Goal: Transaction & Acquisition: Purchase product/service

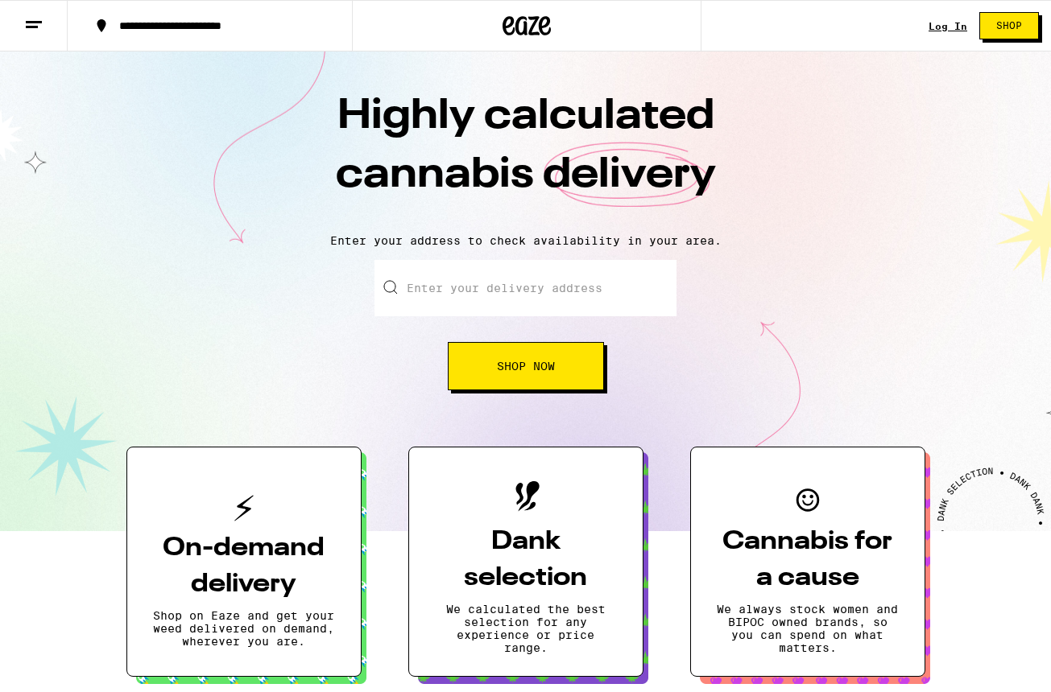
click at [546, 297] on input "Enter your delivery address" at bounding box center [525, 288] width 302 height 56
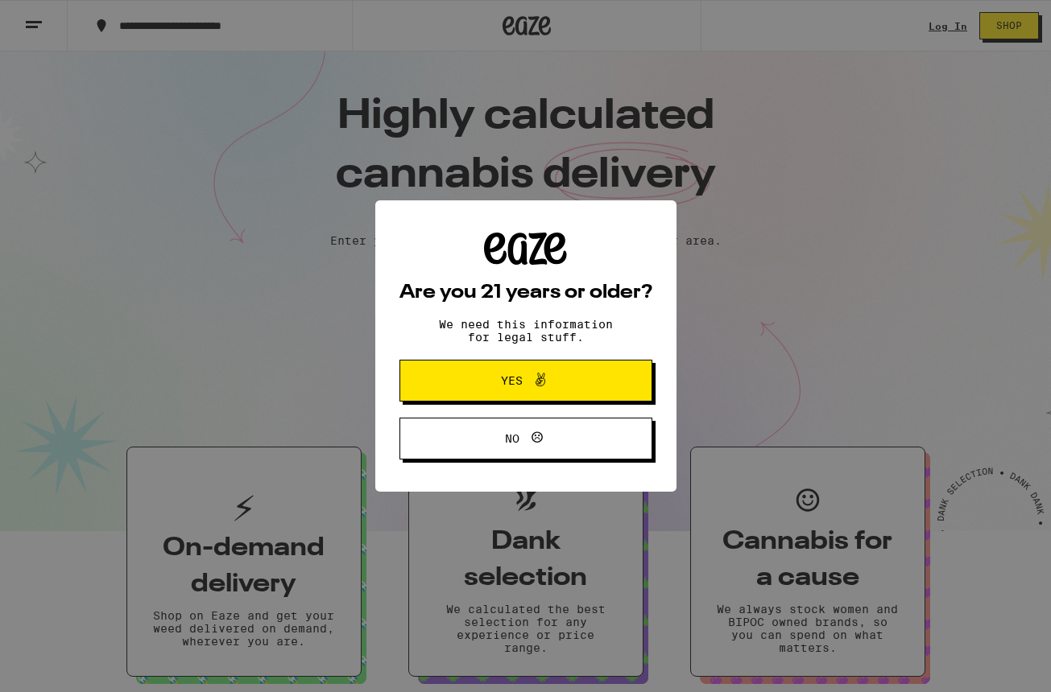
click at [553, 379] on span "Yes" at bounding box center [526, 380] width 122 height 21
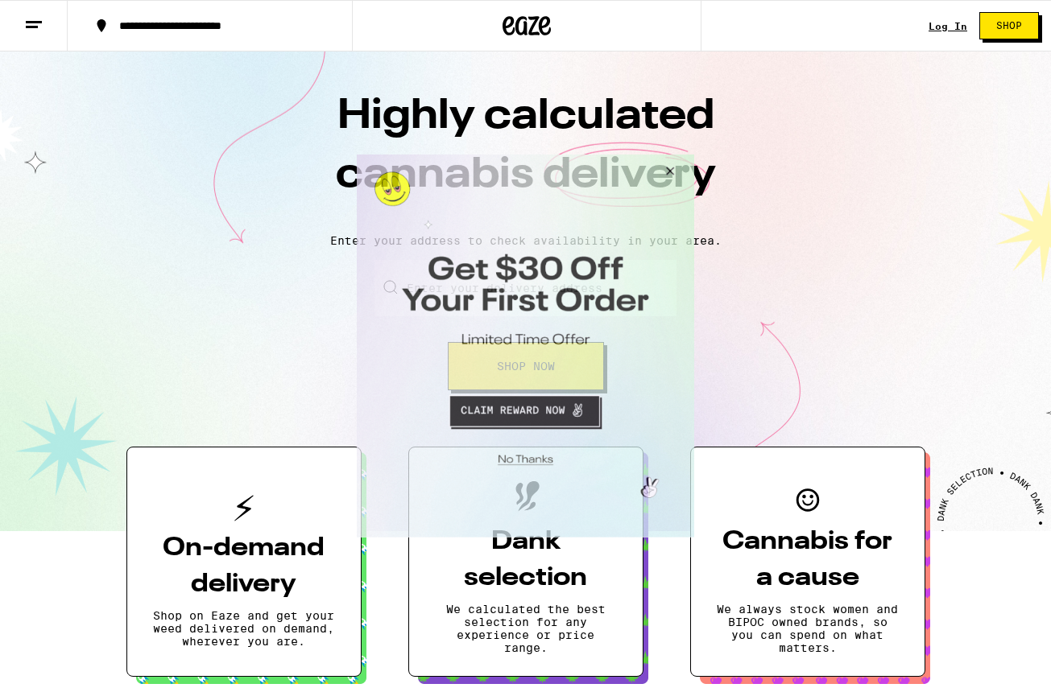
click at [669, 174] on button "Close Modal" at bounding box center [667, 174] width 43 height 39
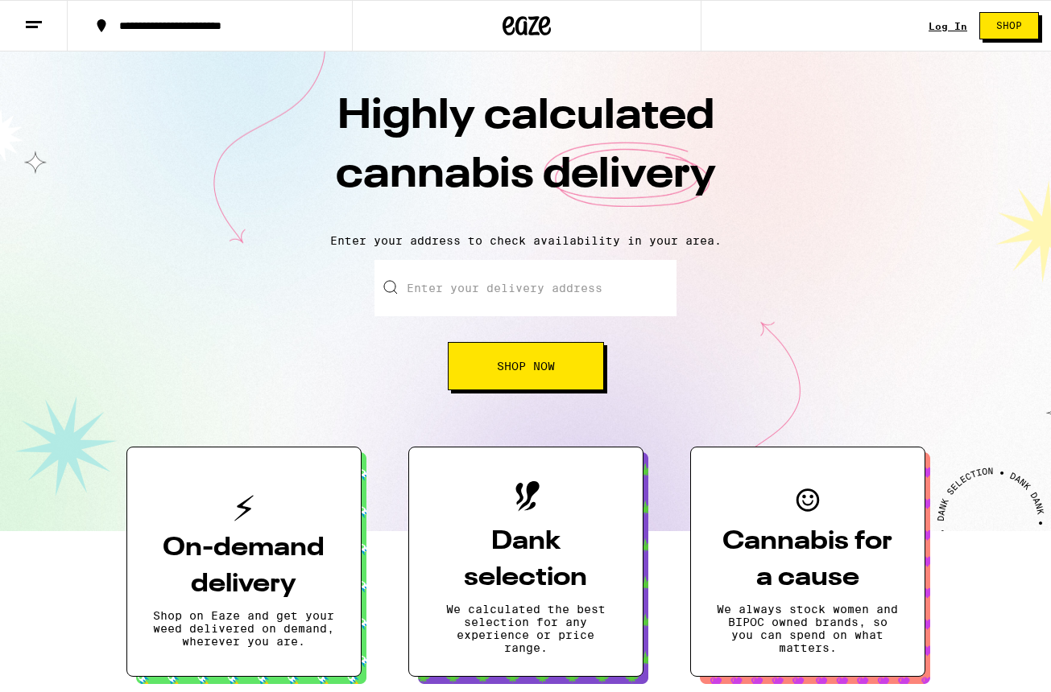
click at [516, 287] on input "Enter your delivery address" at bounding box center [525, 288] width 302 height 56
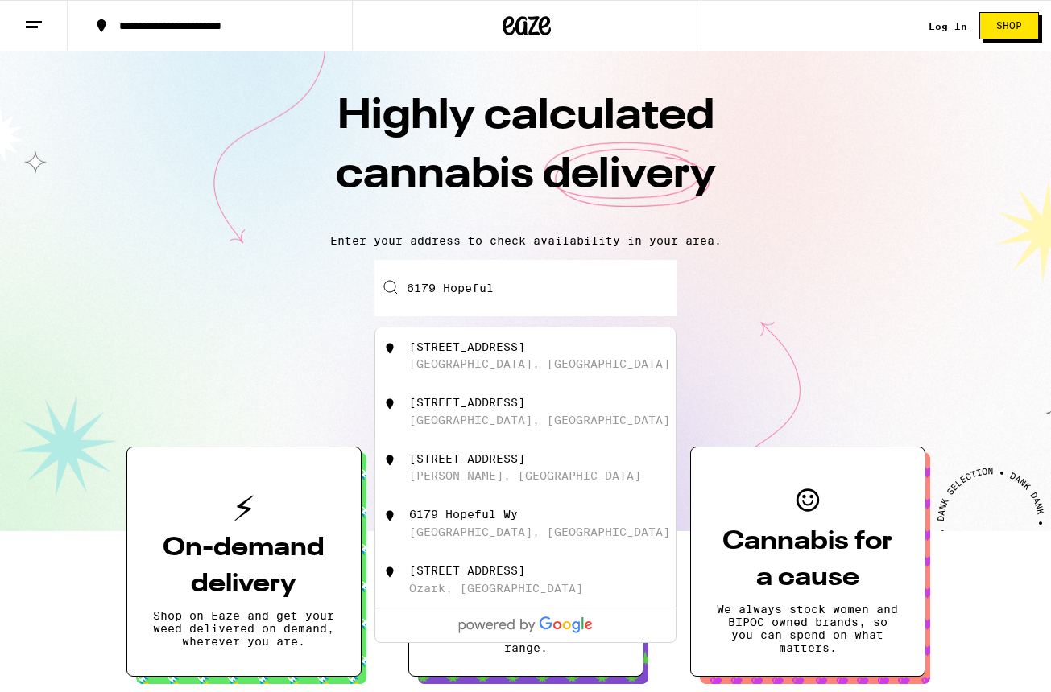
click at [456, 427] on div "[GEOGRAPHIC_DATA], [GEOGRAPHIC_DATA]" at bounding box center [539, 420] width 261 height 13
type input "[STREET_ADDRESS]"
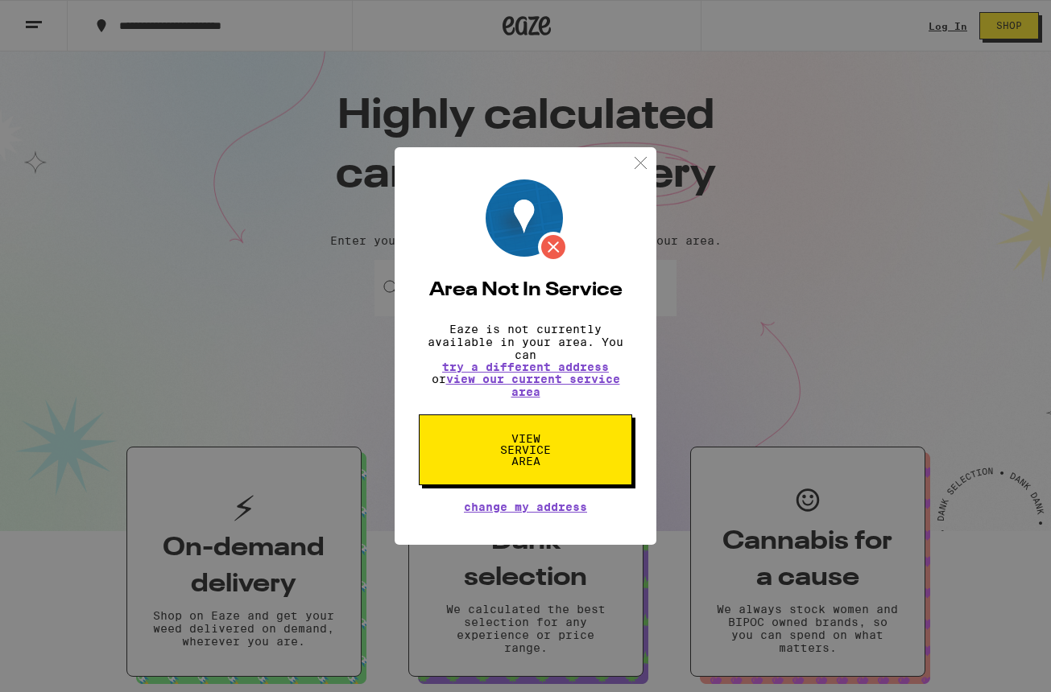
click at [507, 465] on span "View Service Area" at bounding box center [525, 450] width 83 height 34
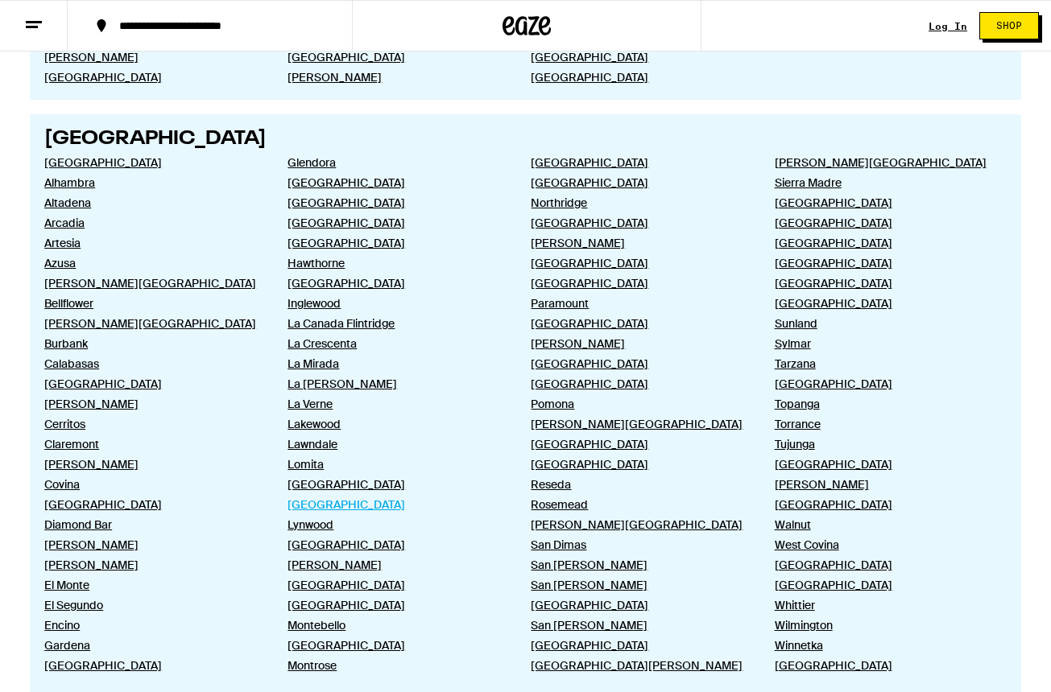
scroll to position [770, 0]
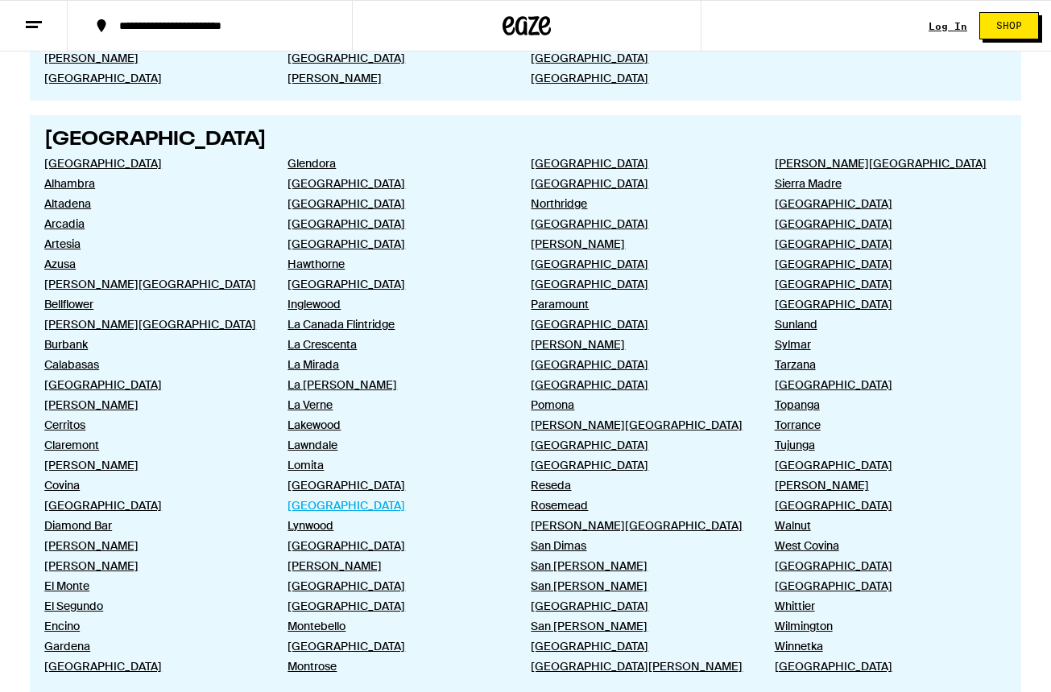
click at [335, 508] on link "[GEOGRAPHIC_DATA]" at bounding box center [395, 505] width 217 height 14
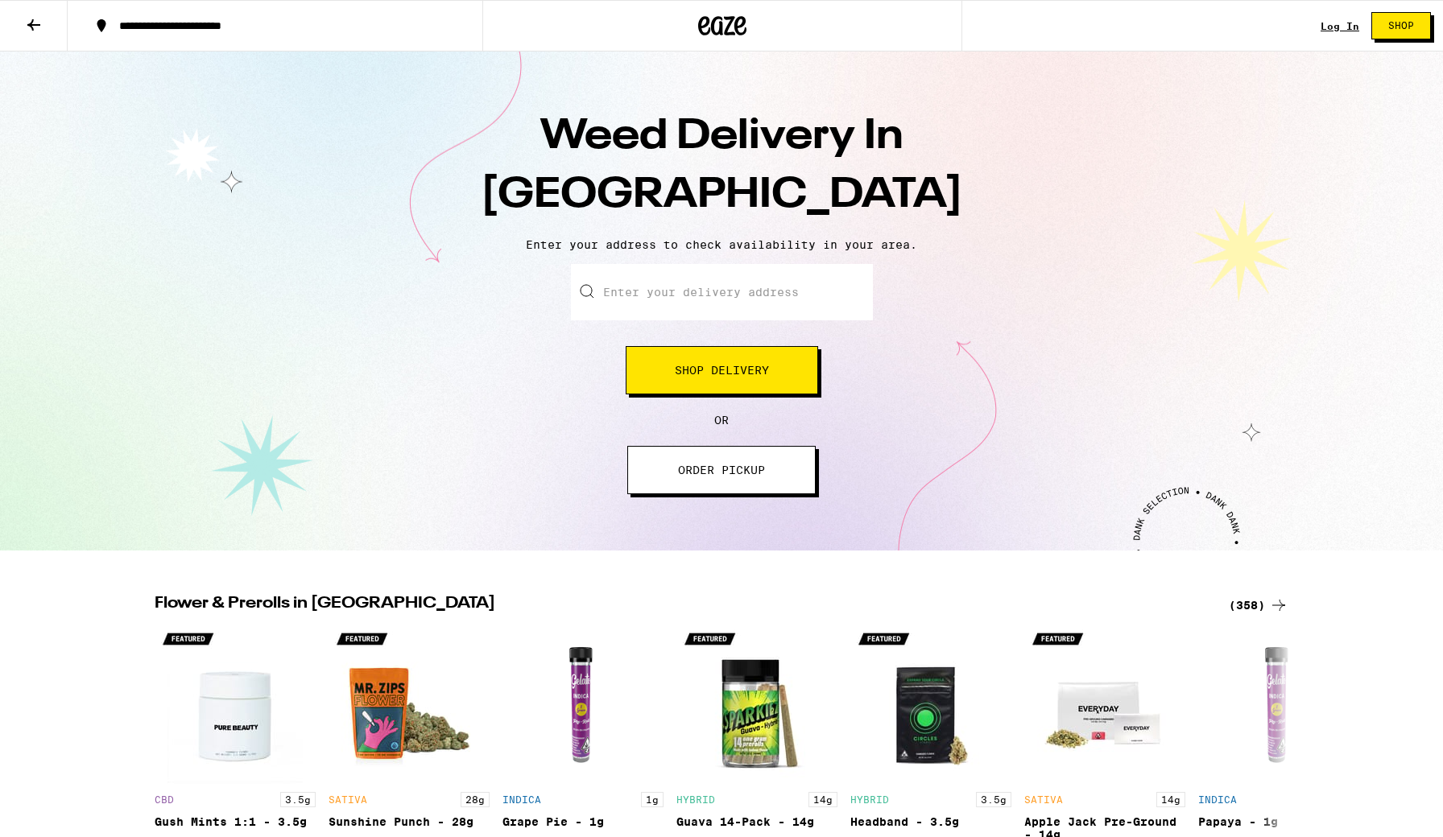
click at [32, 27] on icon at bounding box center [33, 24] width 13 height 11
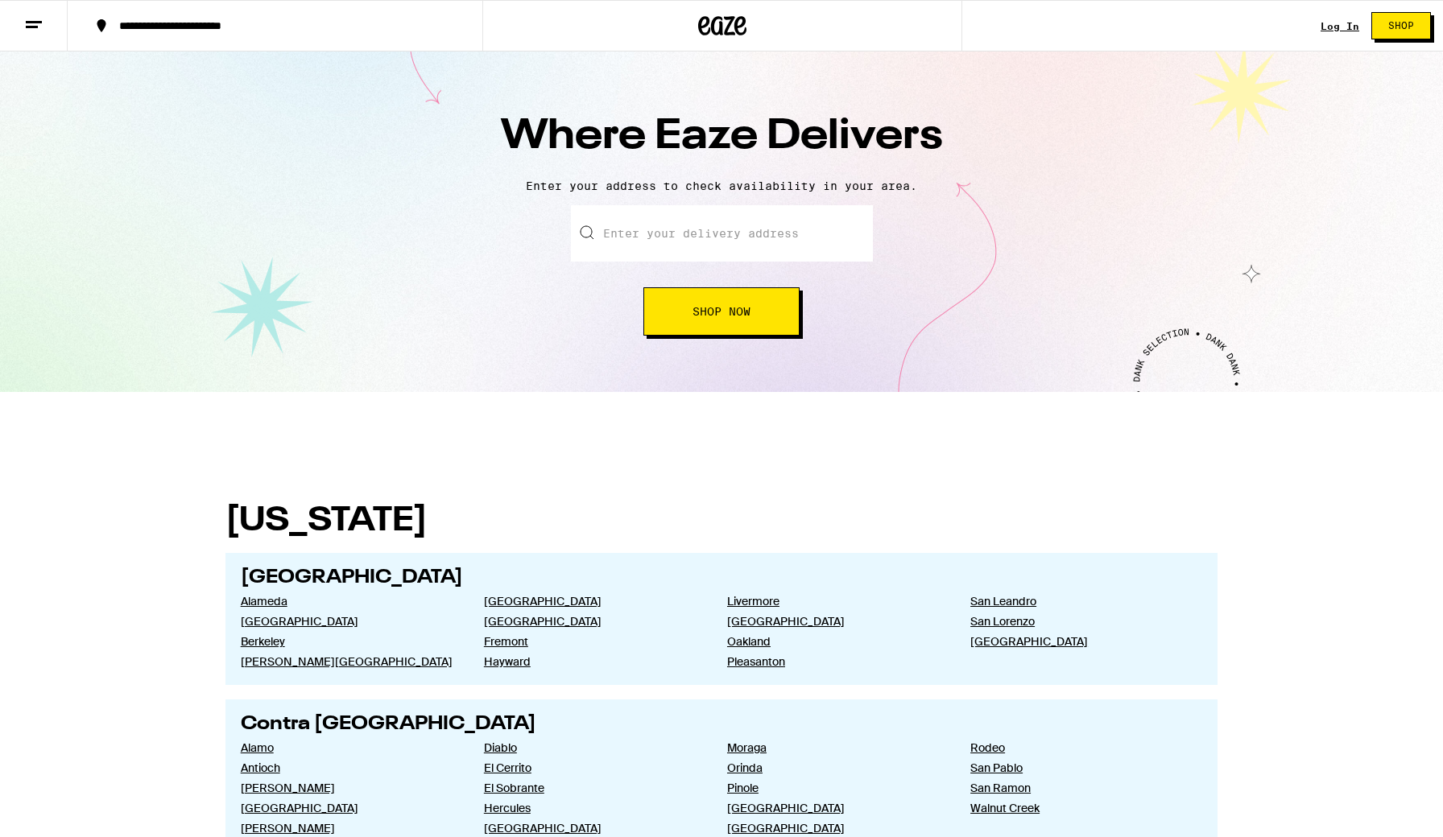
click at [38, 31] on icon at bounding box center [33, 24] width 19 height 19
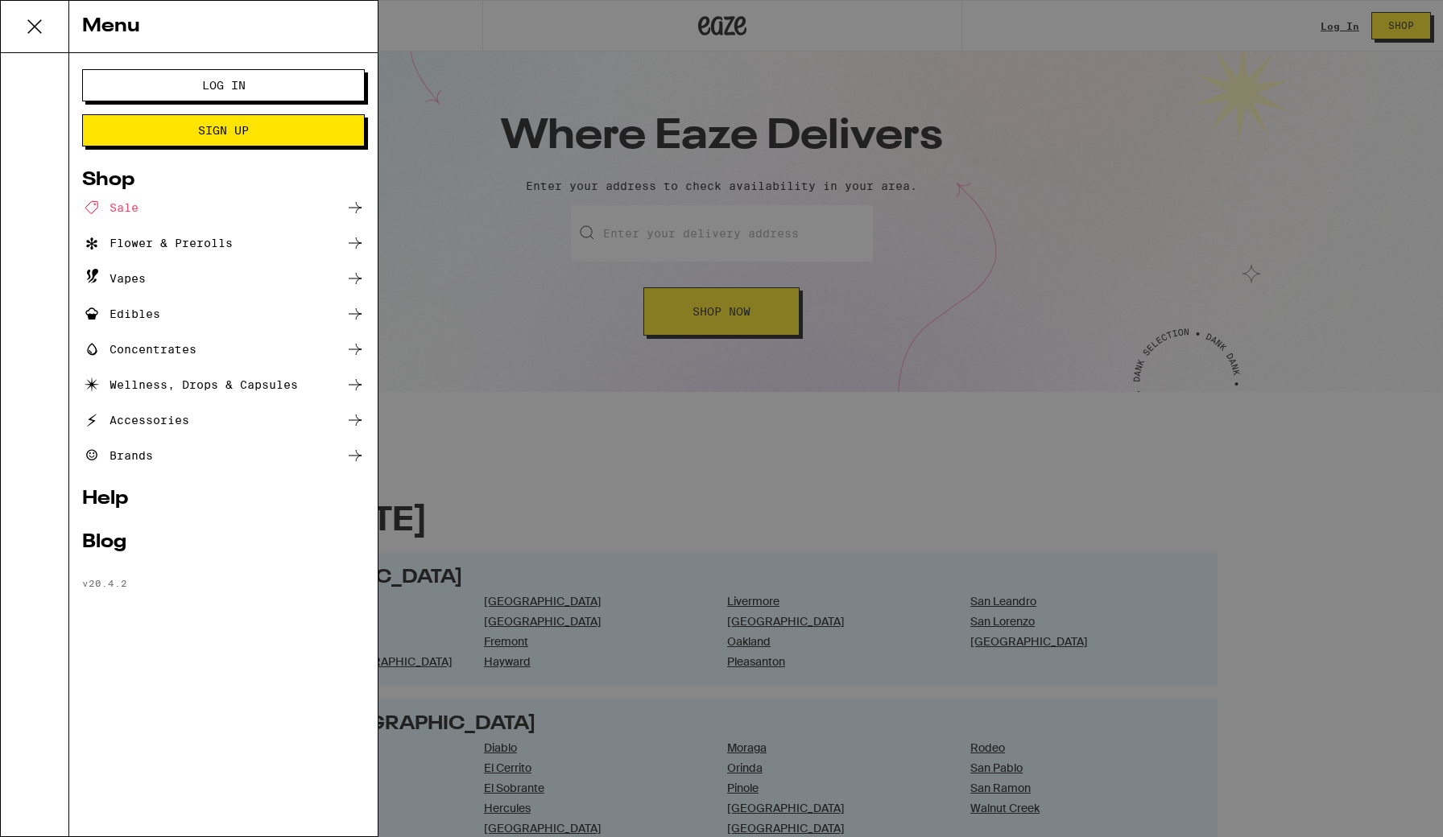
click at [354, 242] on icon at bounding box center [354, 242] width 19 height 19
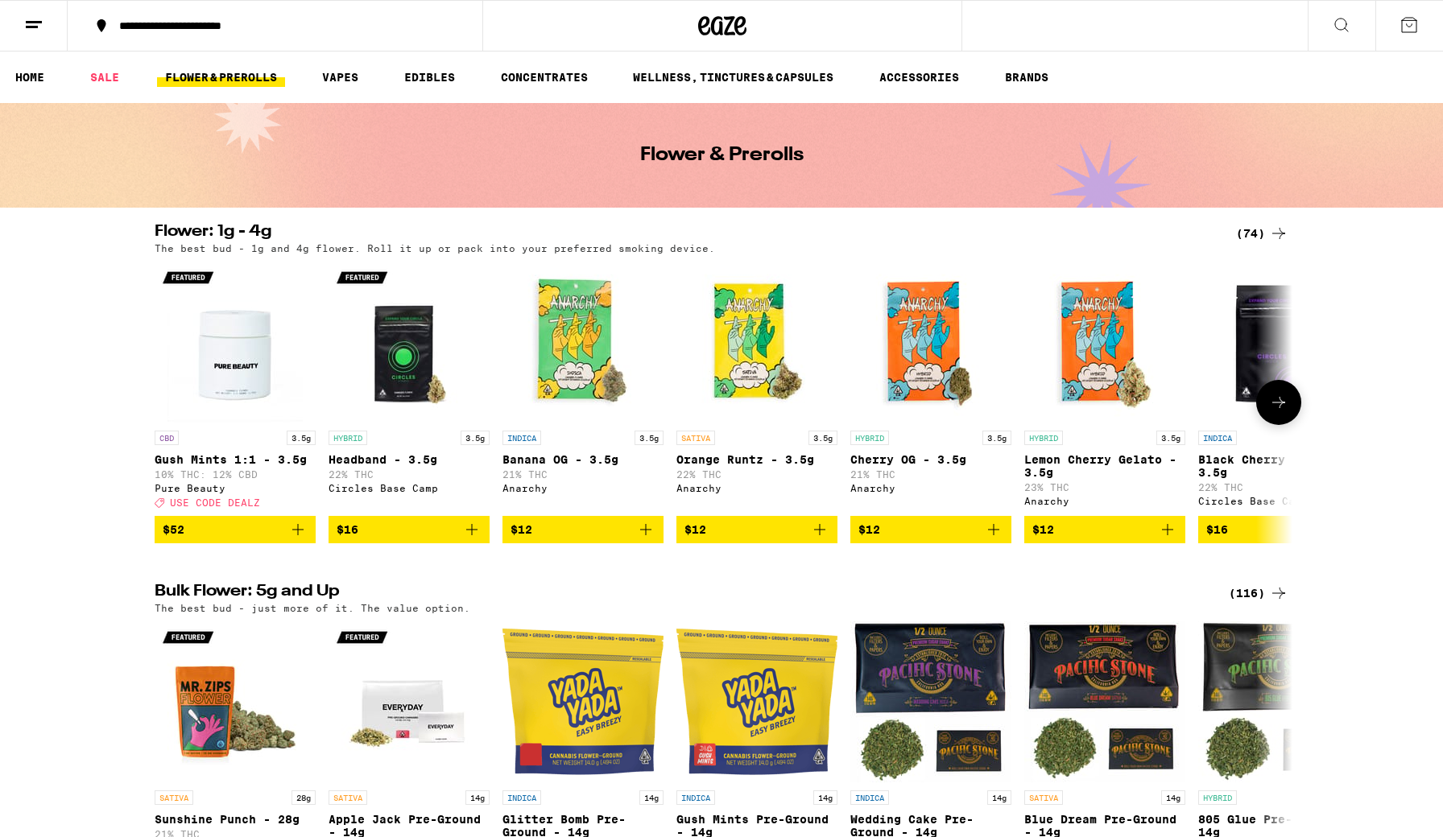
click at [1050, 412] on icon at bounding box center [1278, 402] width 19 height 19
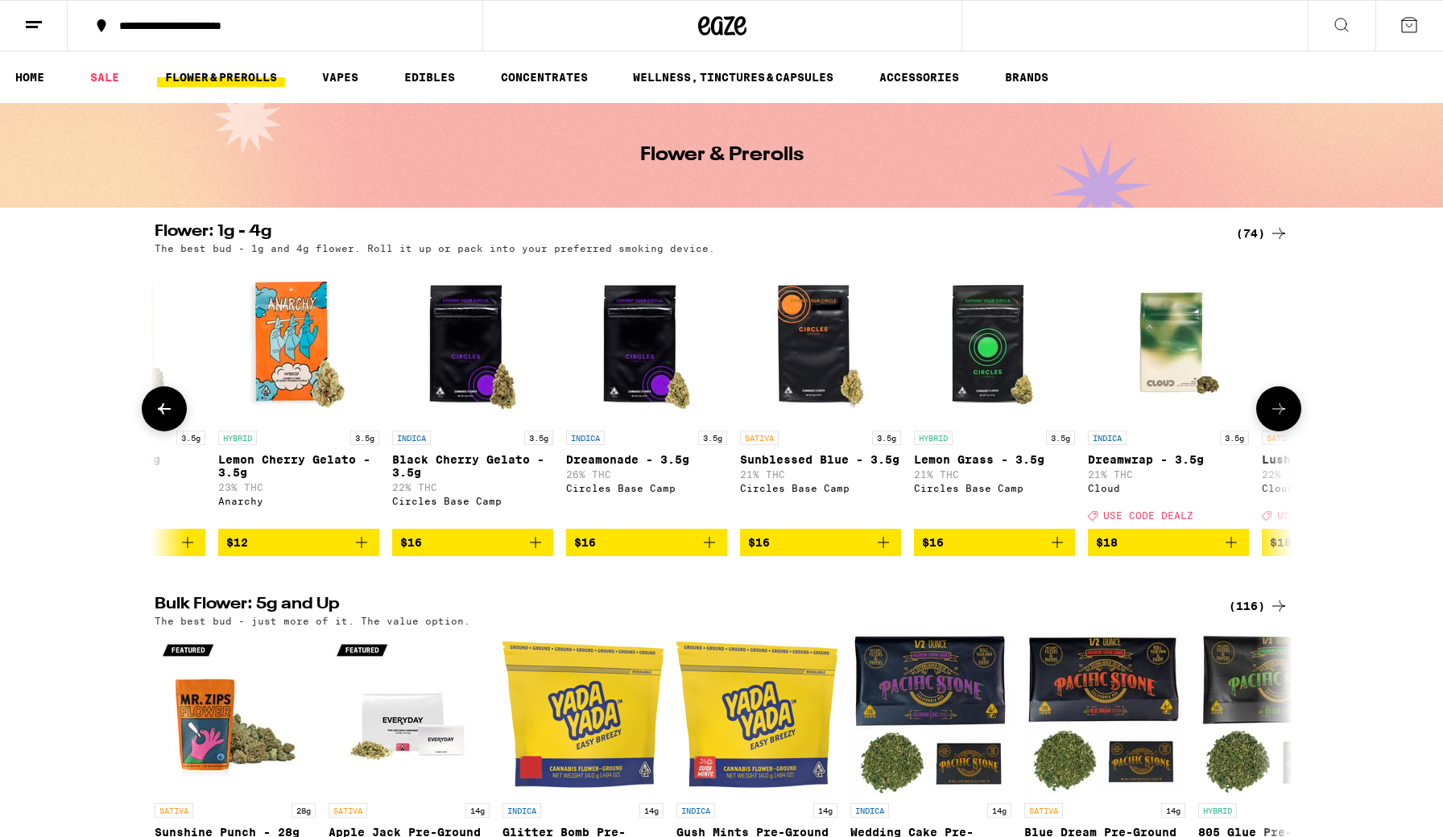
scroll to position [0, 958]
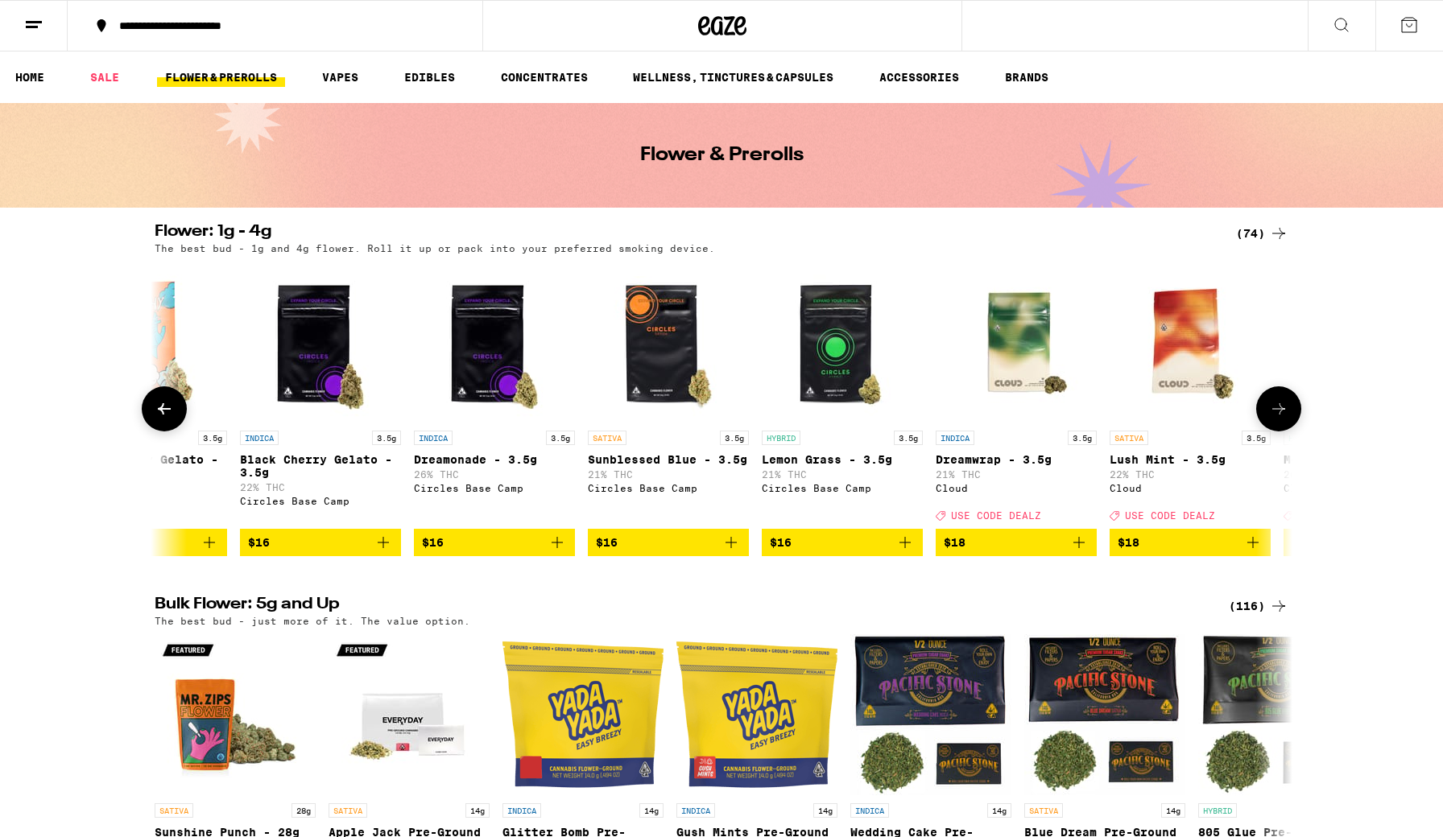
click at [831, 369] on img "Open page for Lemon Grass - 3.5g from Circles Base Camp" at bounding box center [842, 342] width 161 height 161
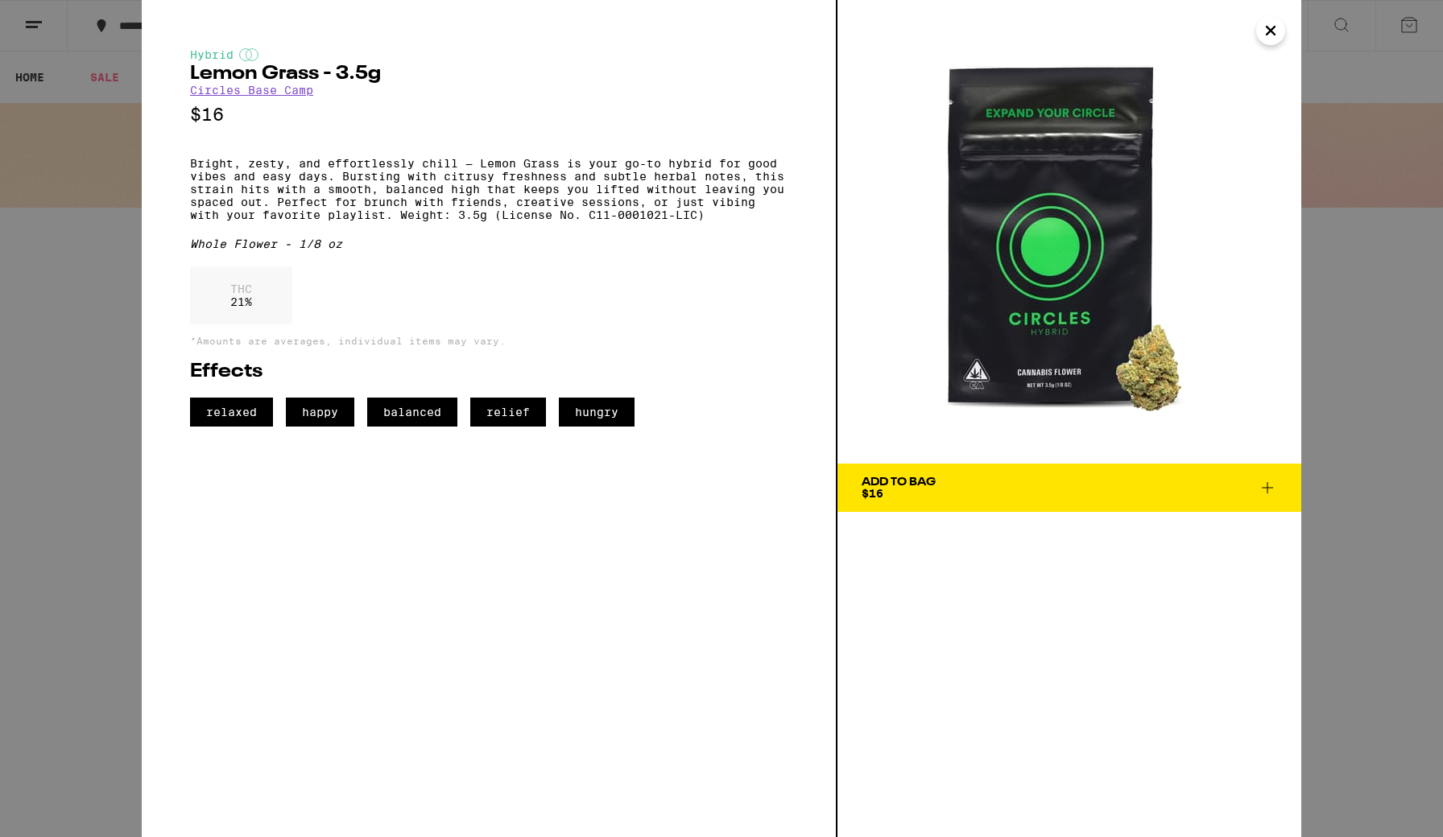
click at [1050, 47] on img at bounding box center [1069, 232] width 464 height 464
click at [1050, 24] on icon "Close" at bounding box center [1270, 31] width 19 height 24
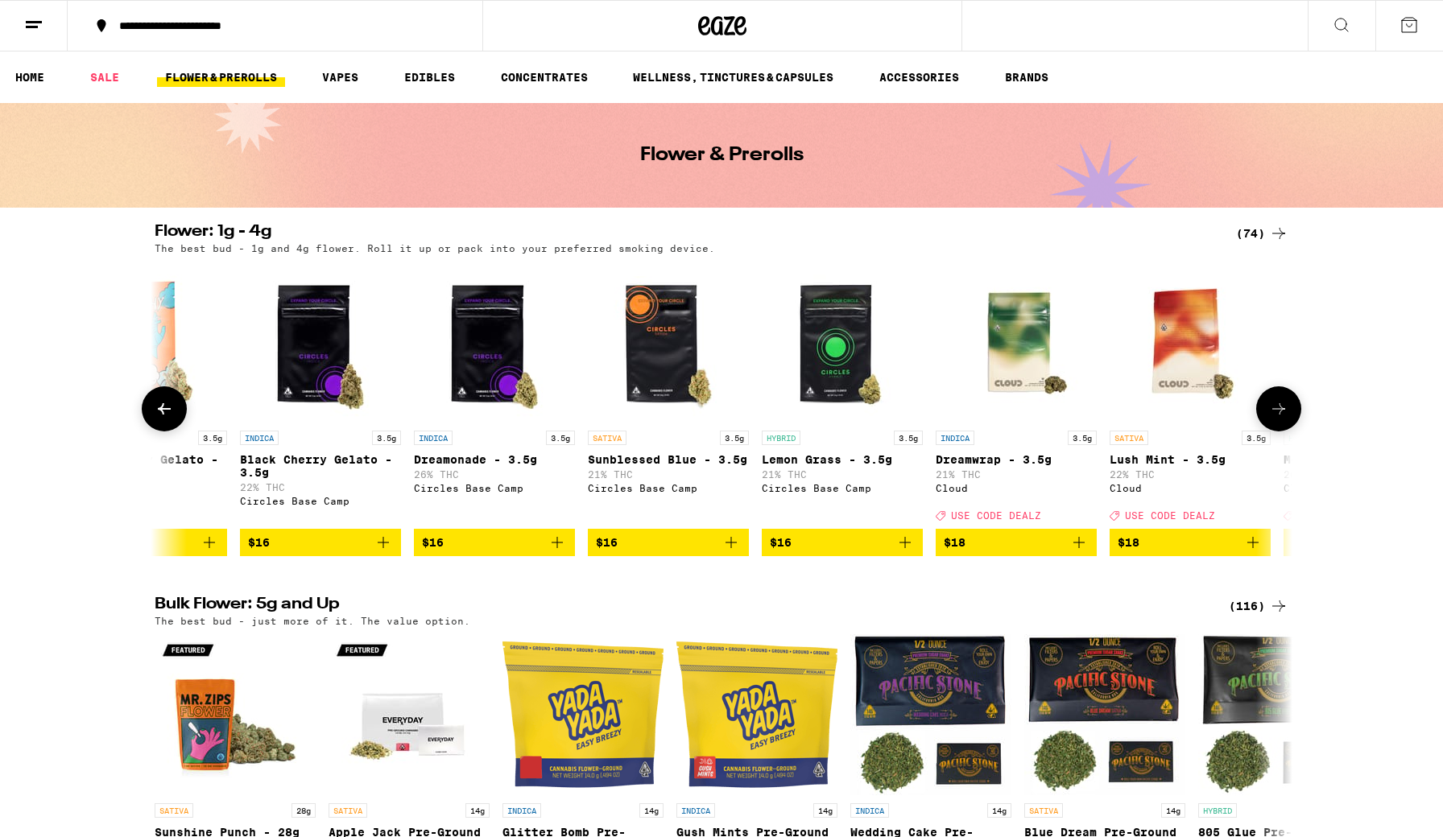
click at [1050, 411] on icon at bounding box center [1278, 408] width 19 height 19
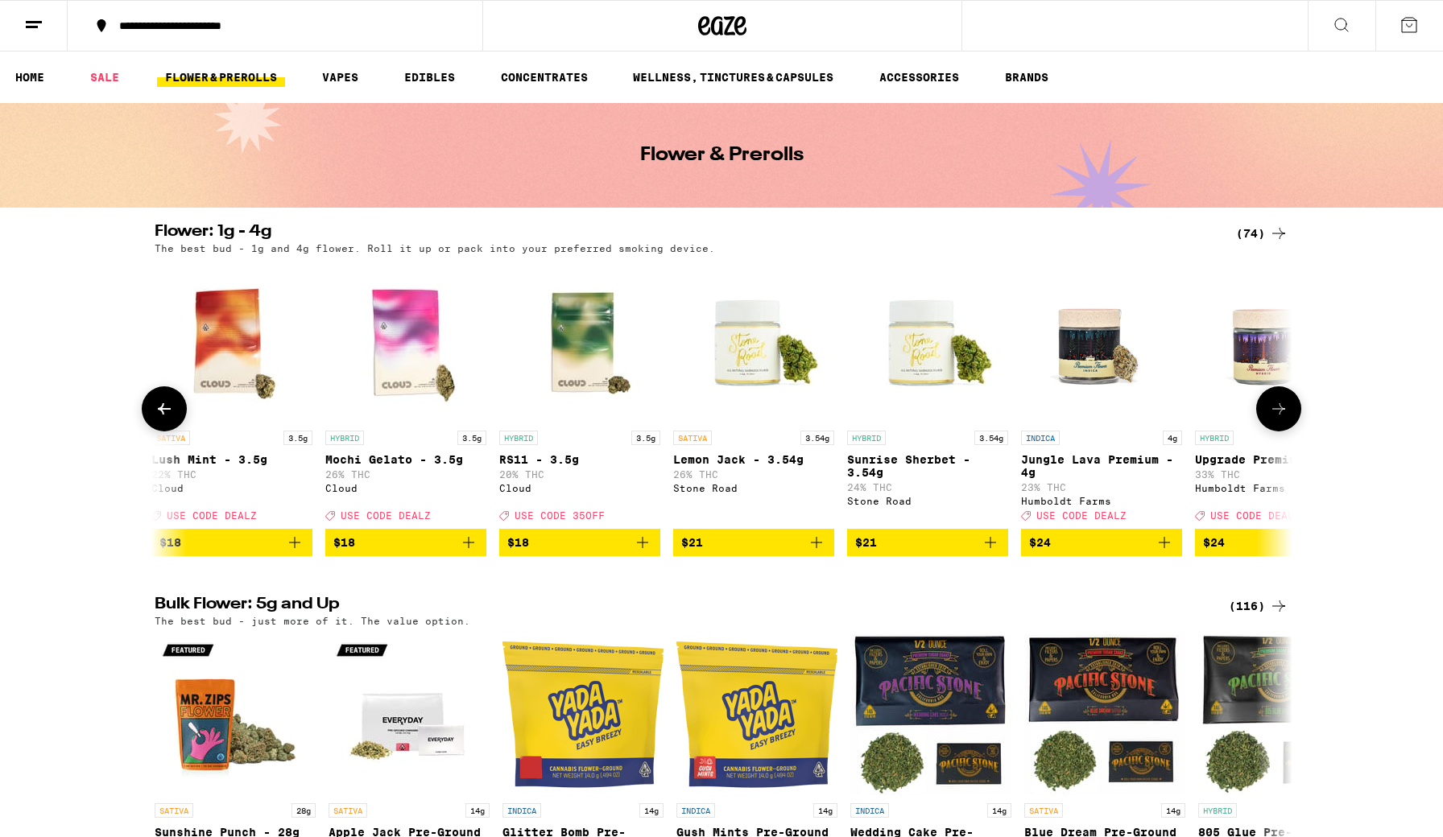
click at [1050, 411] on icon at bounding box center [1278, 408] width 19 height 19
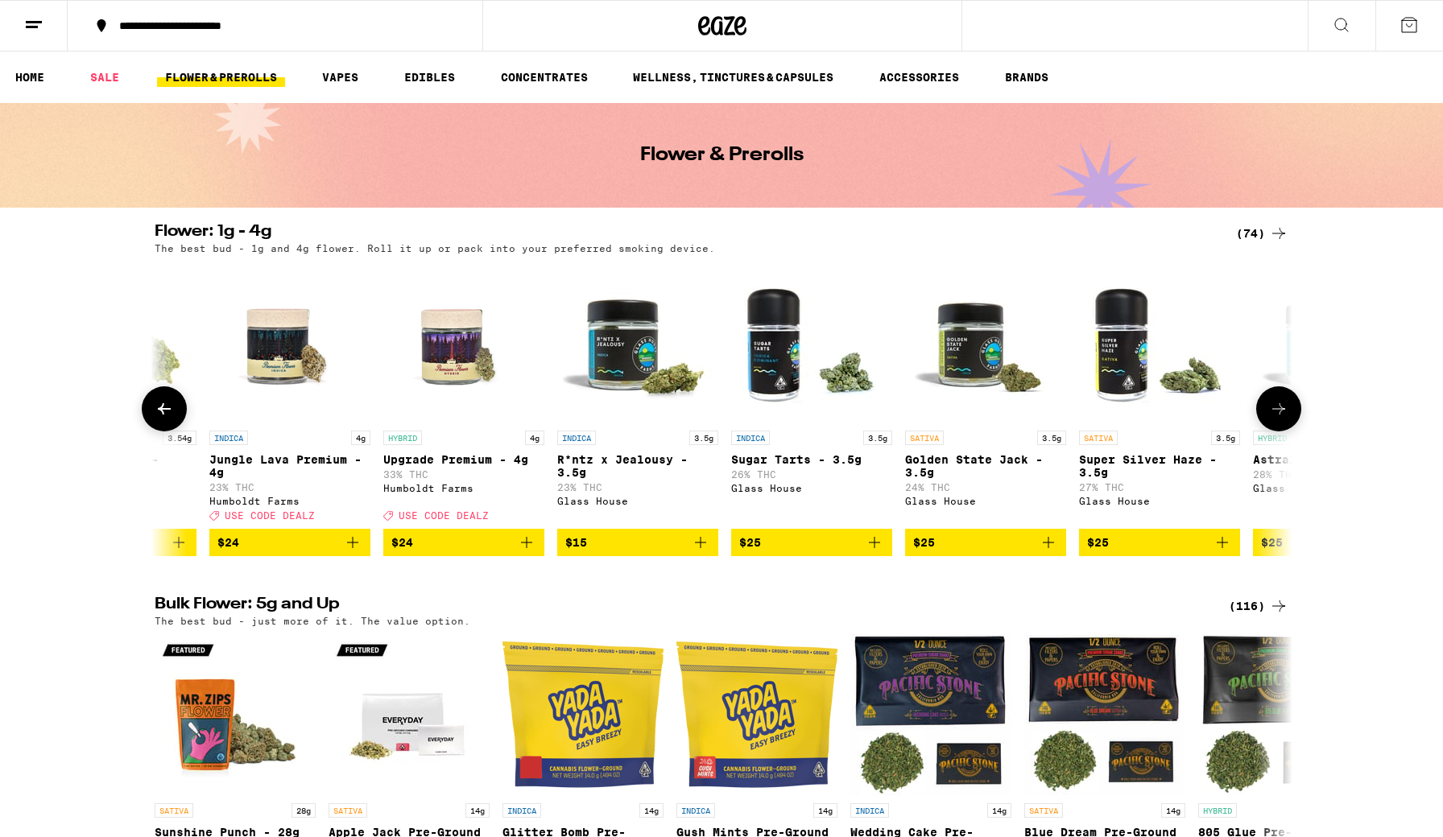
scroll to position [0, 2874]
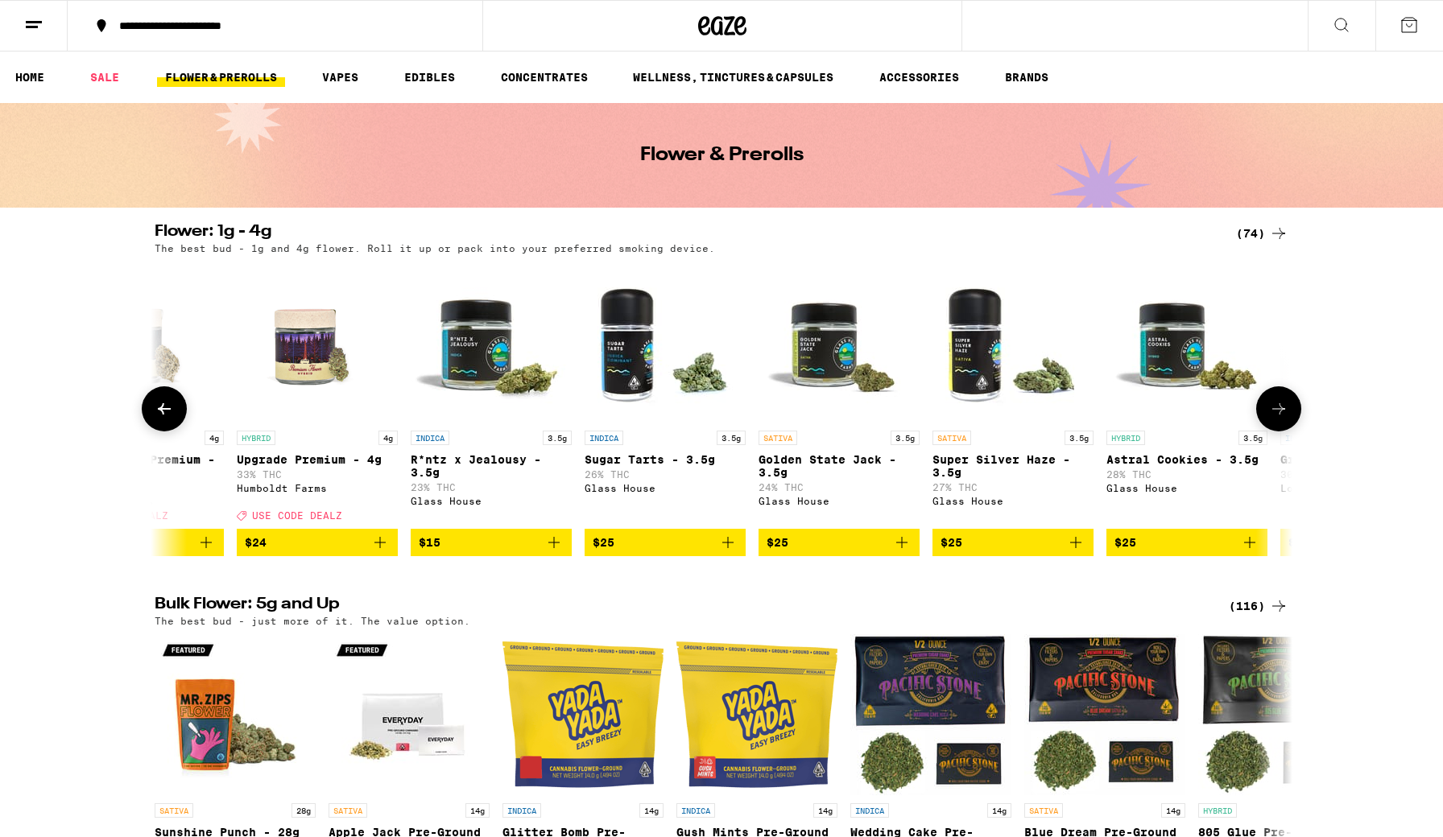
click at [1050, 411] on icon at bounding box center [1278, 408] width 19 height 19
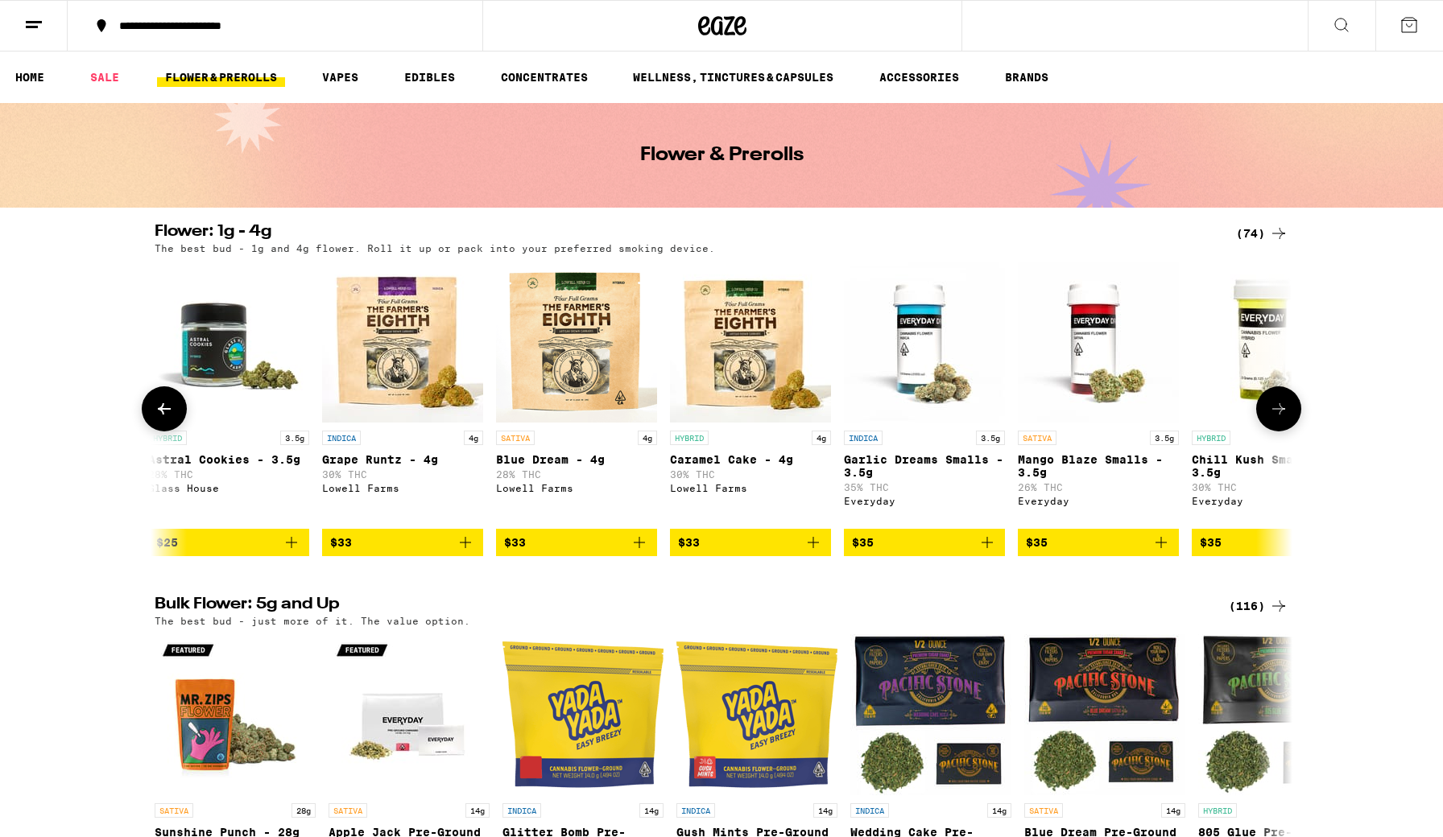
click at [1050, 411] on icon at bounding box center [1278, 408] width 19 height 19
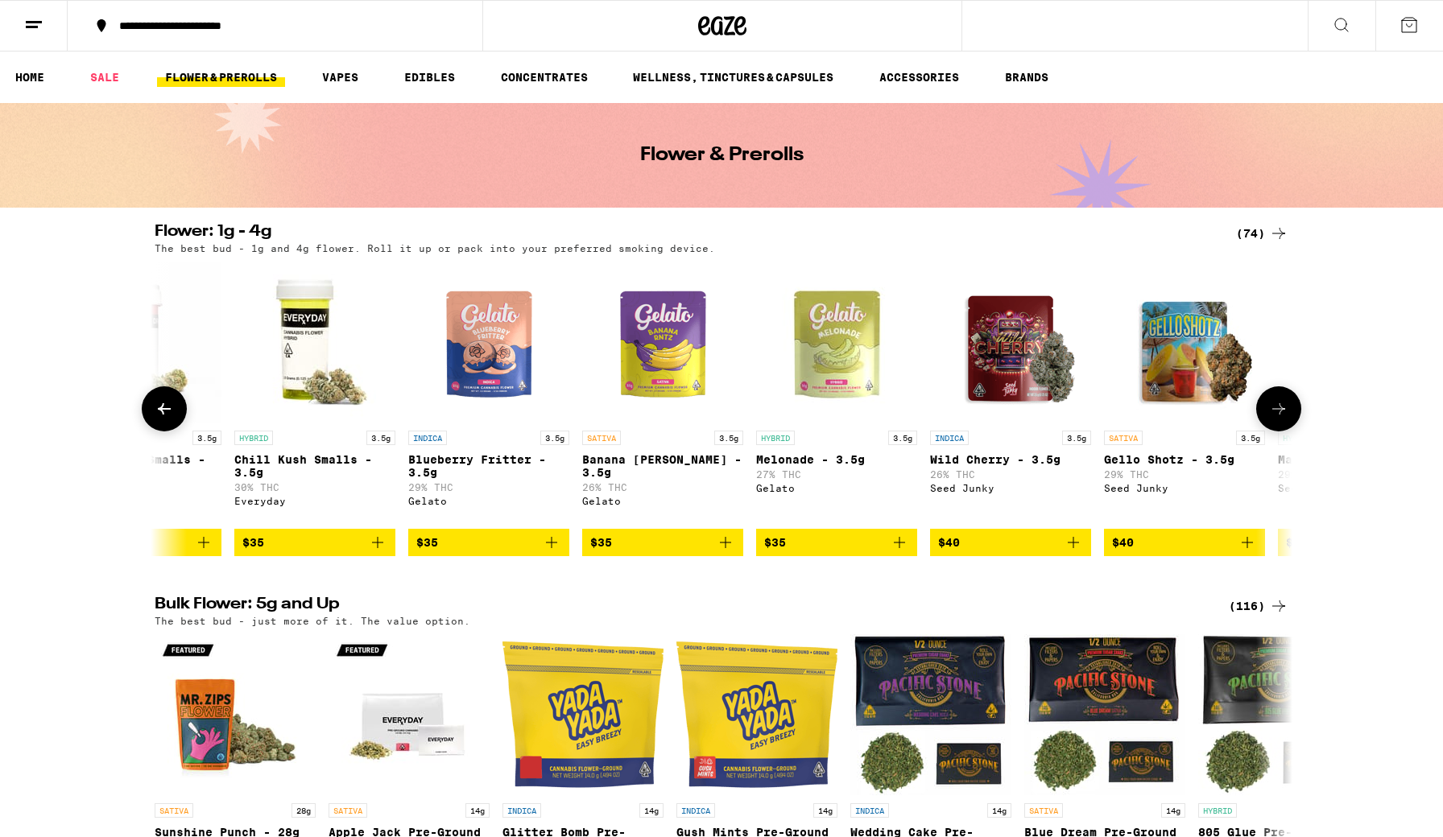
scroll to position [0, 4790]
click at [1050, 229] on icon at bounding box center [1278, 233] width 19 height 19
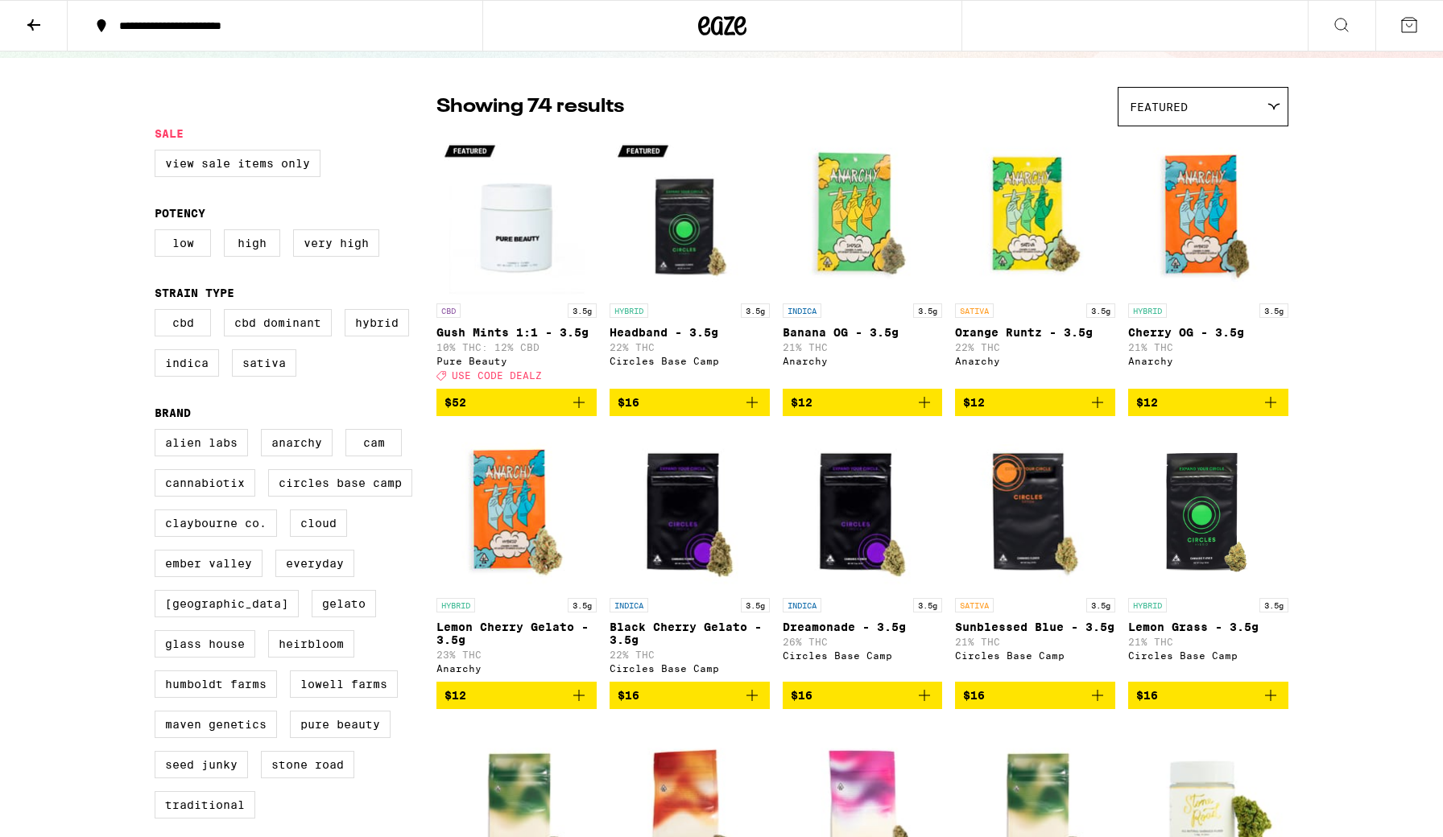
scroll to position [101, 0]
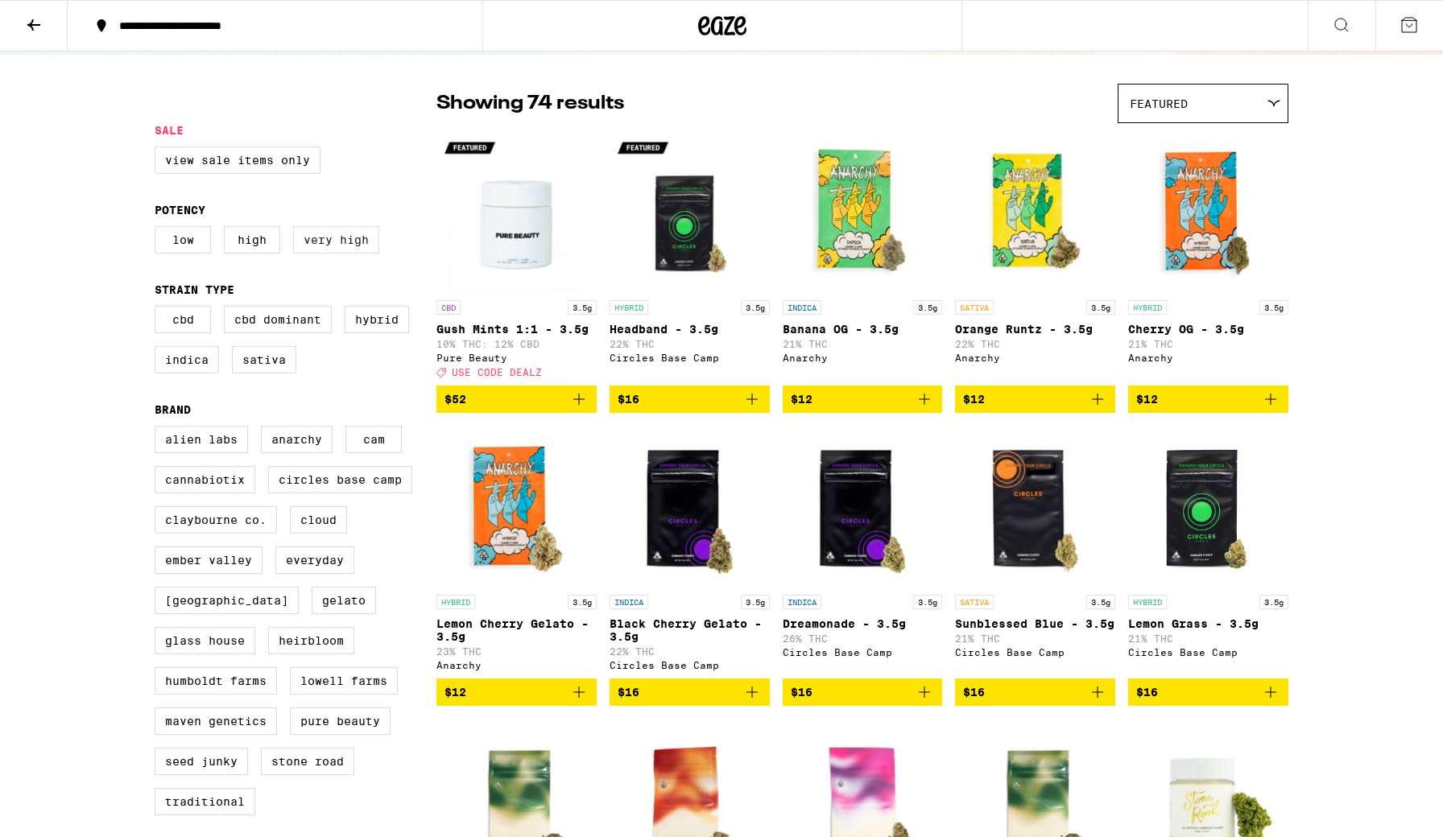
click at [332, 245] on label "Very High" at bounding box center [336, 239] width 86 height 27
click at [159, 229] on input "Very High" at bounding box center [158, 229] width 1 height 1
checkbox input "true"
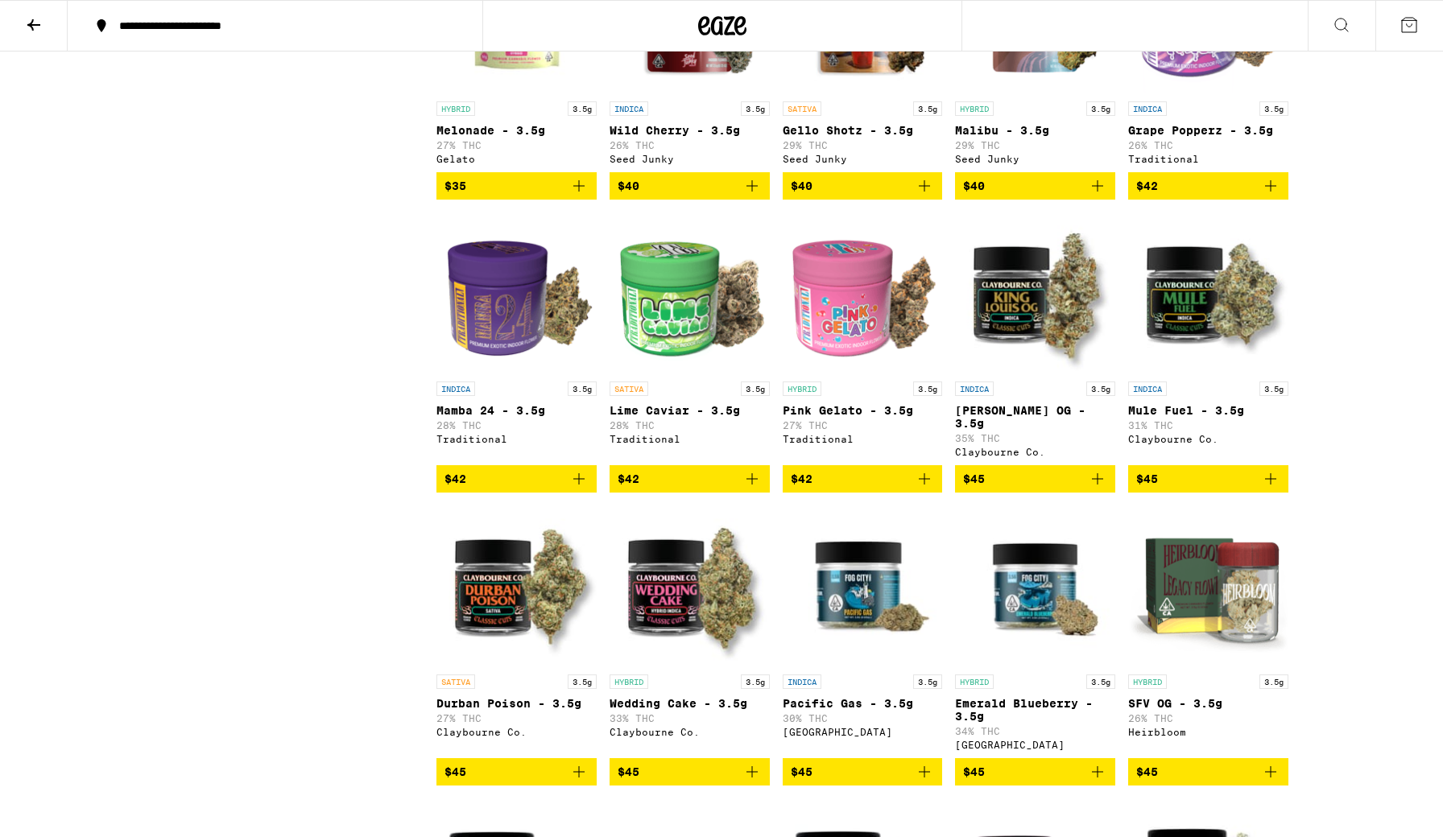
scroll to position [1186, 0]
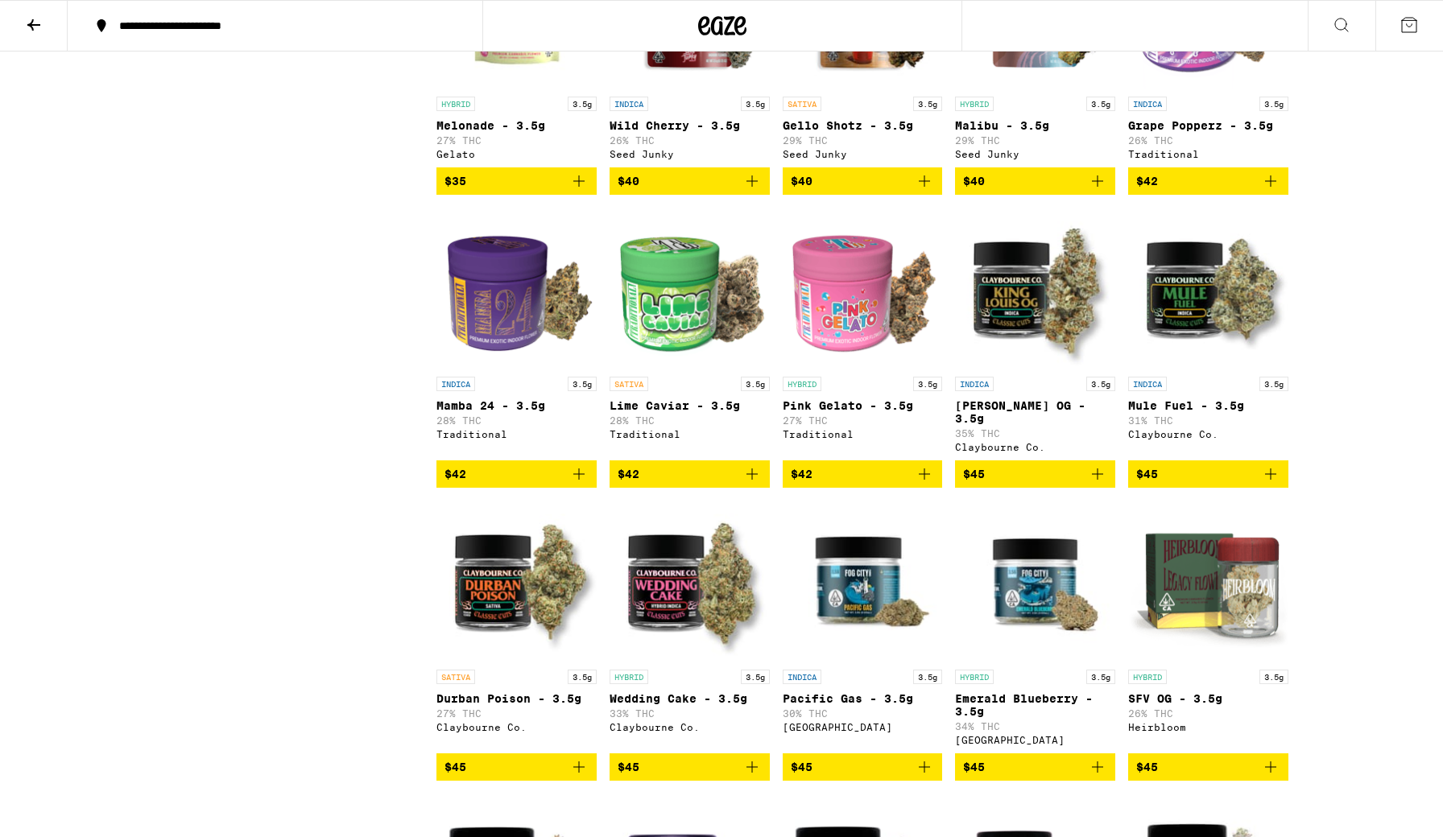
click at [1050, 29] on icon at bounding box center [1341, 24] width 19 height 19
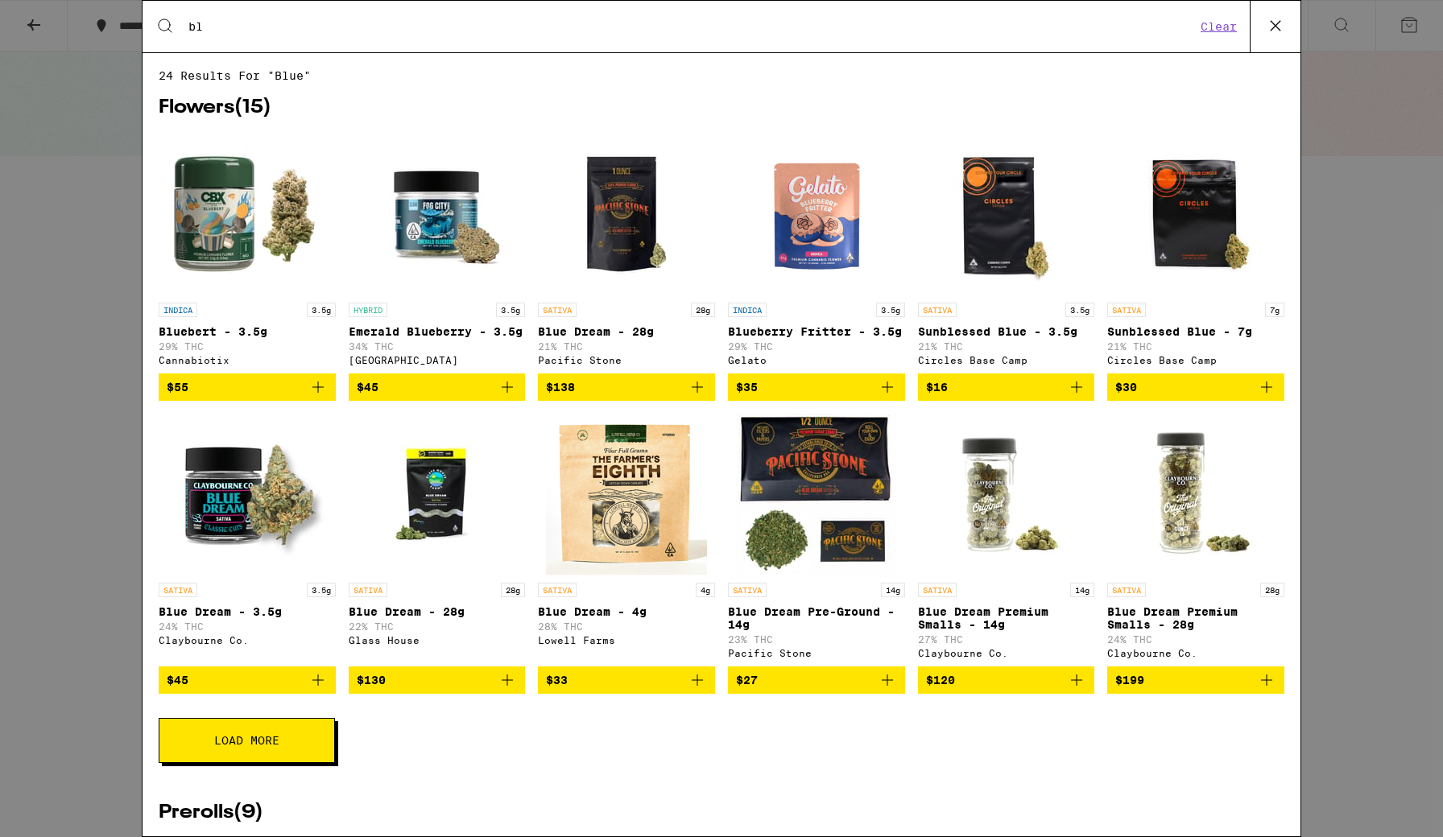
type input "b"
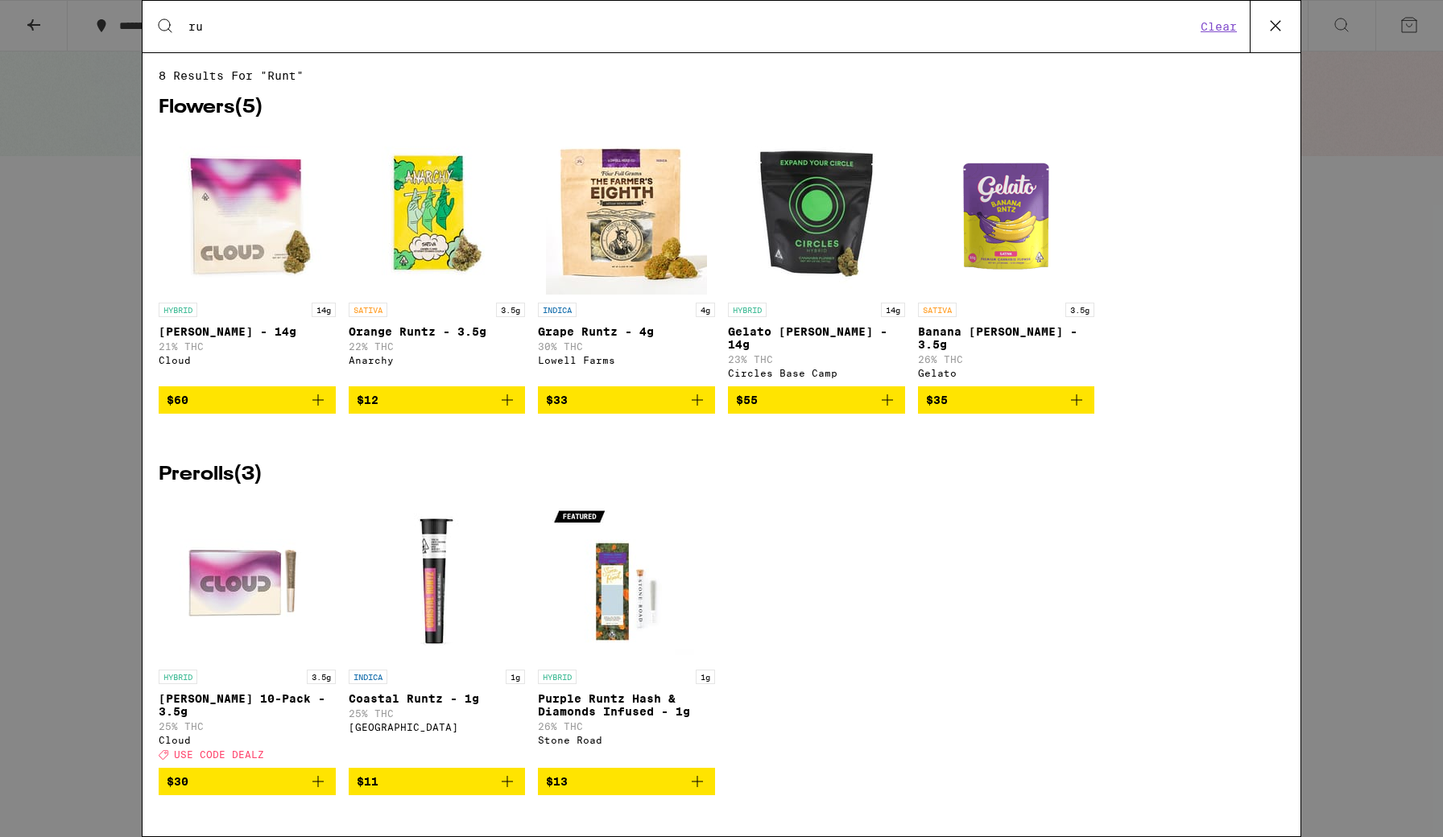
type input "r"
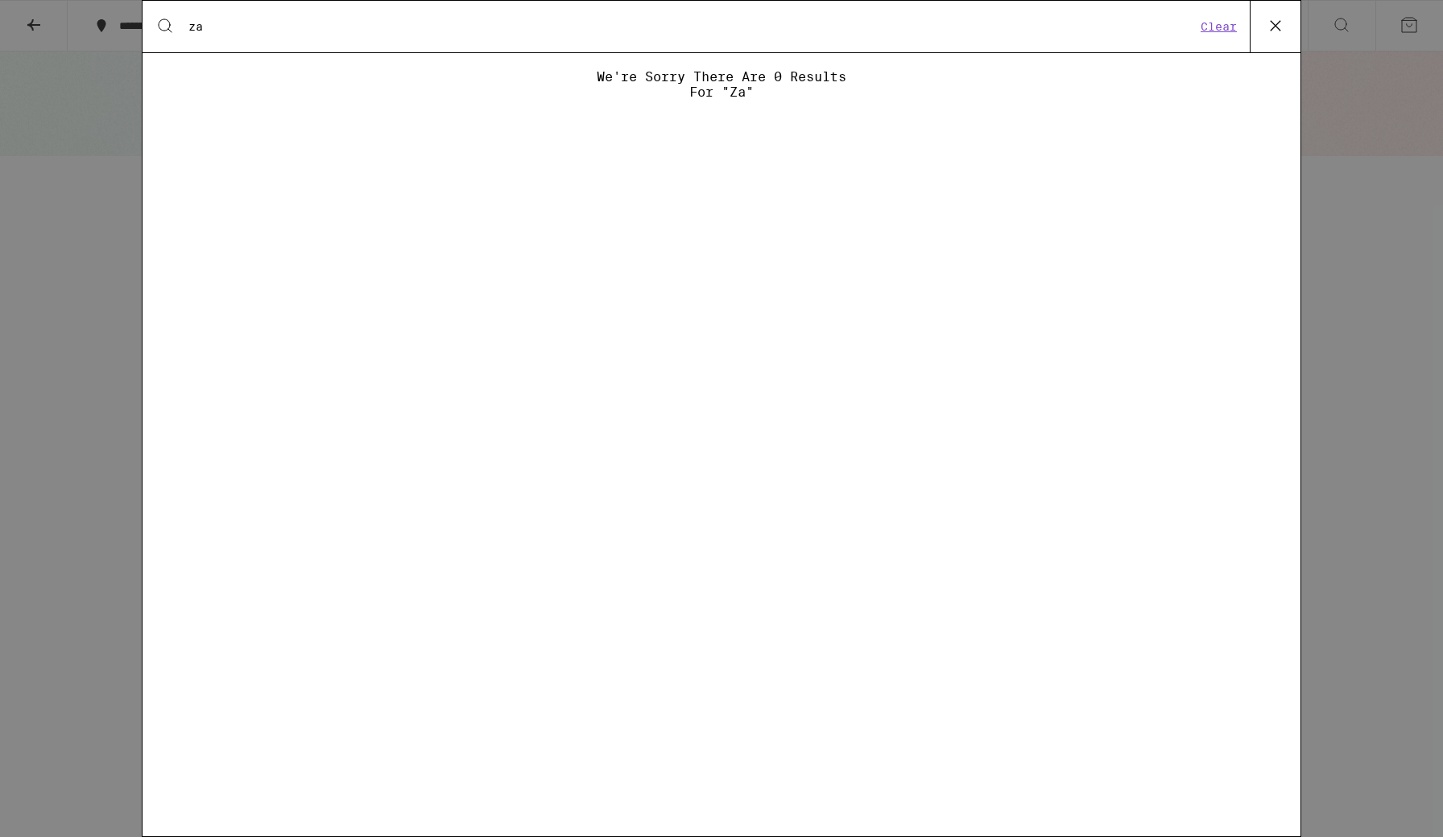
type input "z"
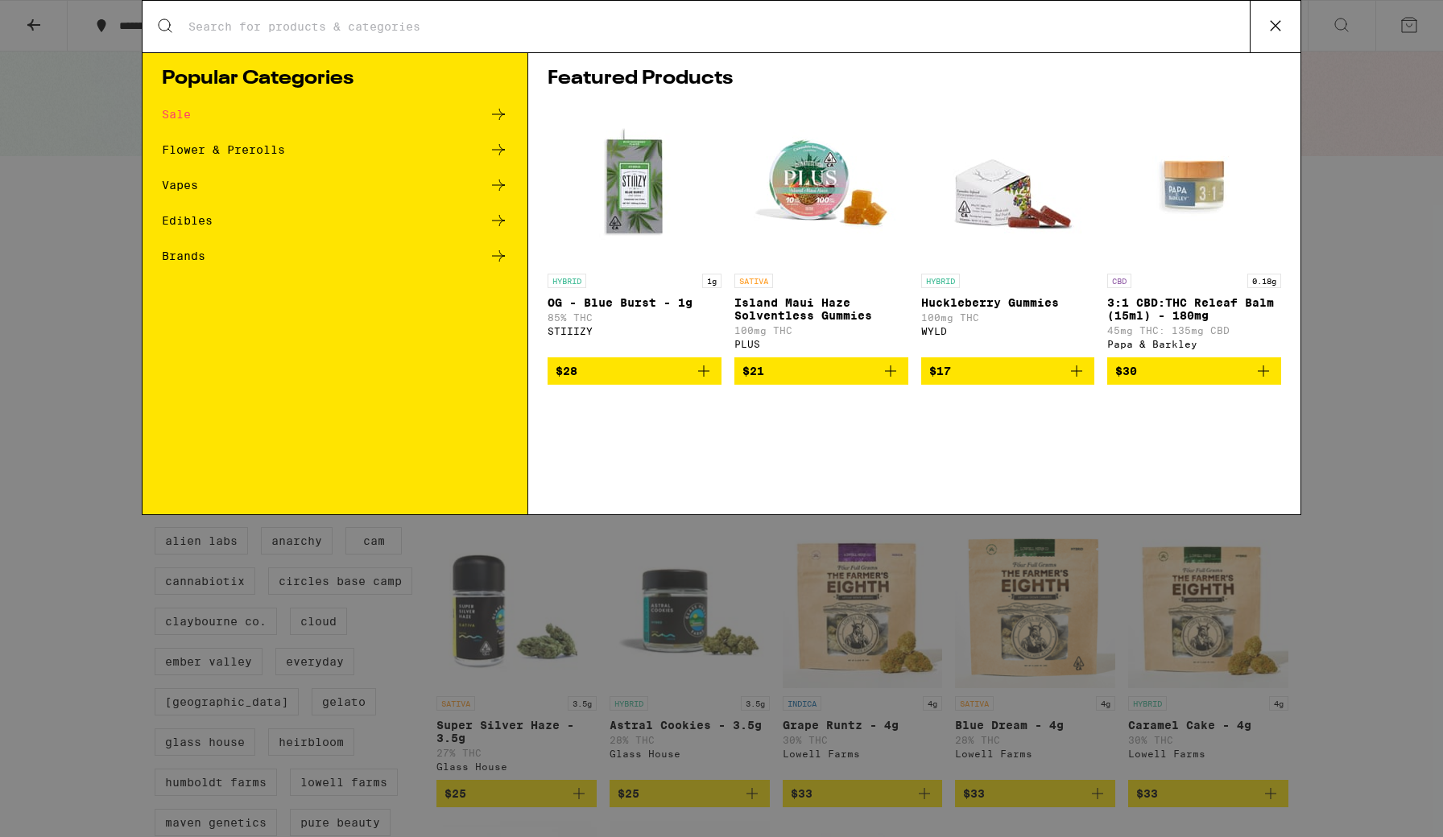
click at [493, 118] on icon at bounding box center [498, 114] width 19 height 19
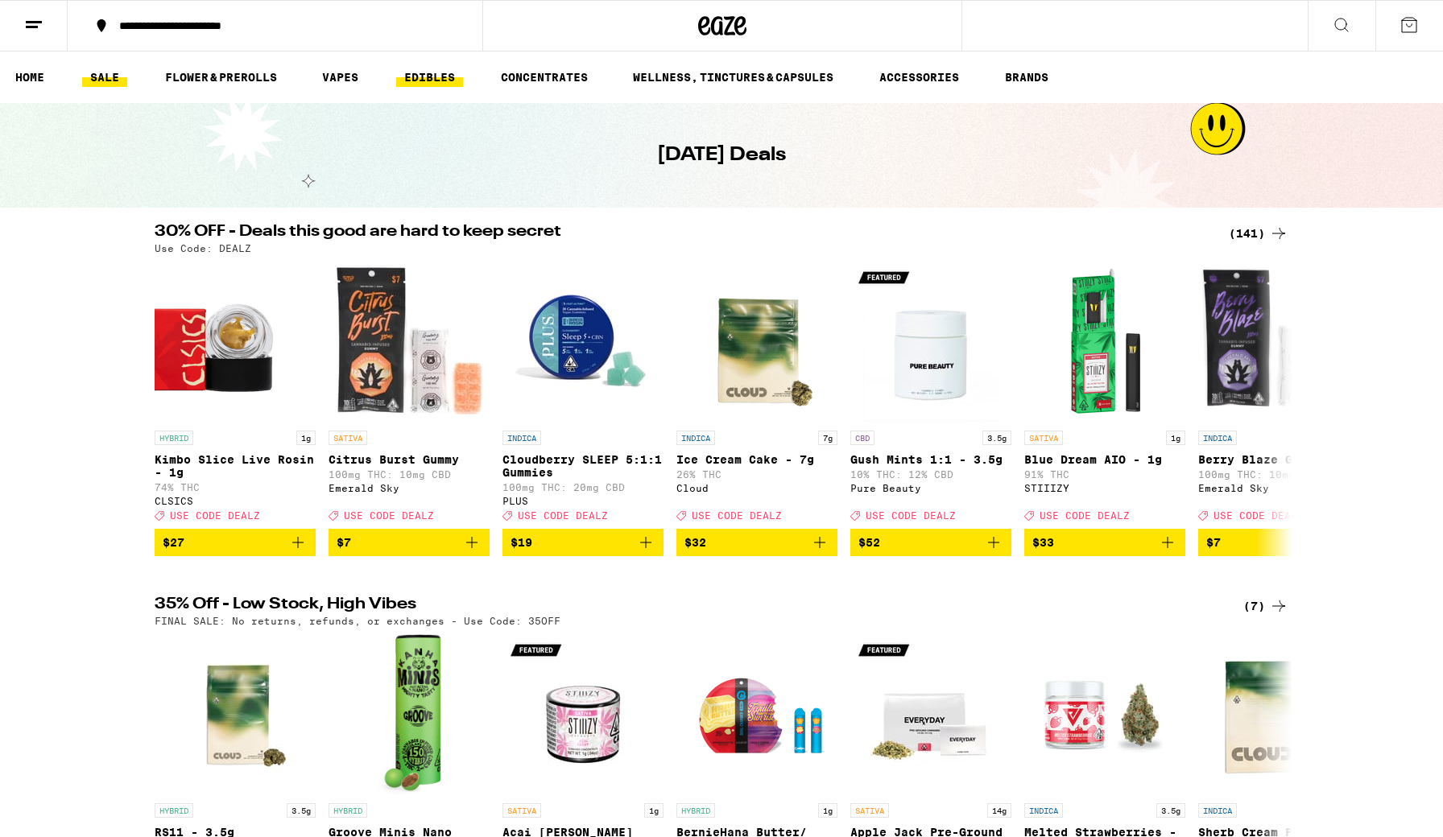
click at [420, 81] on link "EDIBLES" at bounding box center [429, 77] width 67 height 19
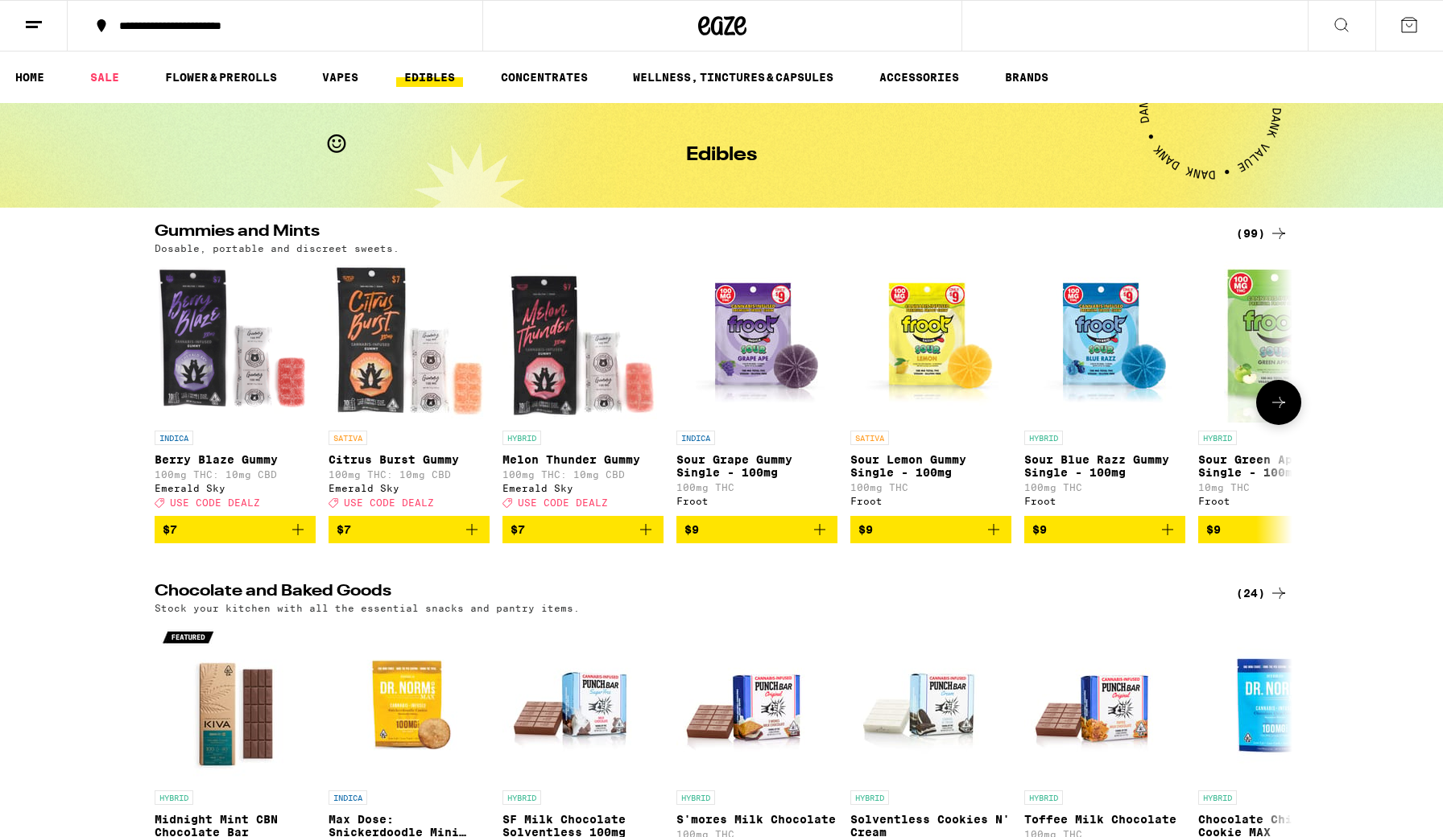
click at [1050, 398] on button at bounding box center [1278, 402] width 45 height 45
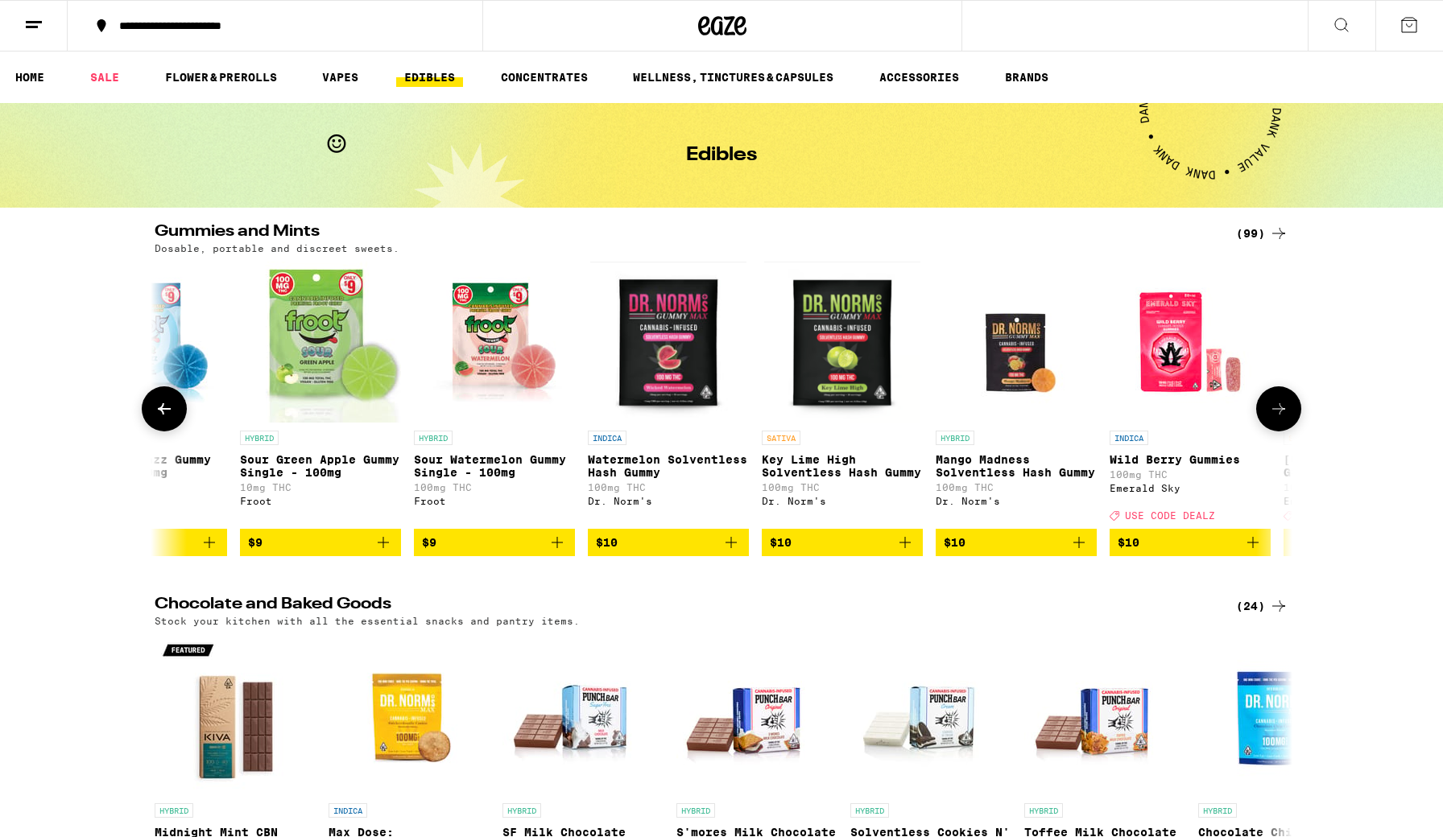
click at [1050, 398] on button at bounding box center [1278, 408] width 45 height 45
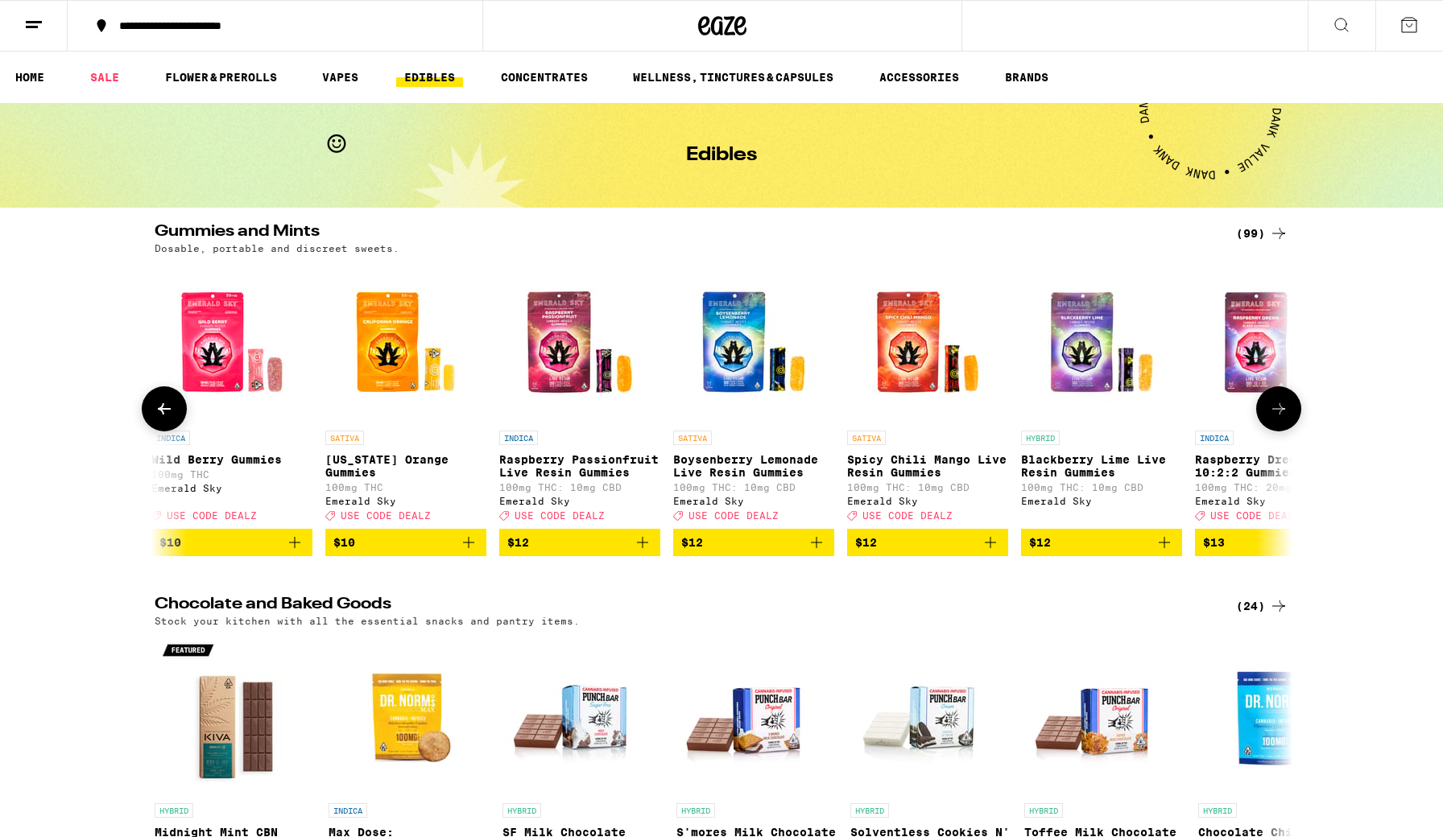
click at [1050, 398] on button at bounding box center [1278, 408] width 45 height 45
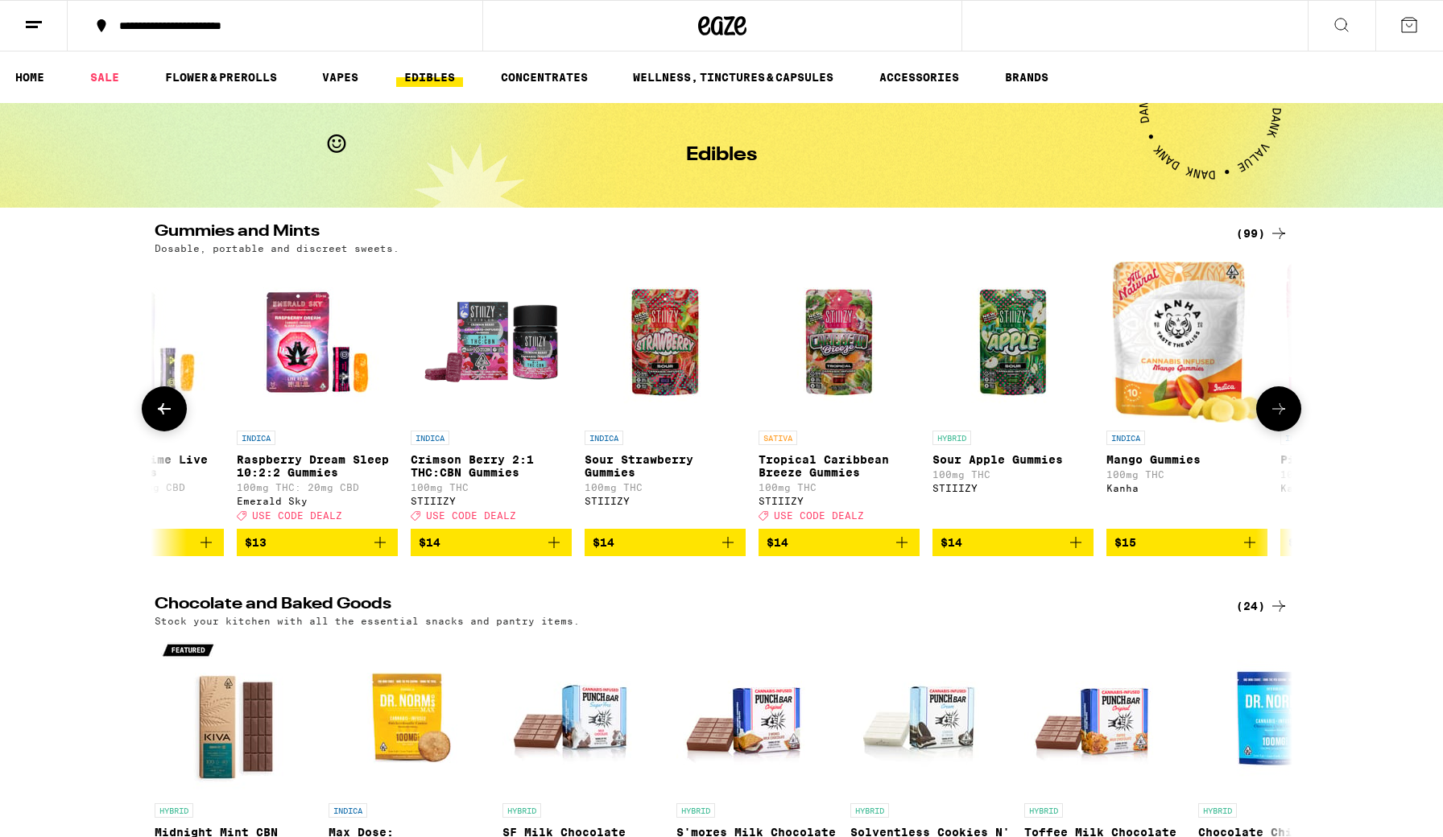
click at [1050, 399] on button at bounding box center [1278, 408] width 45 height 45
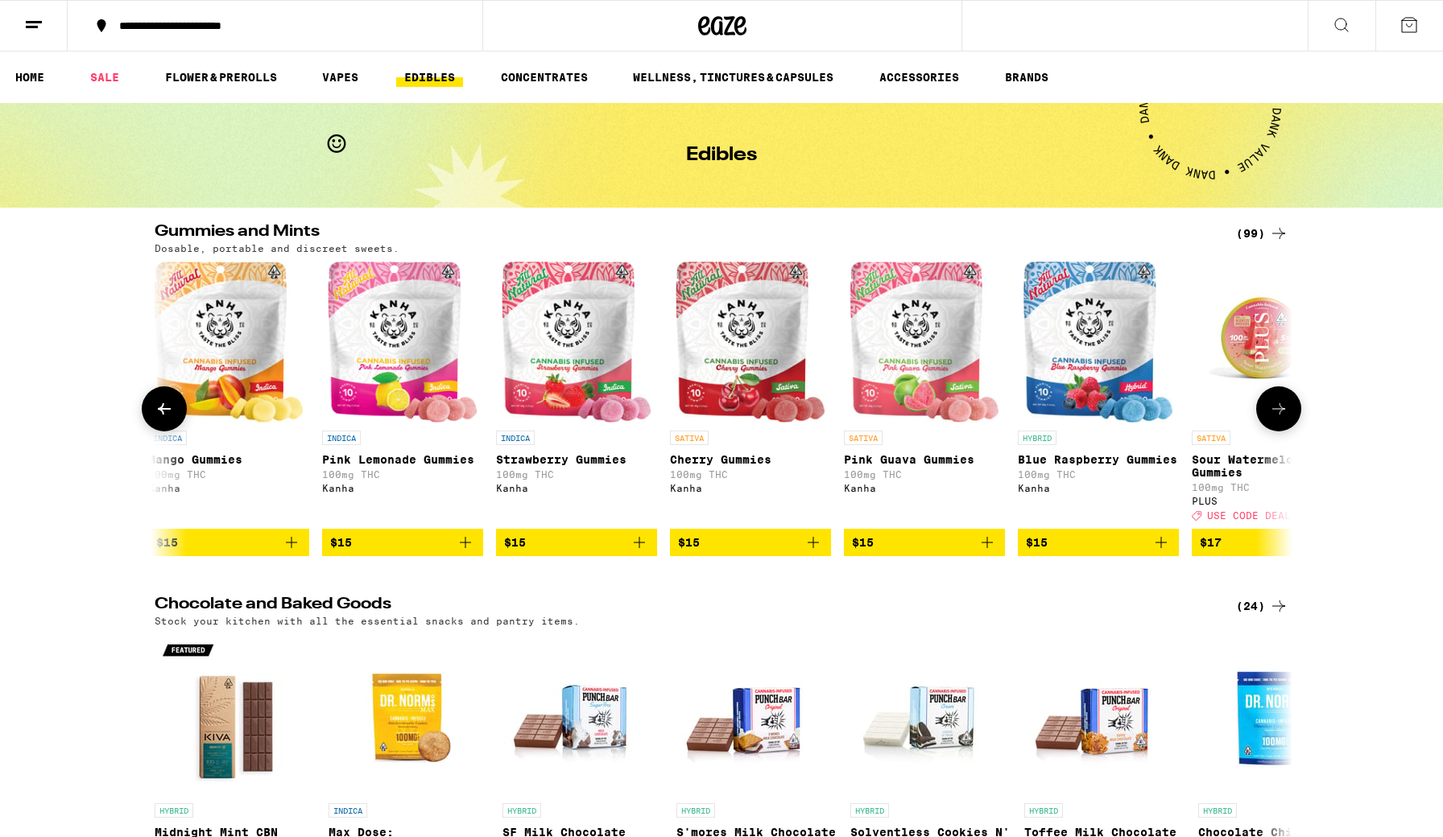
click at [1050, 399] on button at bounding box center [1278, 408] width 45 height 45
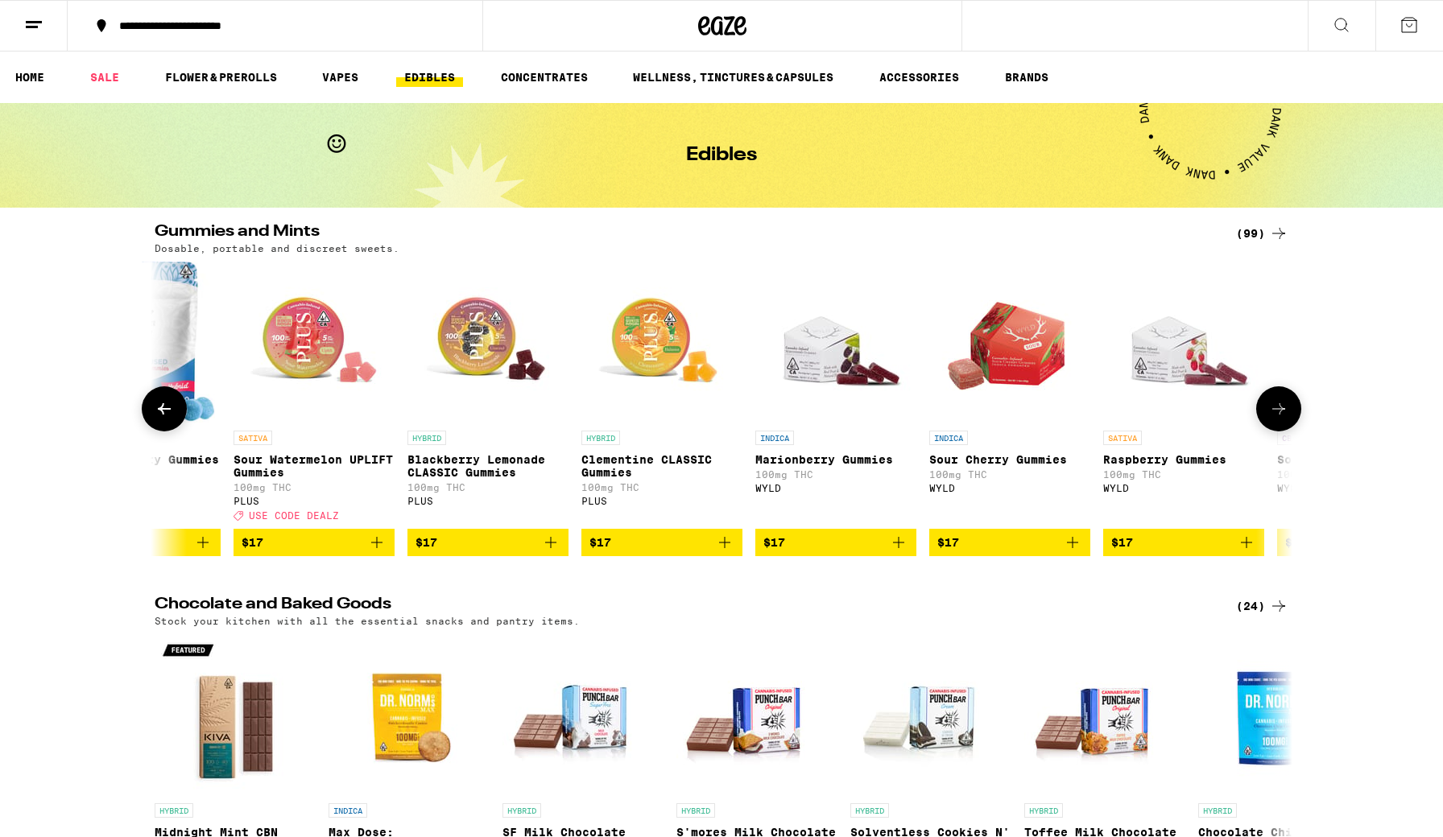
click at [1050, 407] on icon at bounding box center [1278, 408] width 19 height 19
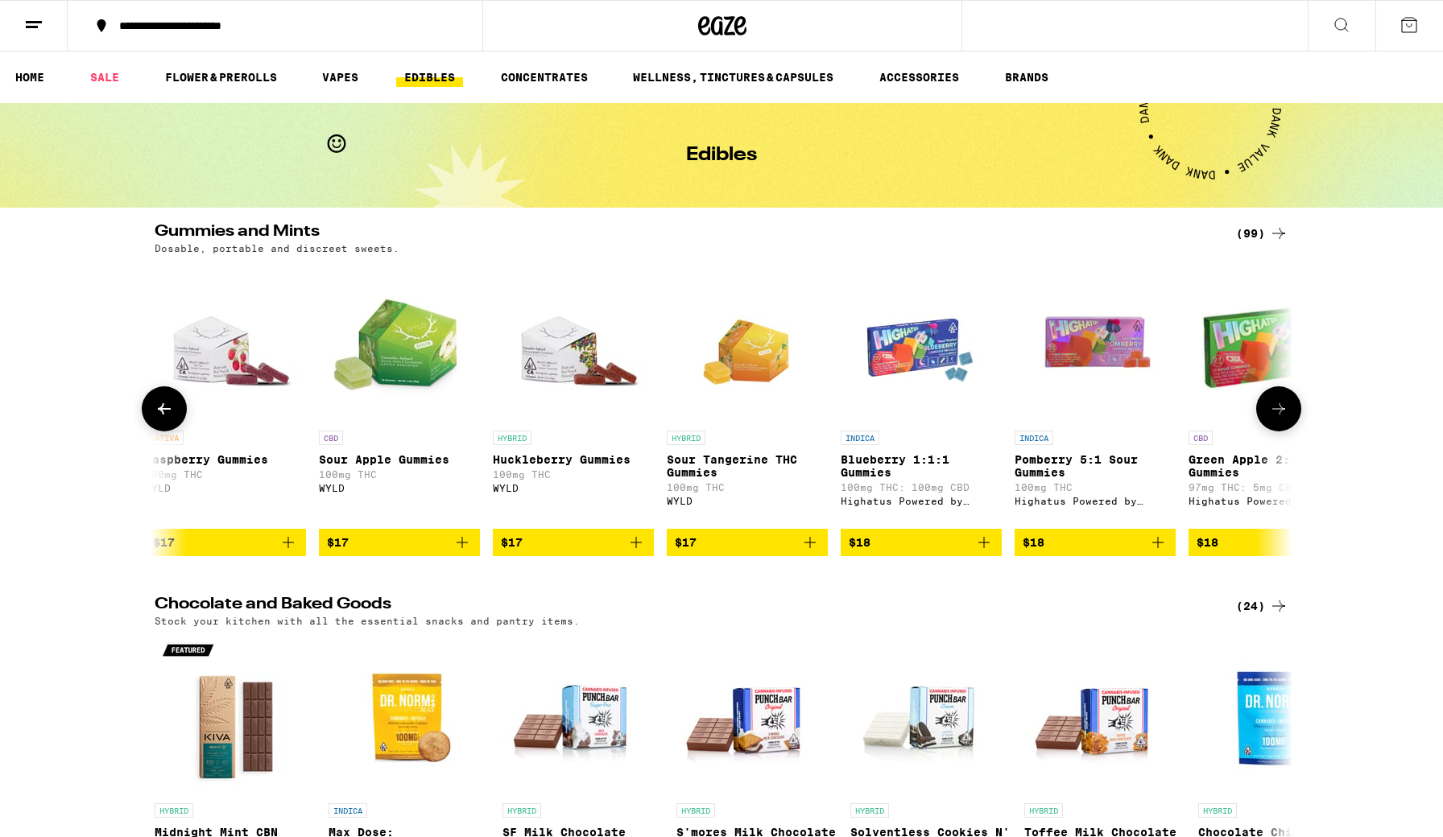
click at [1050, 407] on icon at bounding box center [1278, 408] width 19 height 19
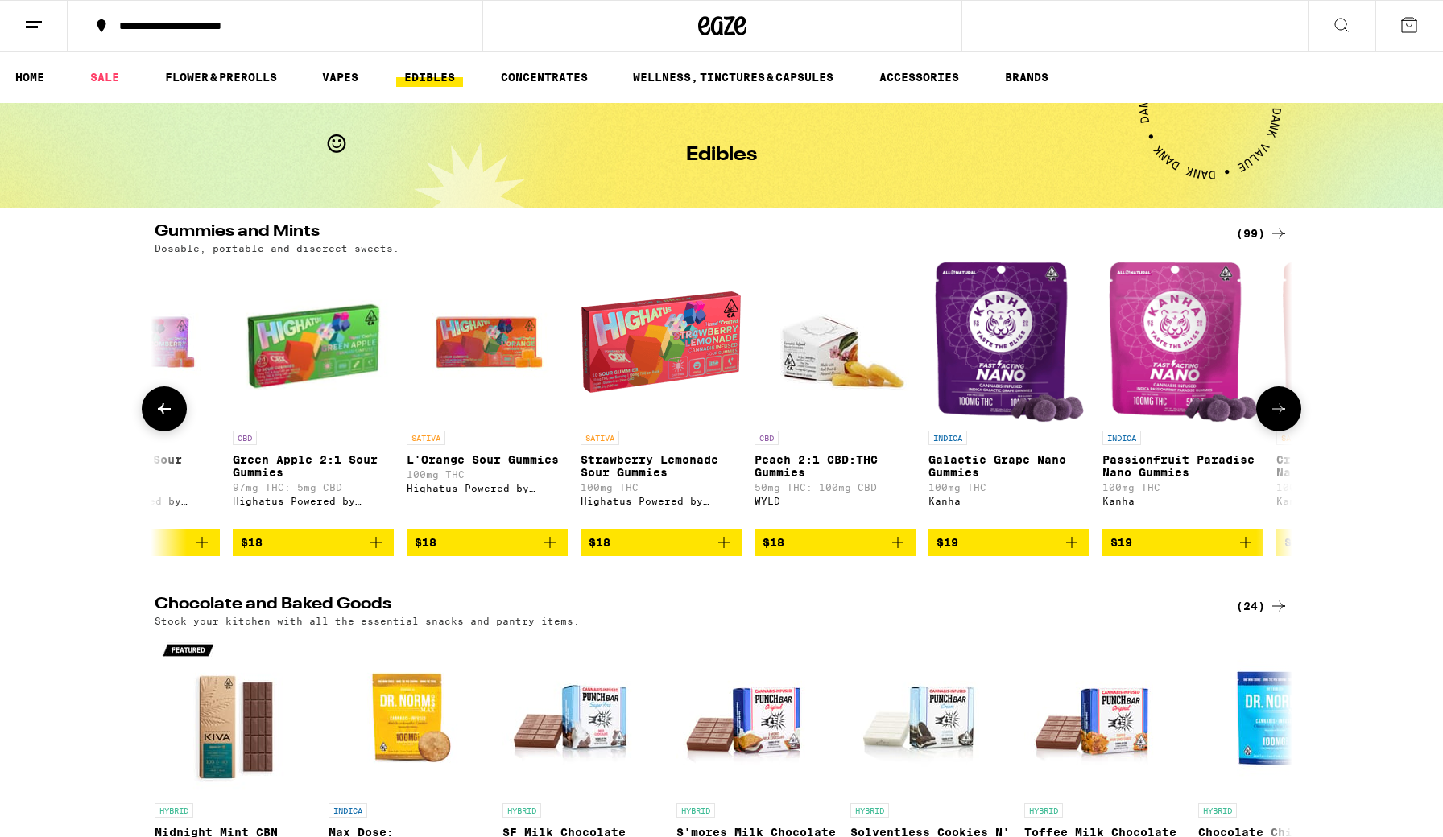
scroll to position [0, 6706]
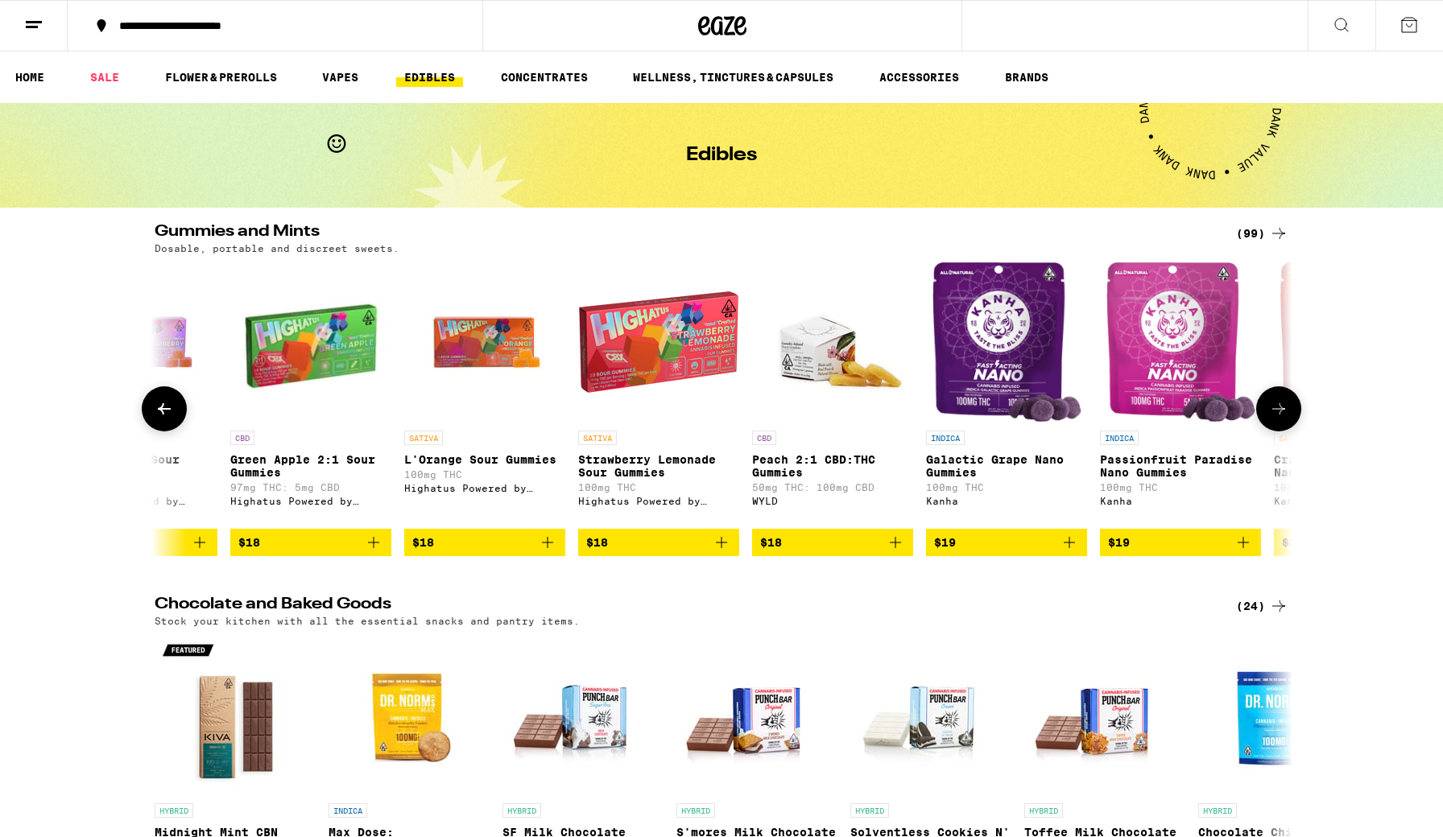
click at [1050, 407] on icon at bounding box center [1278, 408] width 19 height 19
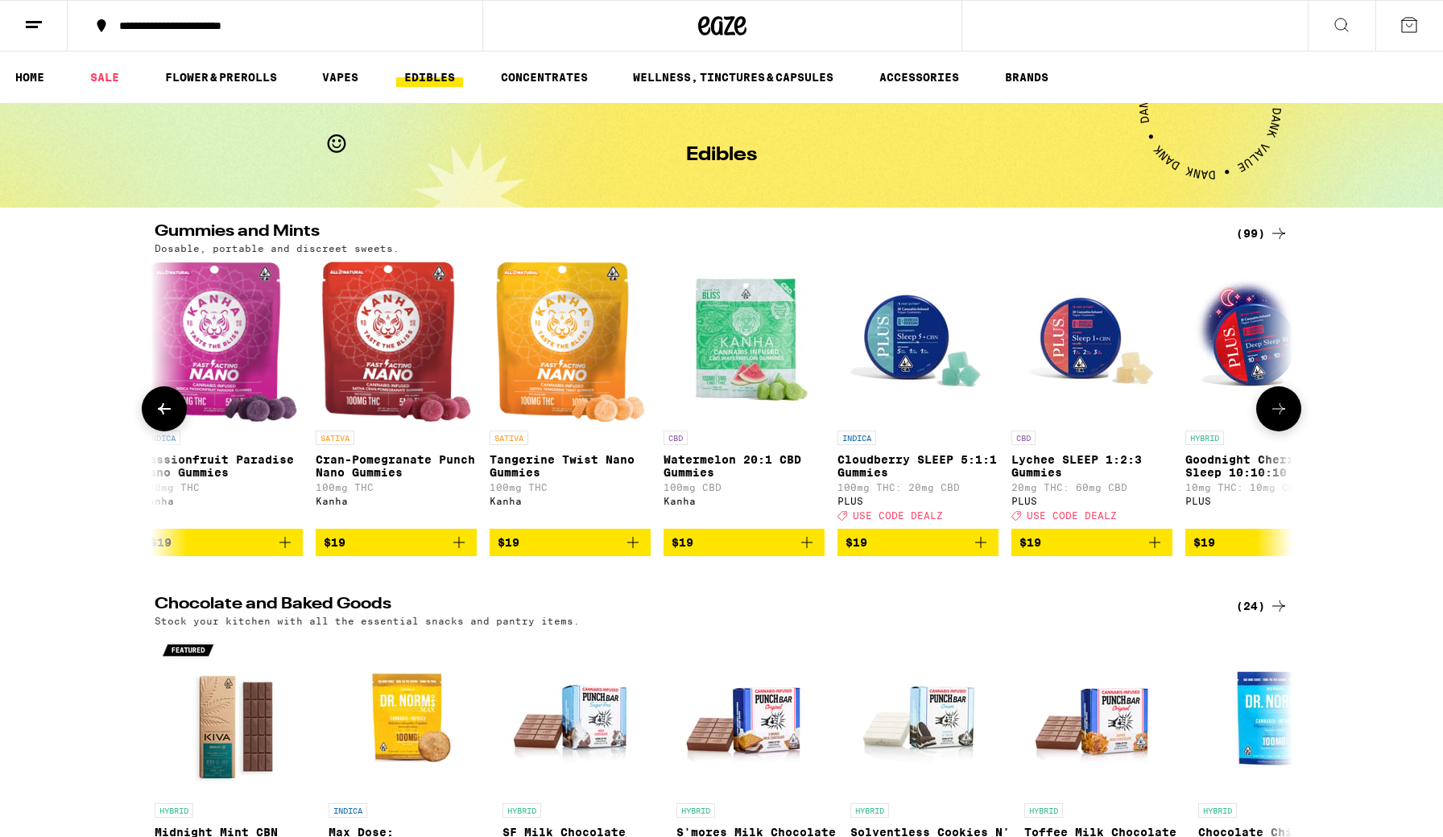
click at [1050, 407] on icon at bounding box center [1278, 408] width 19 height 19
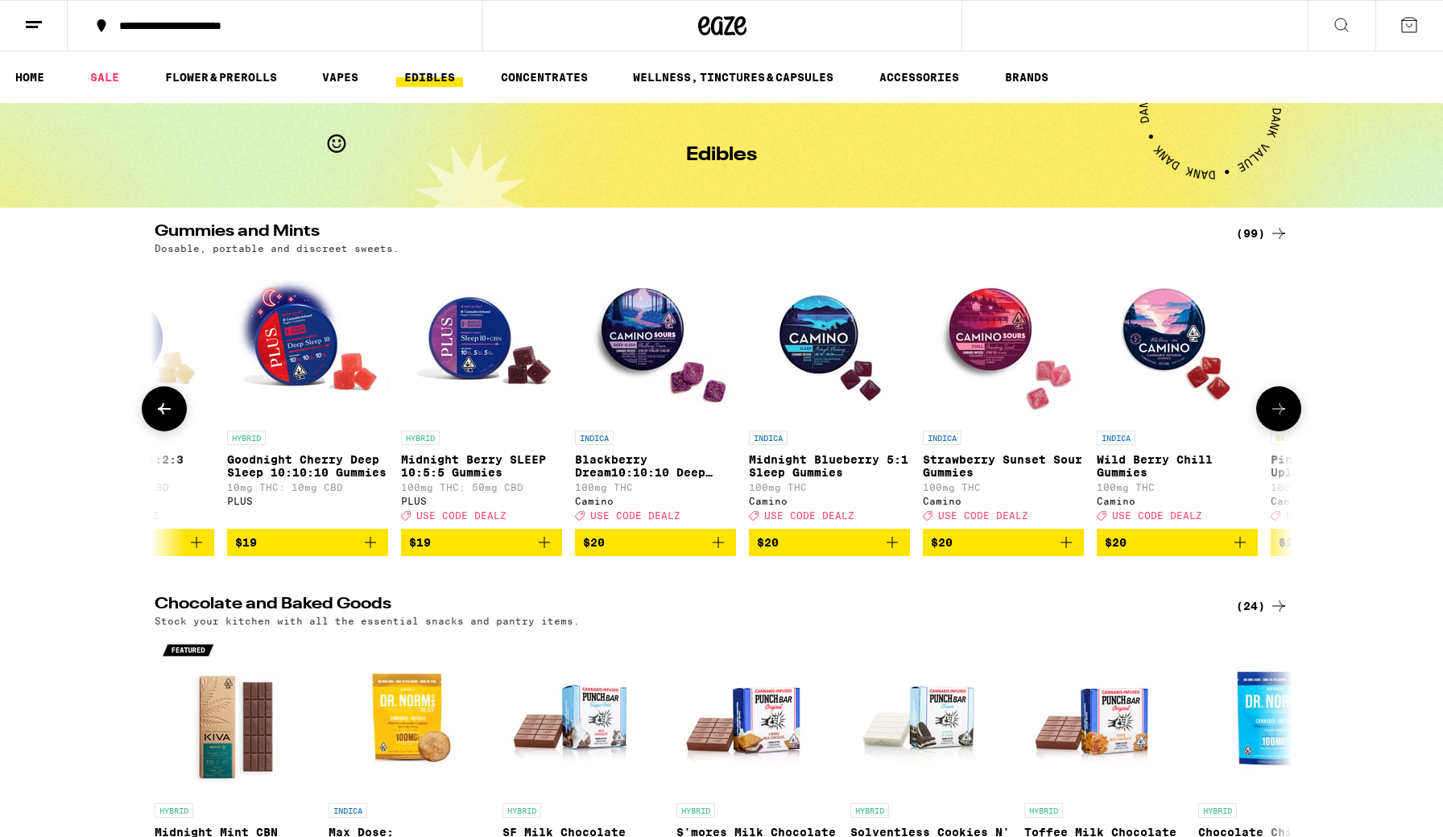
click at [1050, 407] on icon at bounding box center [1278, 408] width 19 height 19
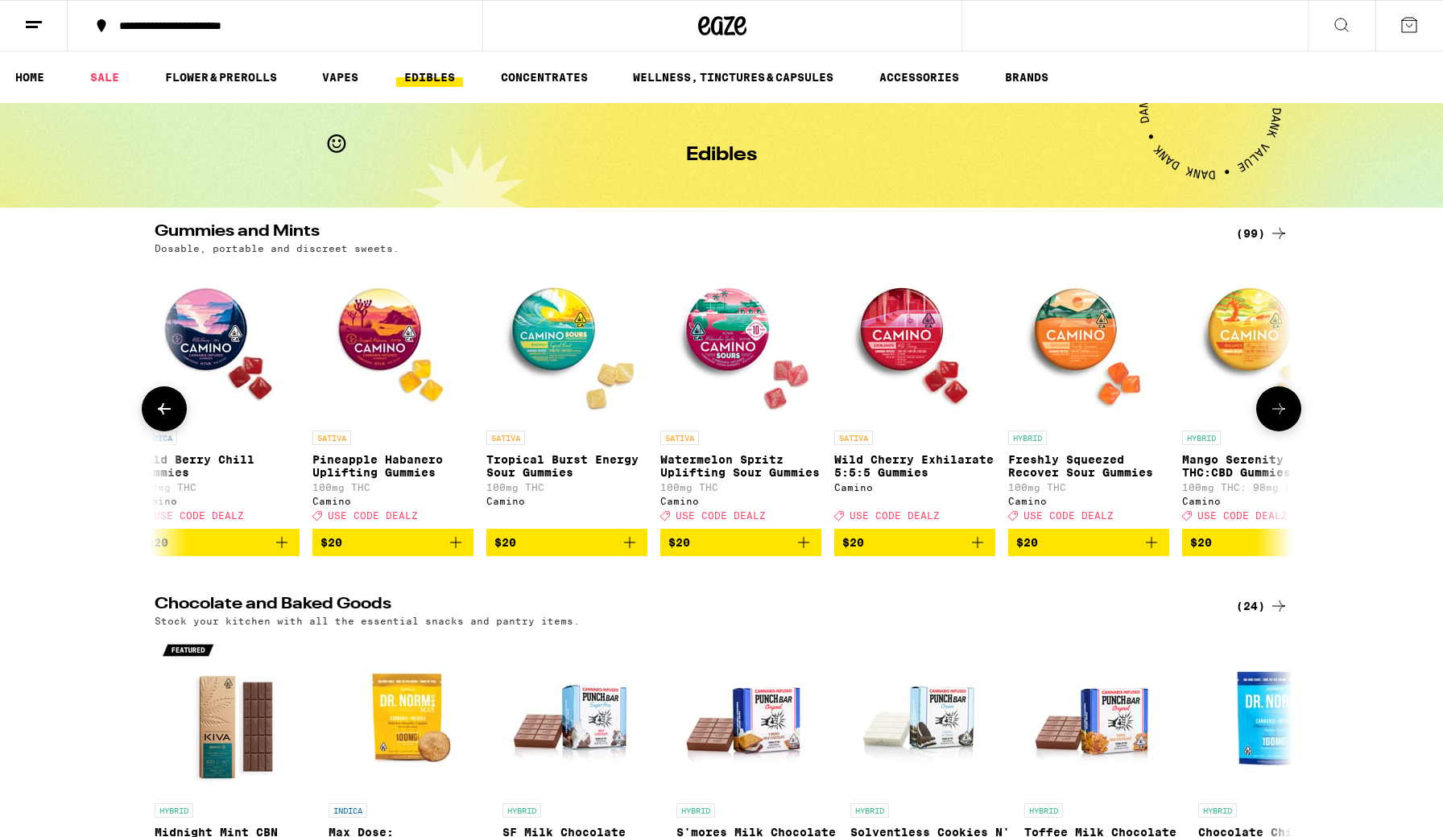
click at [1050, 407] on icon at bounding box center [1278, 408] width 19 height 19
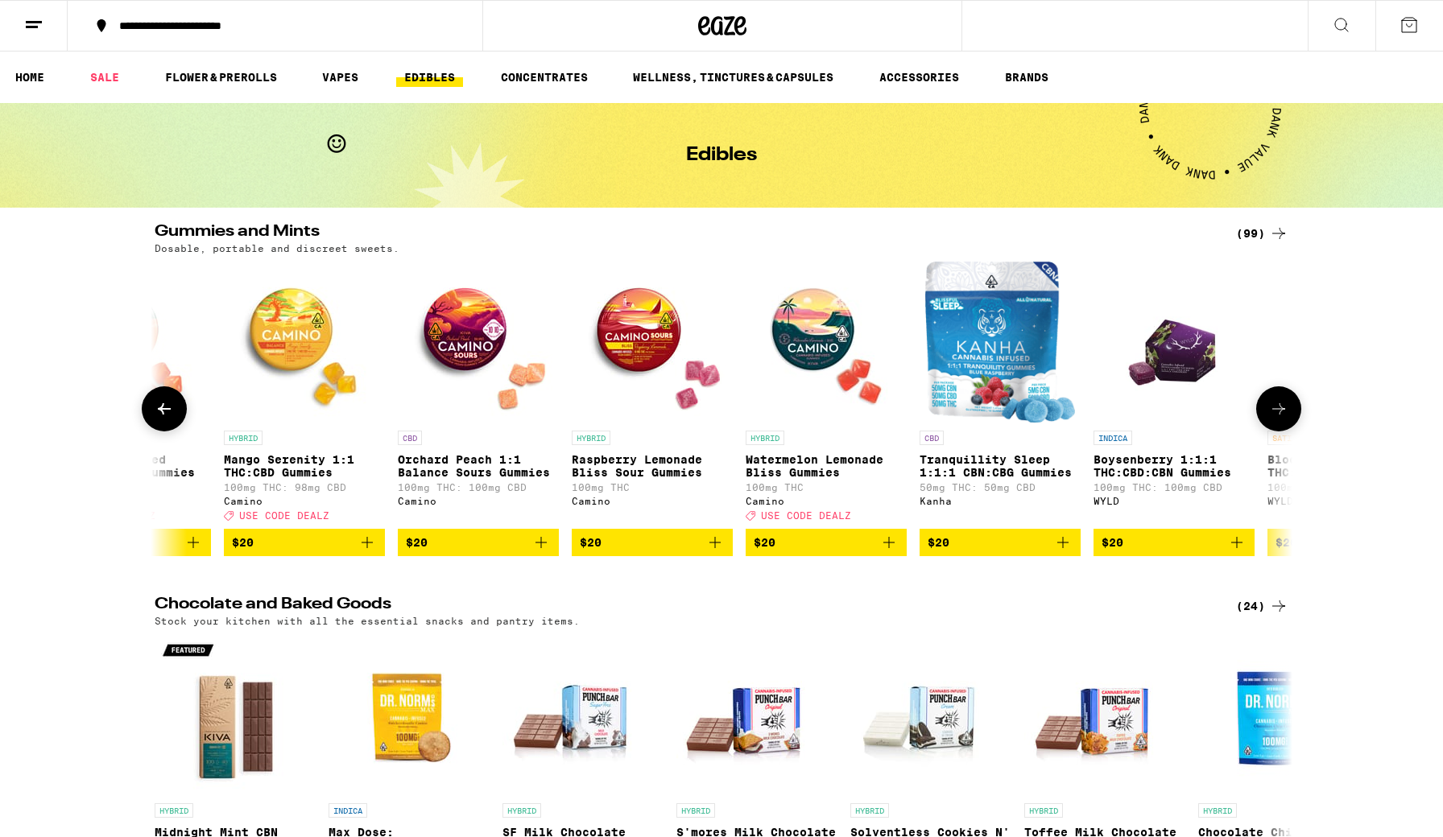
click at [1050, 407] on icon at bounding box center [1278, 408] width 19 height 19
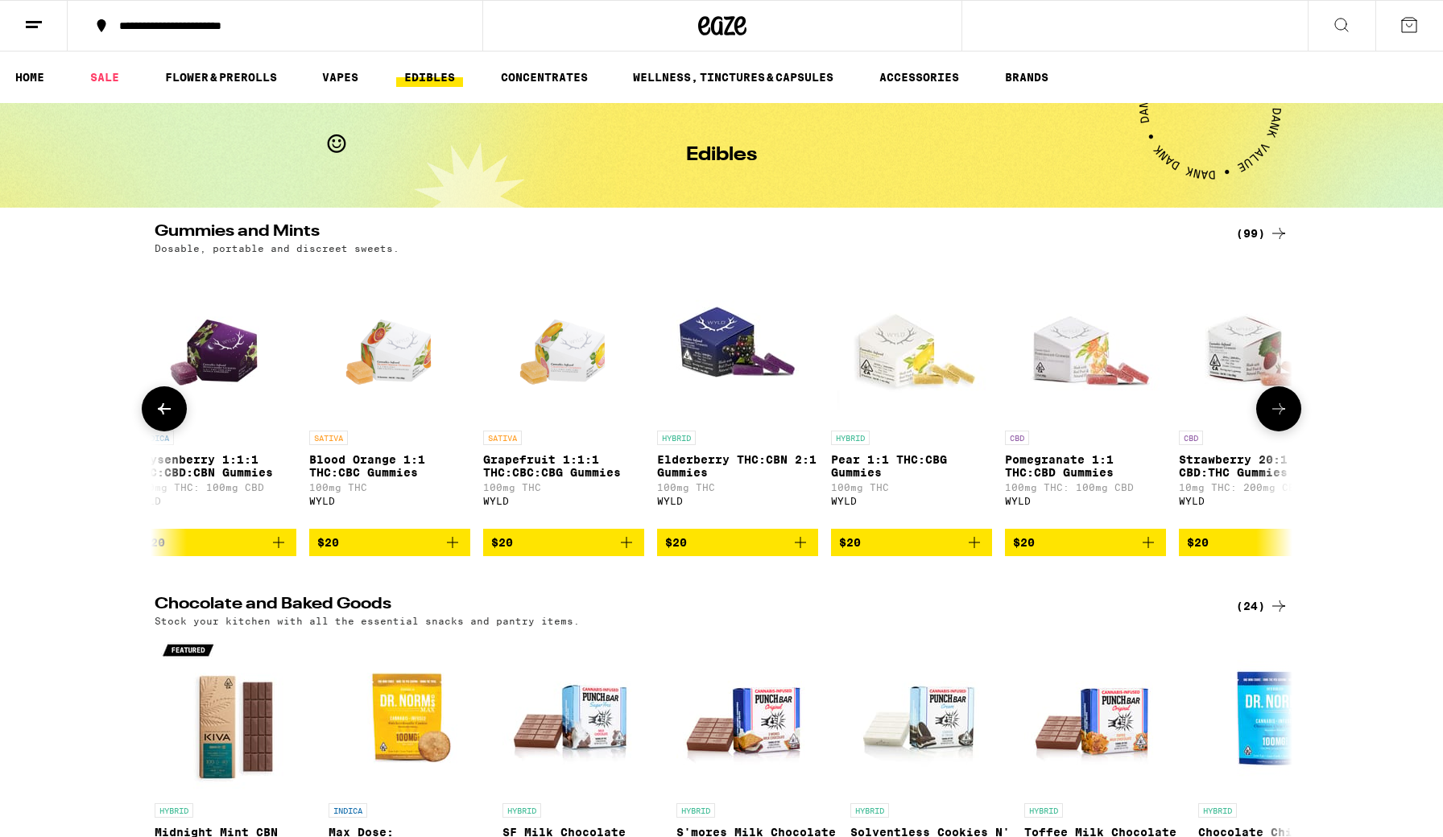
click at [1050, 407] on icon at bounding box center [1278, 408] width 19 height 19
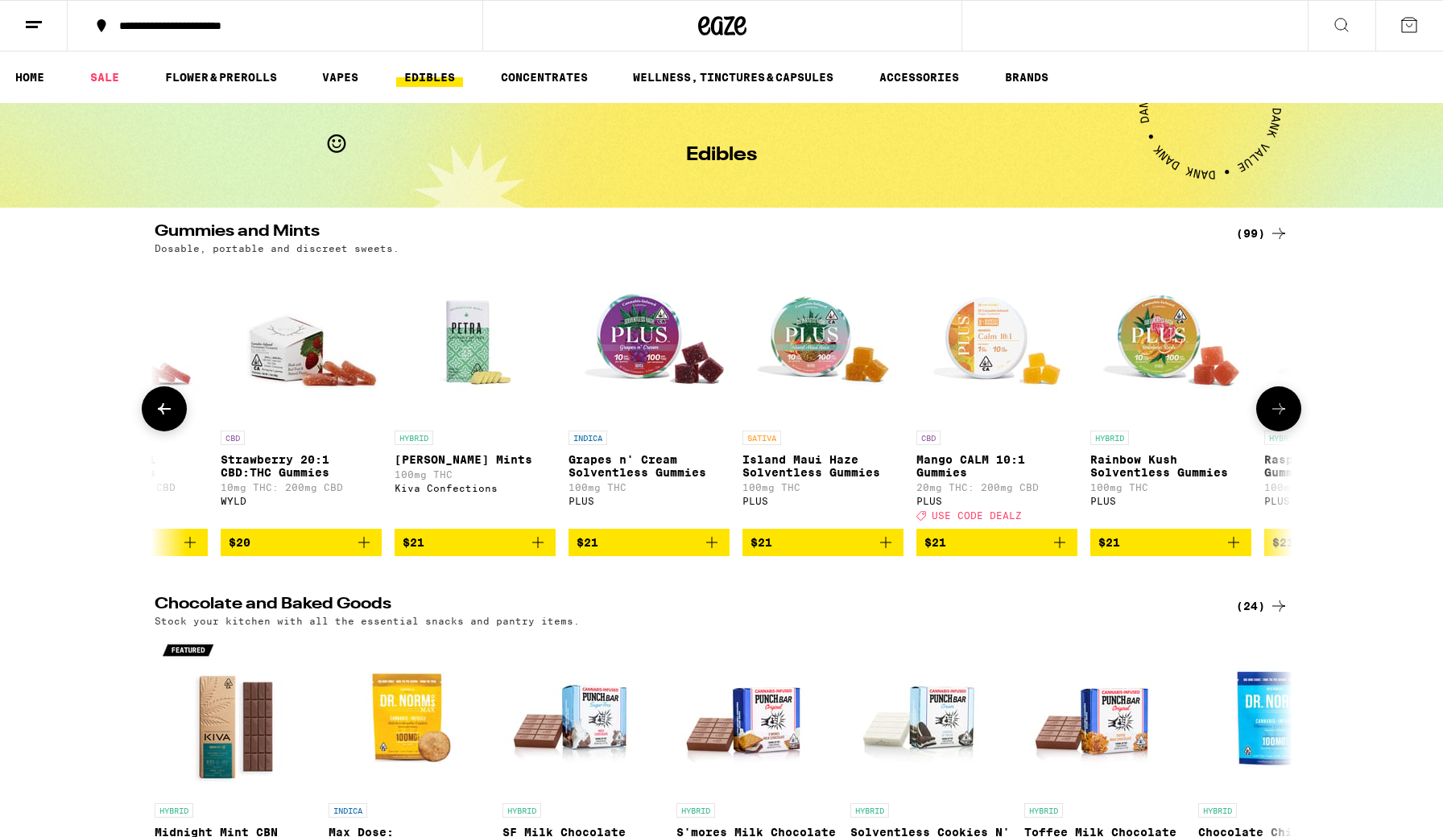
click at [1050, 407] on icon at bounding box center [1278, 408] width 19 height 19
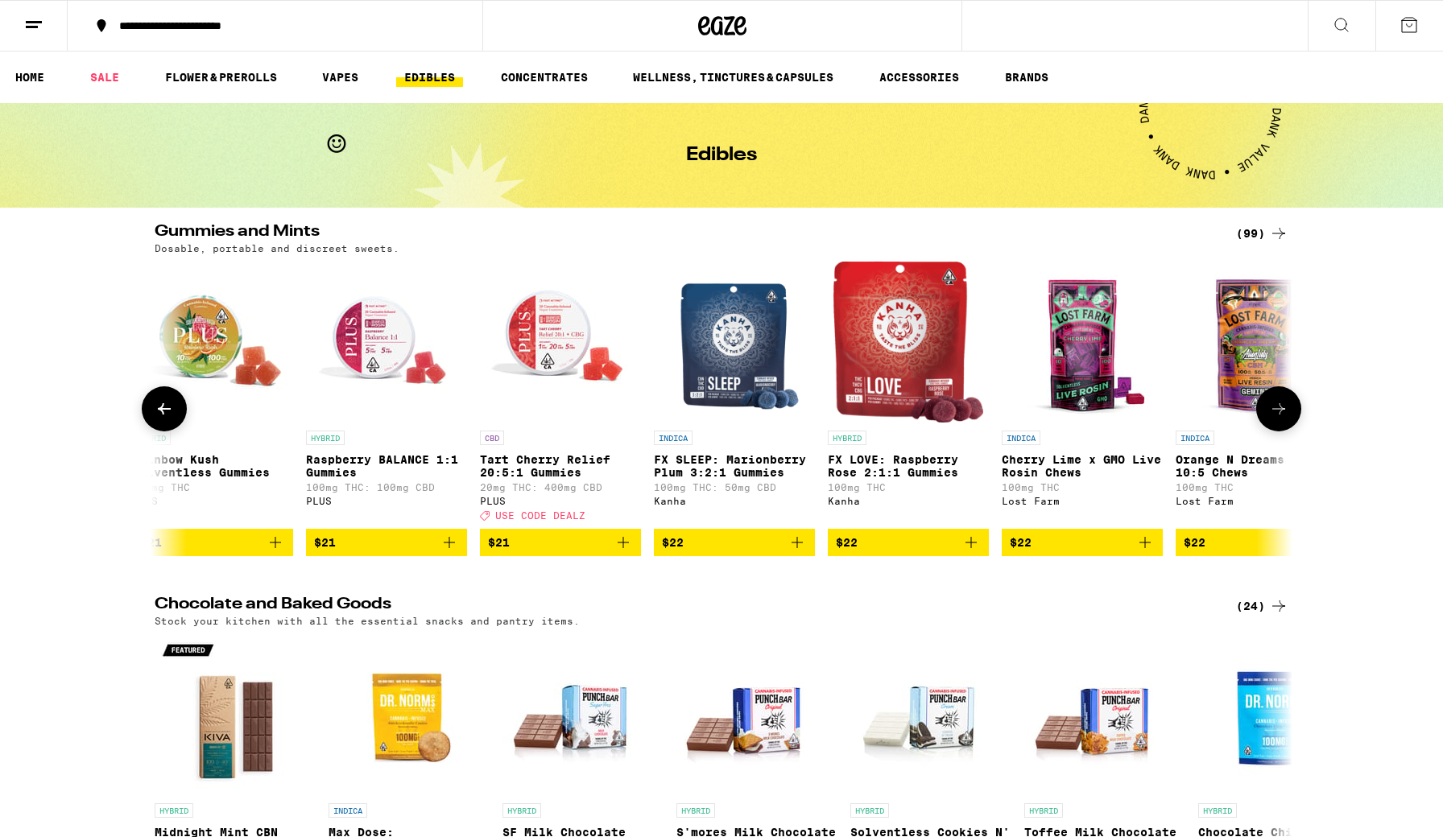
click at [1050, 407] on icon at bounding box center [1278, 408] width 19 height 19
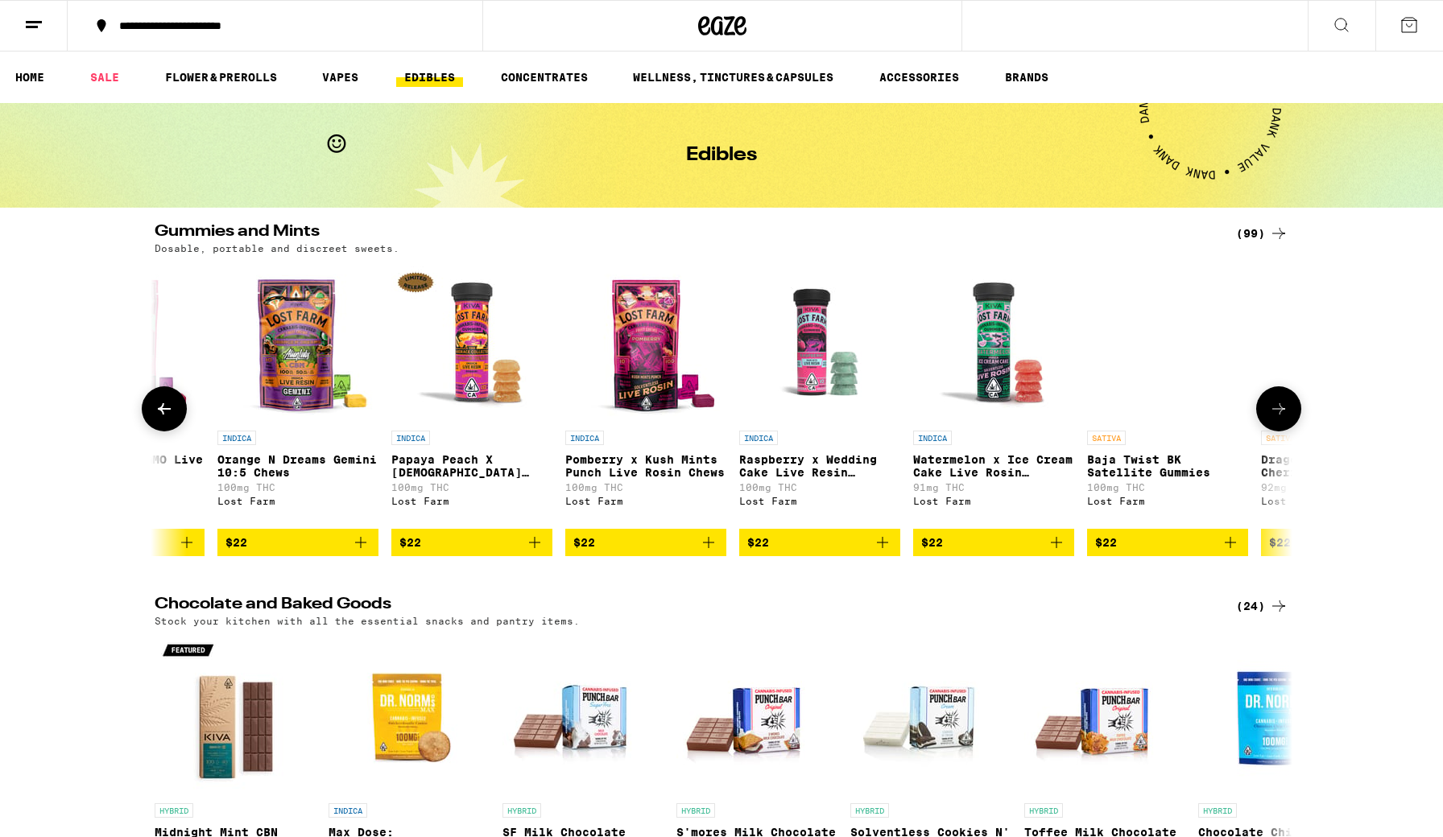
click at [1050, 407] on icon at bounding box center [1278, 408] width 19 height 19
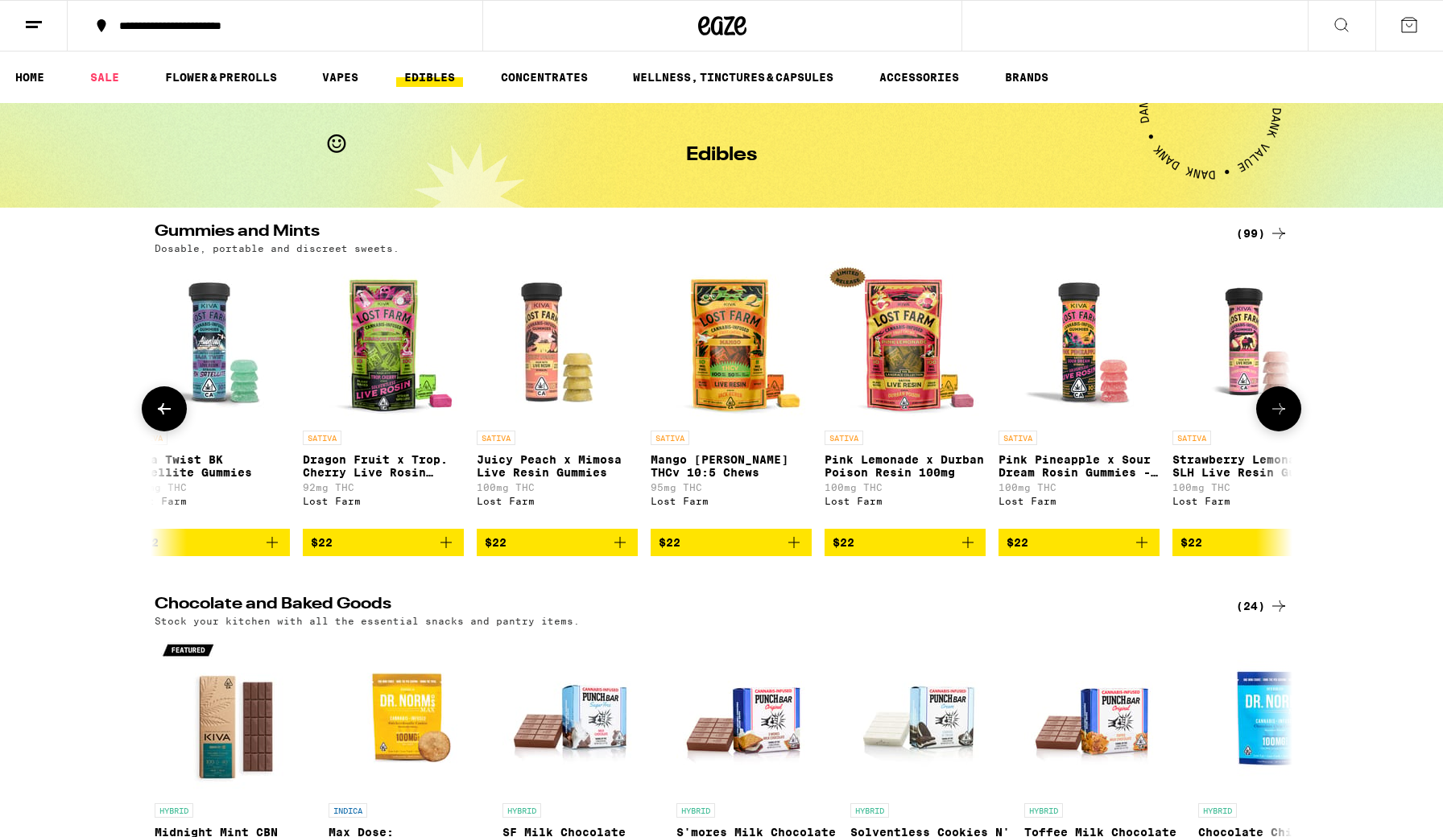
click at [1050, 407] on icon at bounding box center [1278, 408] width 19 height 19
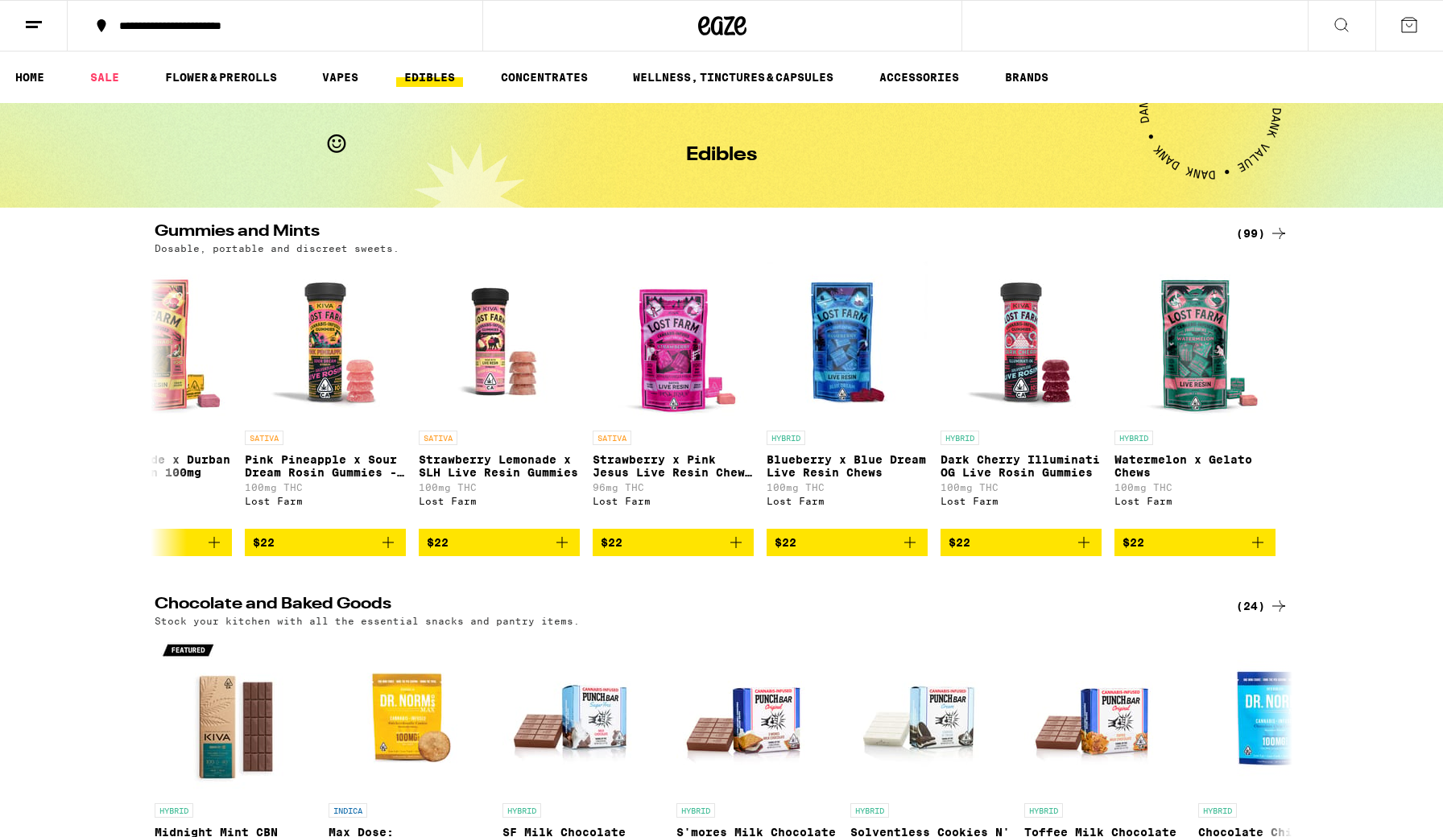
scroll to position [0, 0]
click at [31, 35] on button at bounding box center [34, 26] width 68 height 51
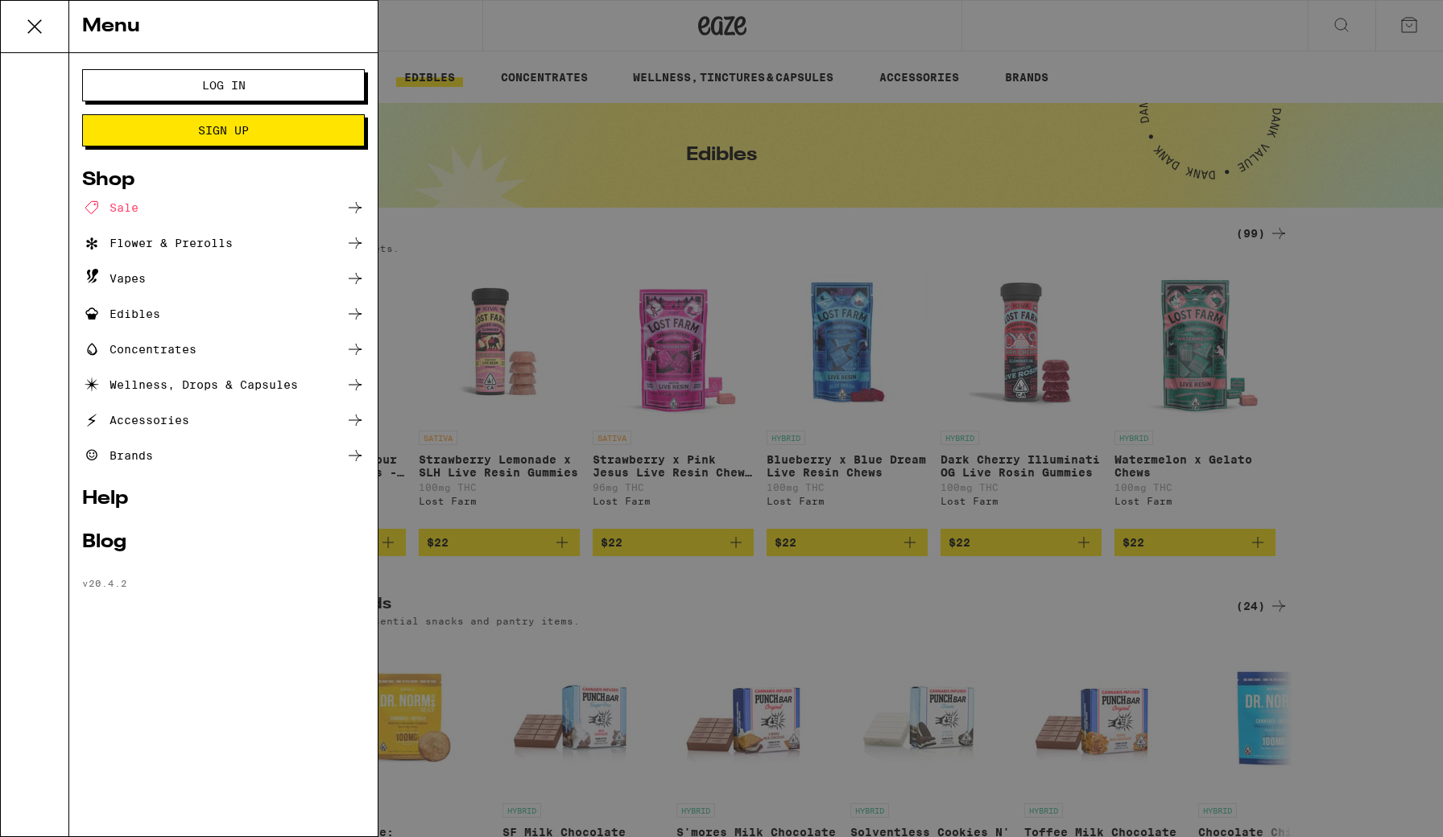
click at [580, 152] on div "Menu Log In Sign Up Shop Sale Flower & Prerolls Vapes Edibles Concentrates Well…" at bounding box center [721, 418] width 1443 height 837
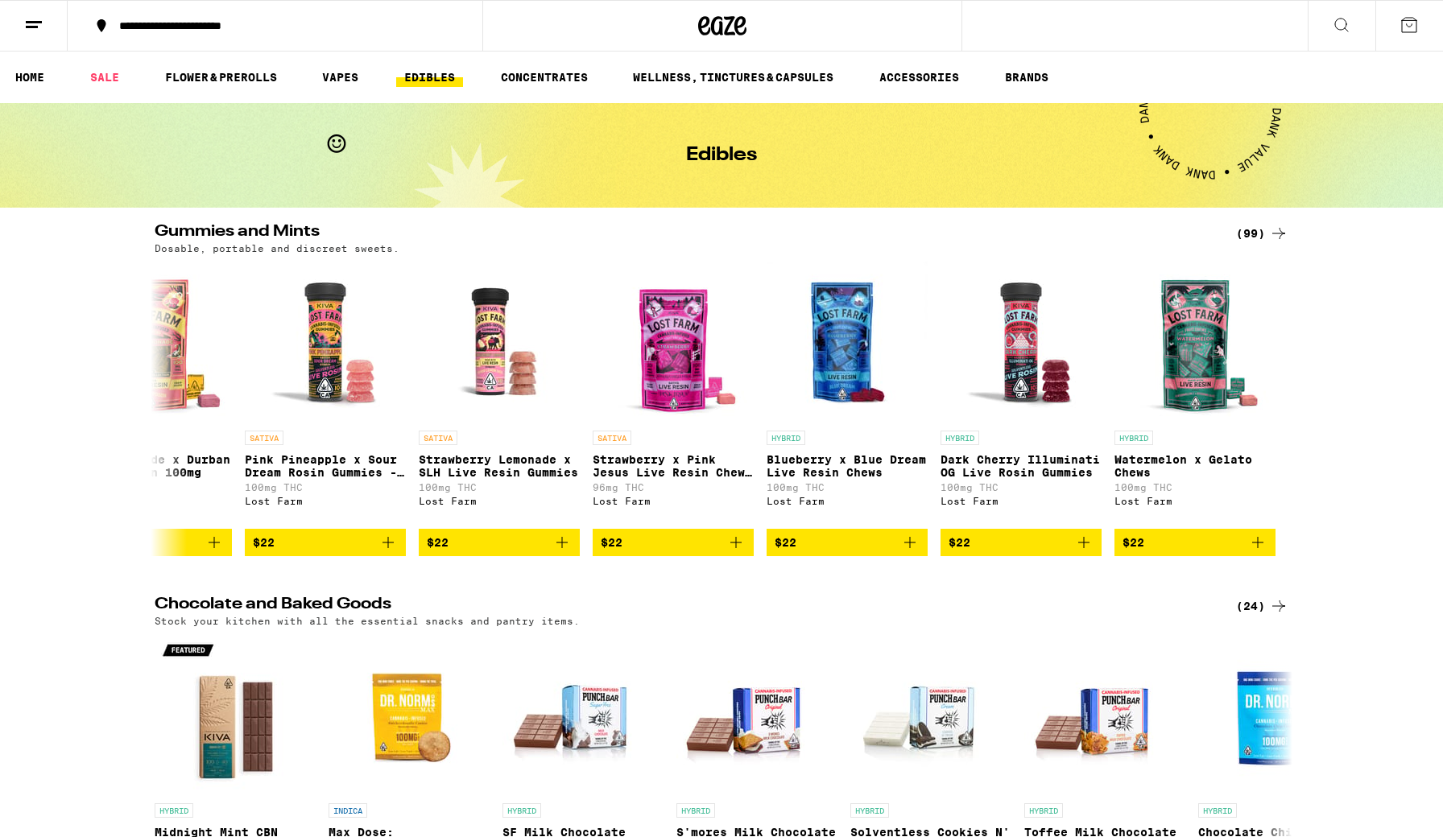
click at [157, 31] on div "**********" at bounding box center [284, 25] width 347 height 11
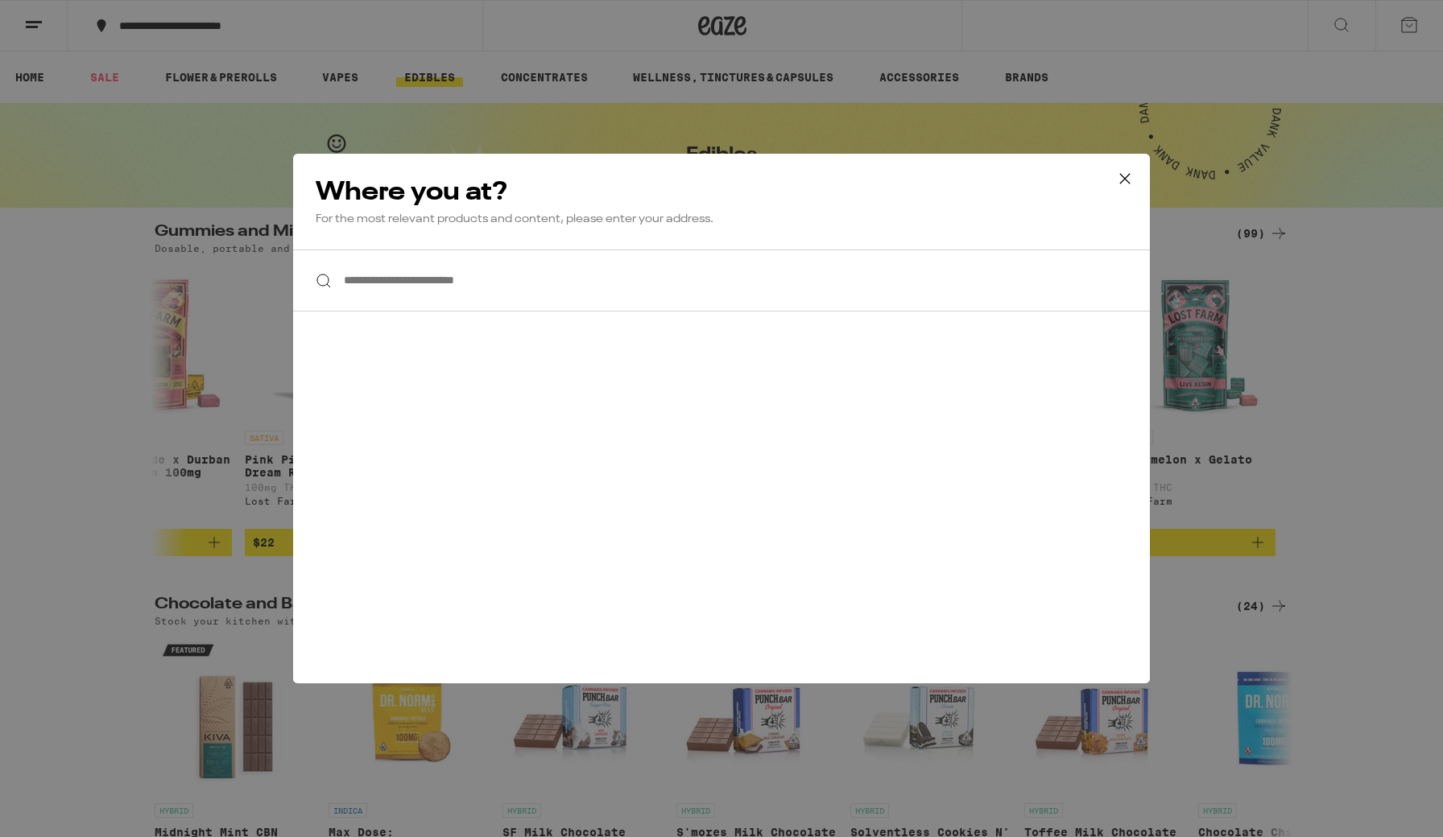
click at [410, 260] on input "**********" at bounding box center [721, 281] width 857 height 62
click at [194, 276] on div "**********" at bounding box center [721, 418] width 1443 height 837
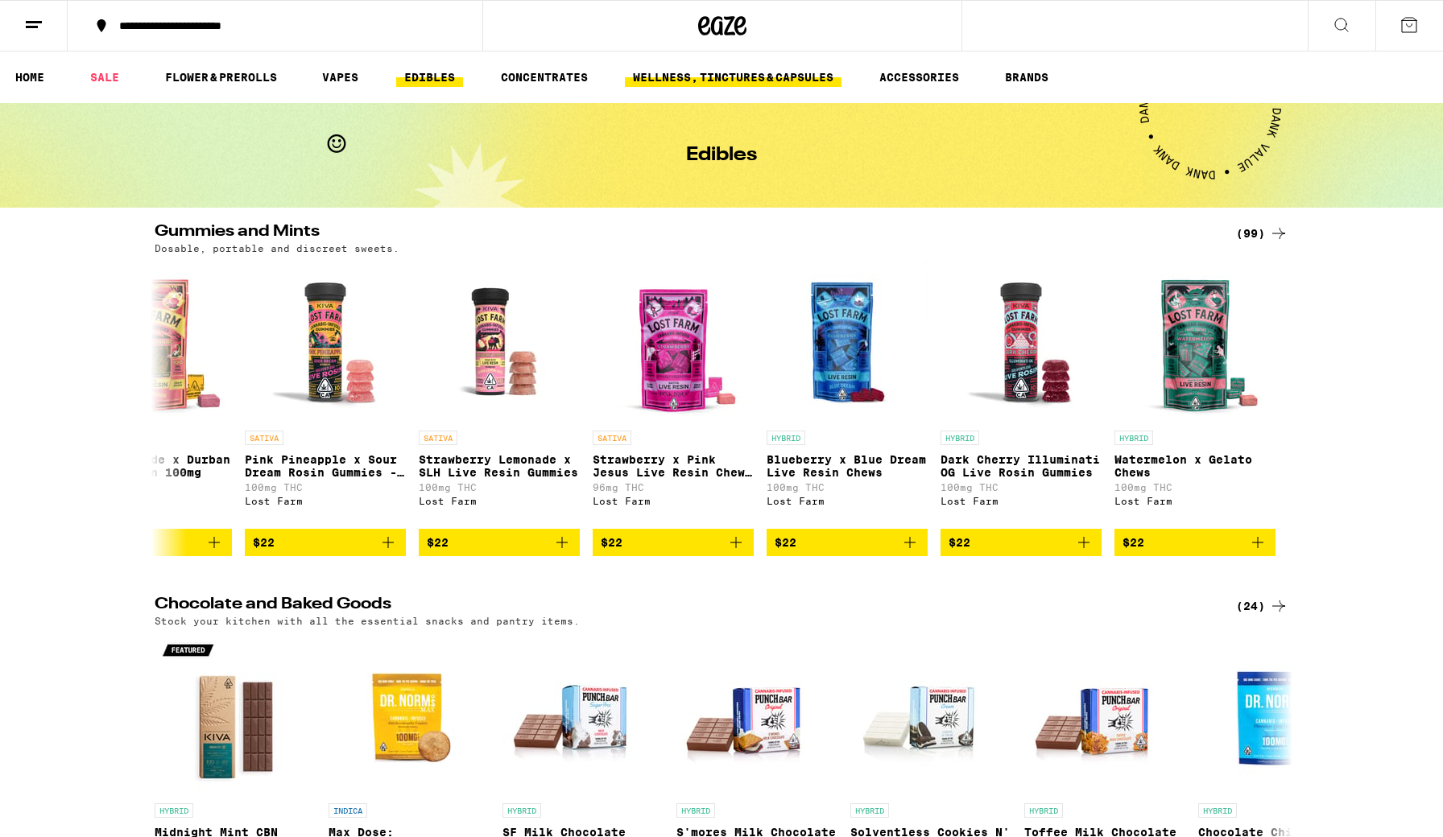
click at [739, 84] on link "WELLNESS, TINCTURES & CAPSULES" at bounding box center [733, 77] width 217 height 19
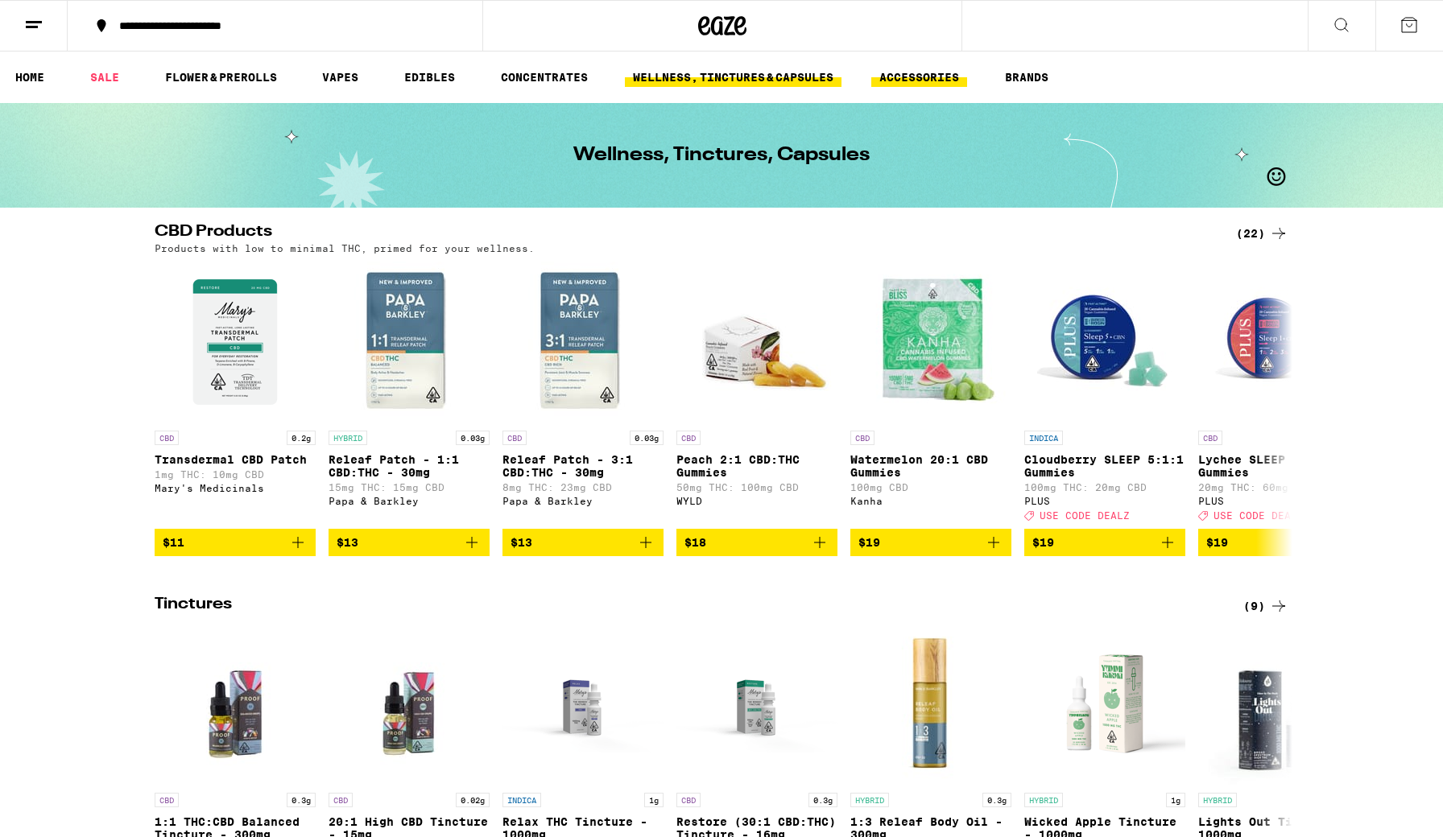
click at [919, 76] on link "ACCESSORIES" at bounding box center [919, 77] width 96 height 19
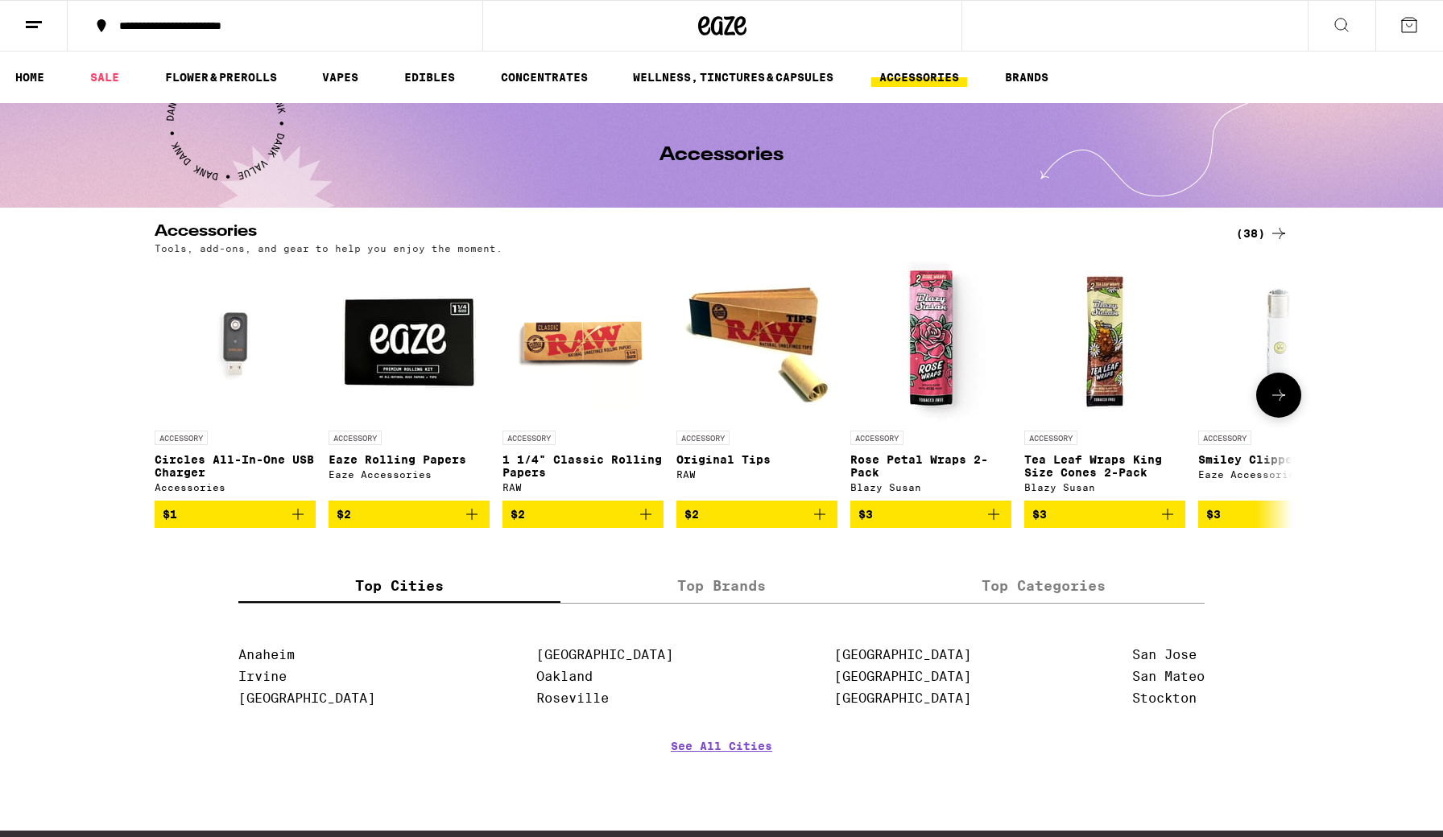
click at [1050, 405] on icon at bounding box center [1278, 395] width 19 height 19
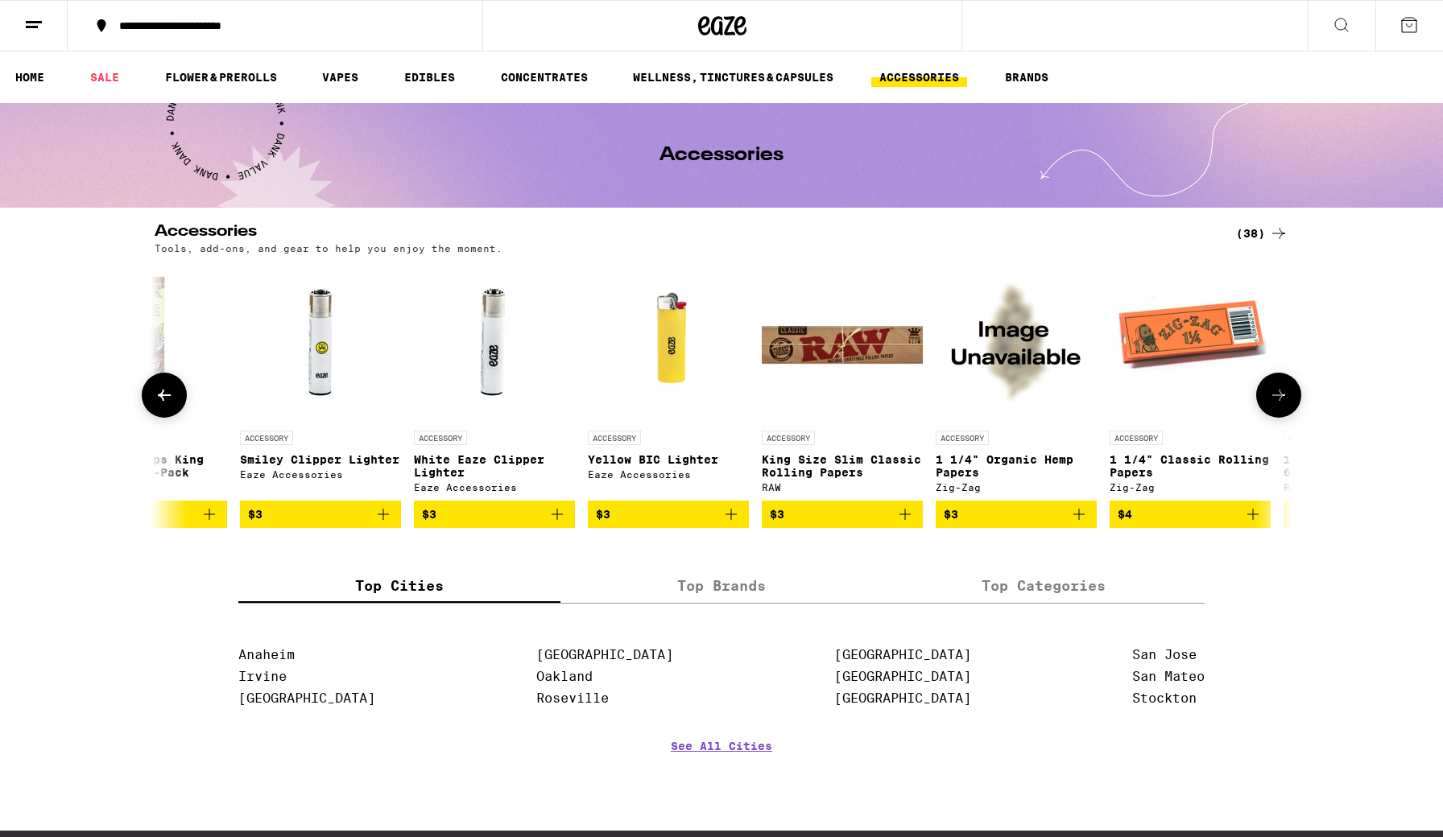
click at [1050, 405] on icon at bounding box center [1278, 395] width 19 height 19
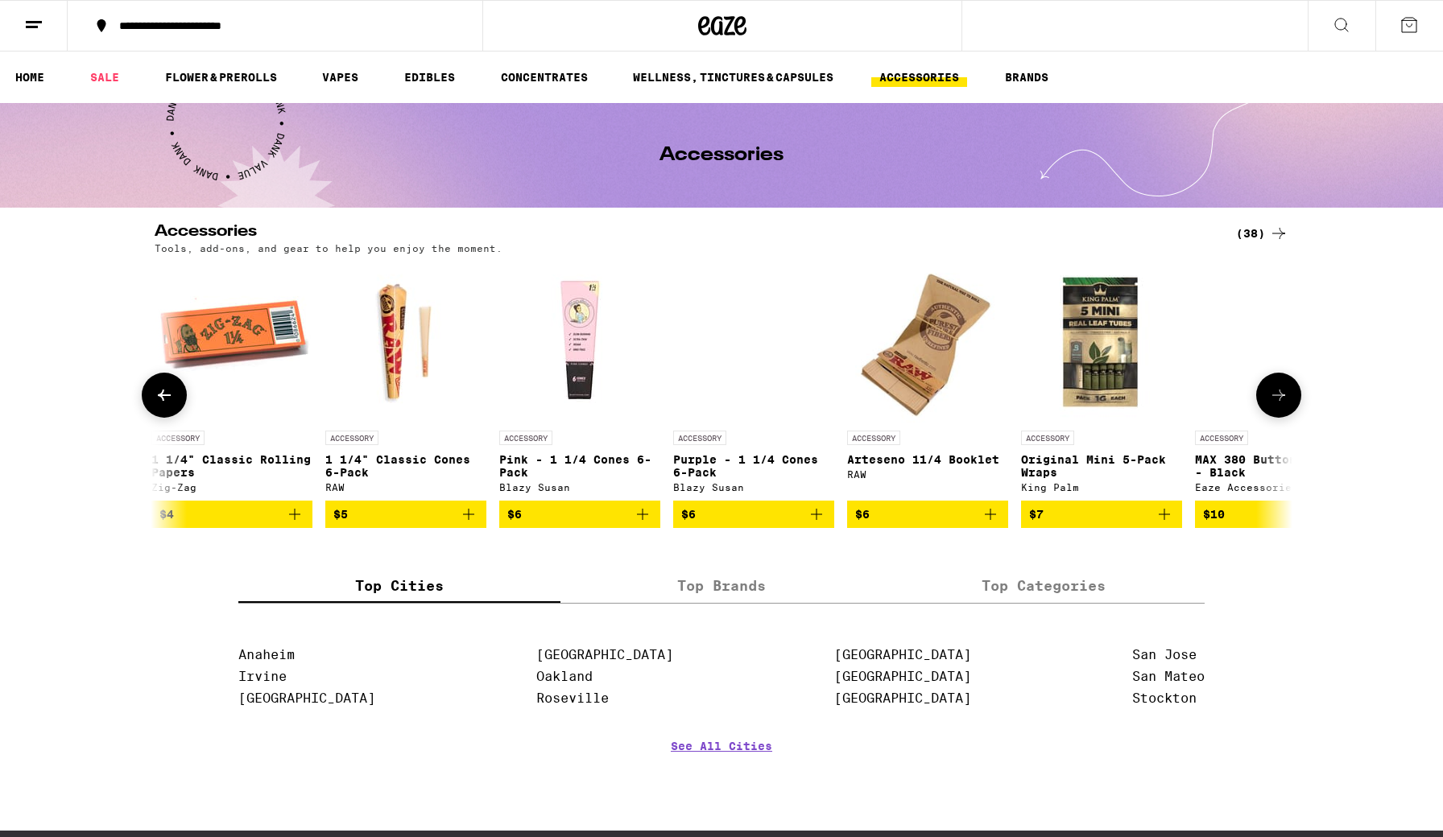
click at [1050, 405] on icon at bounding box center [1278, 395] width 19 height 19
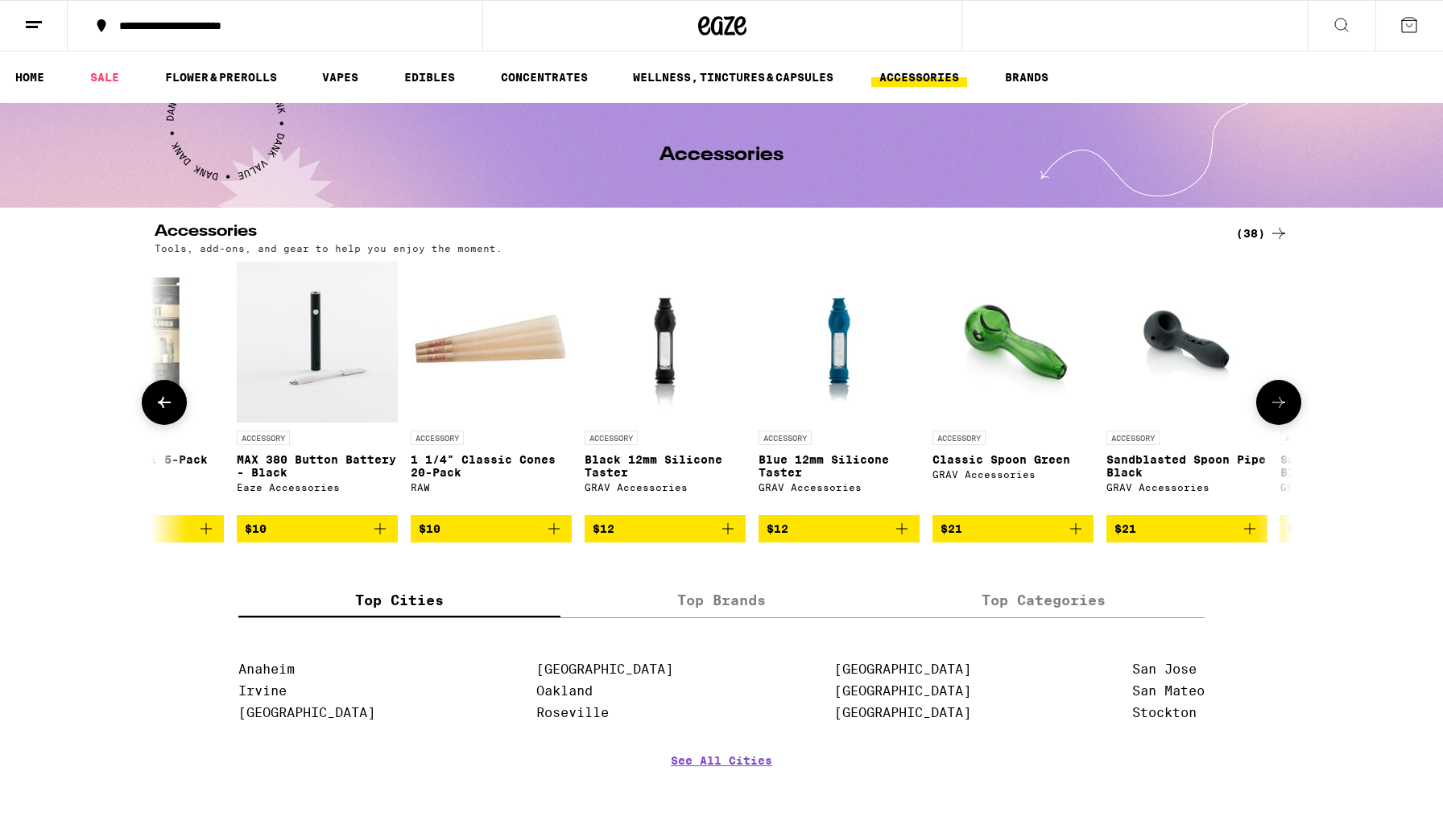
click at [1050, 405] on icon at bounding box center [1278, 402] width 19 height 19
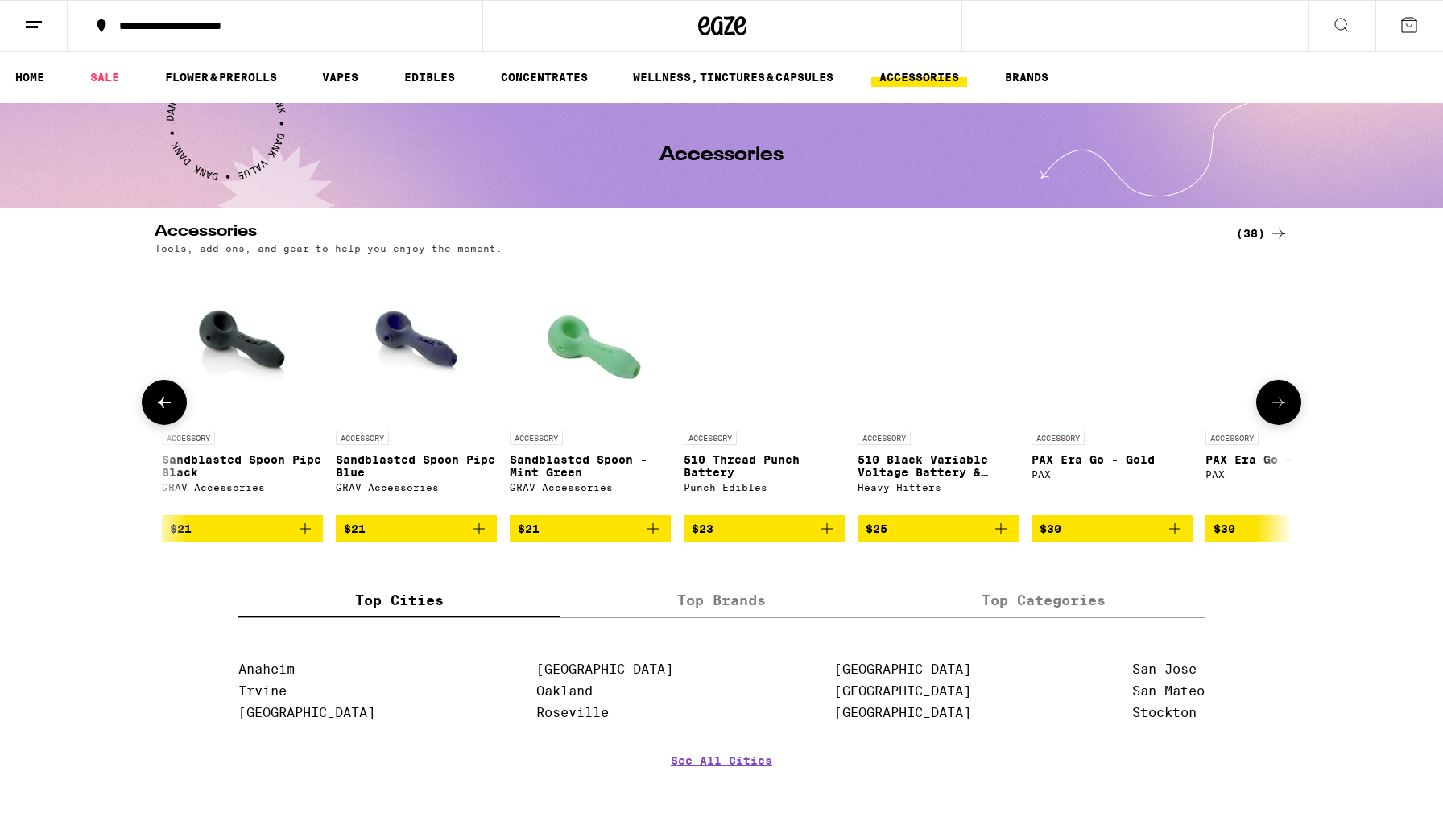
scroll to position [0, 3832]
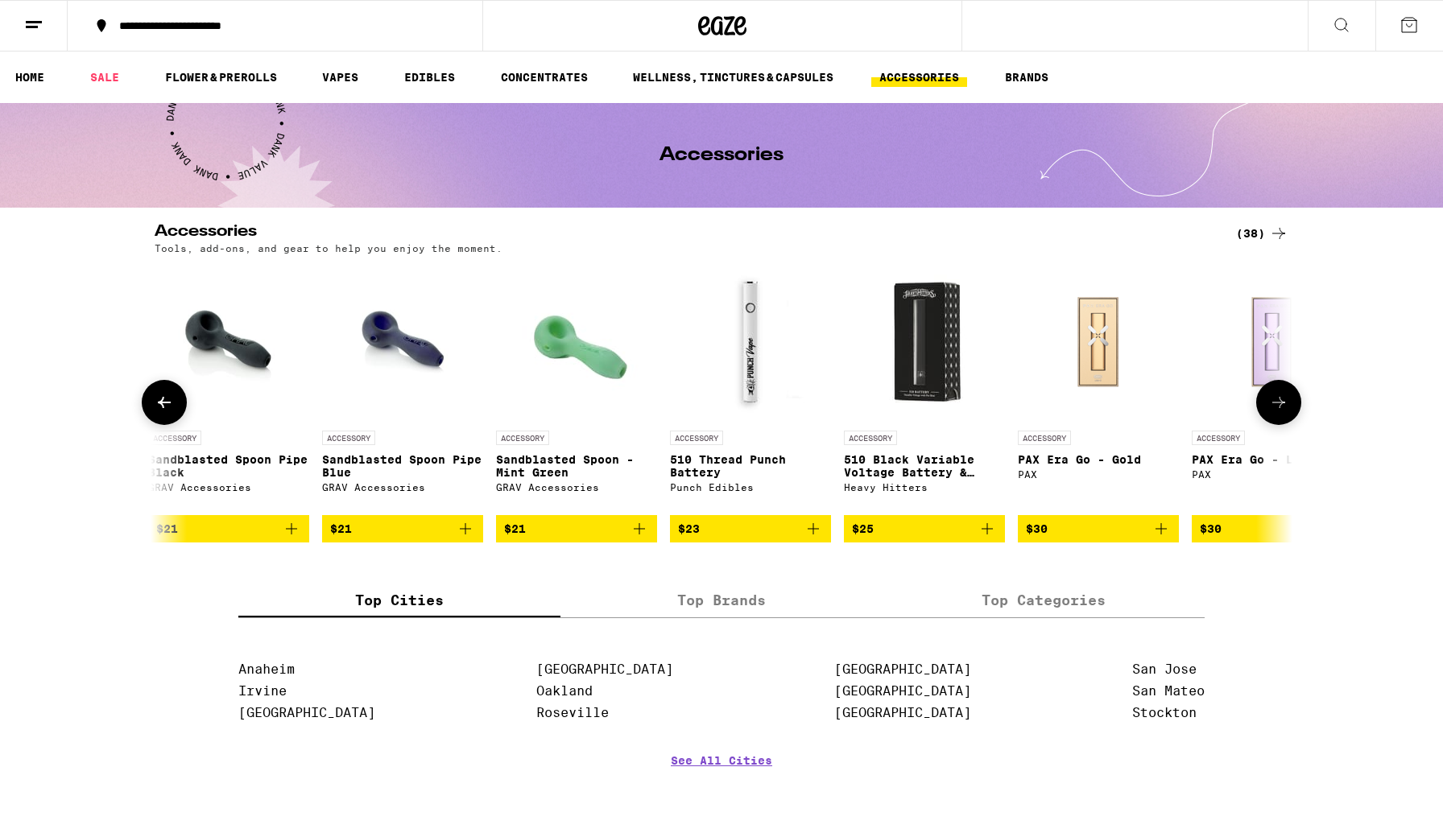
click at [1050, 404] on icon at bounding box center [1278, 402] width 13 height 11
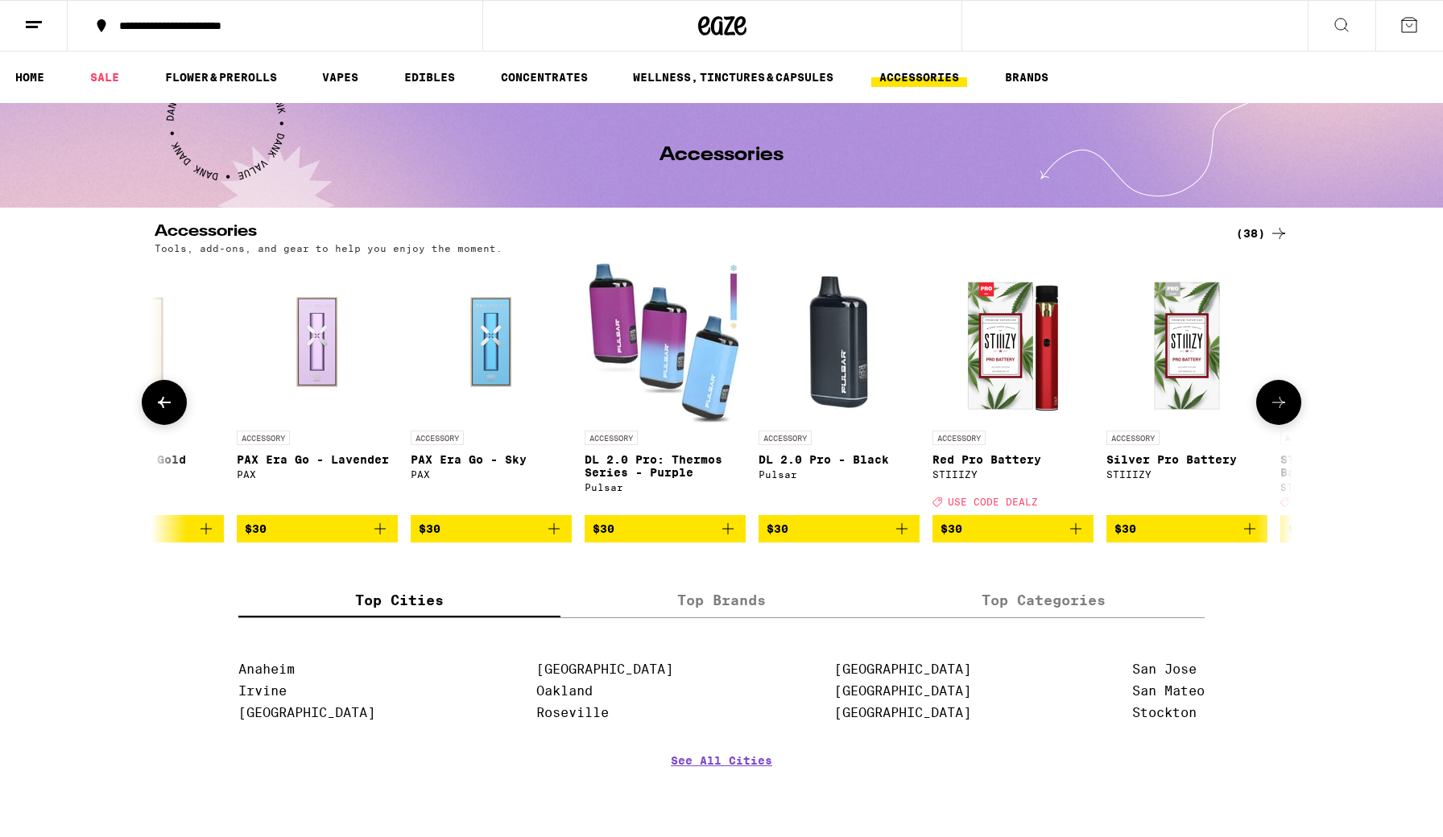
scroll to position [0, 4790]
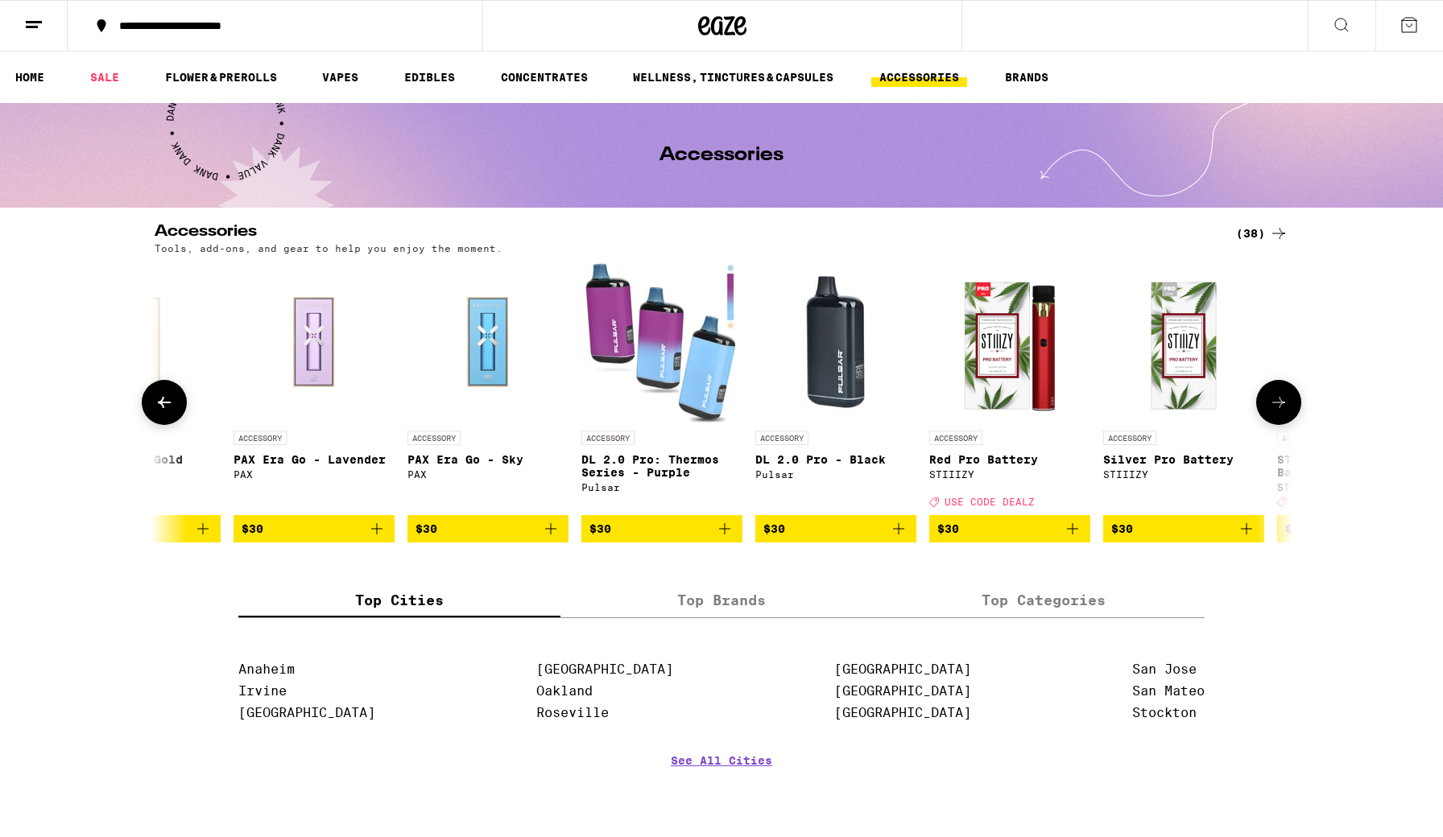
click at [1050, 404] on icon at bounding box center [1278, 402] width 13 height 11
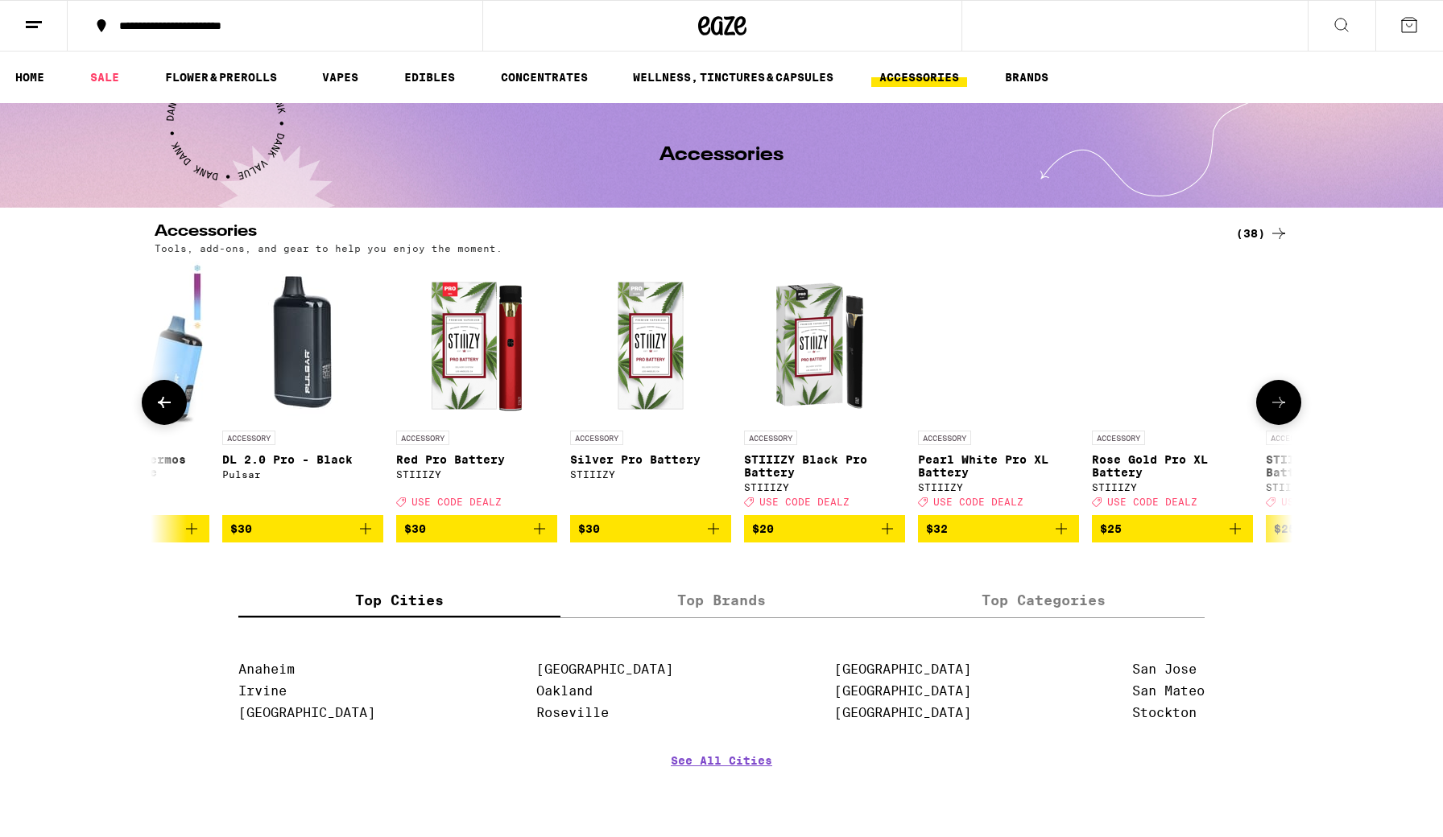
scroll to position [0, 5474]
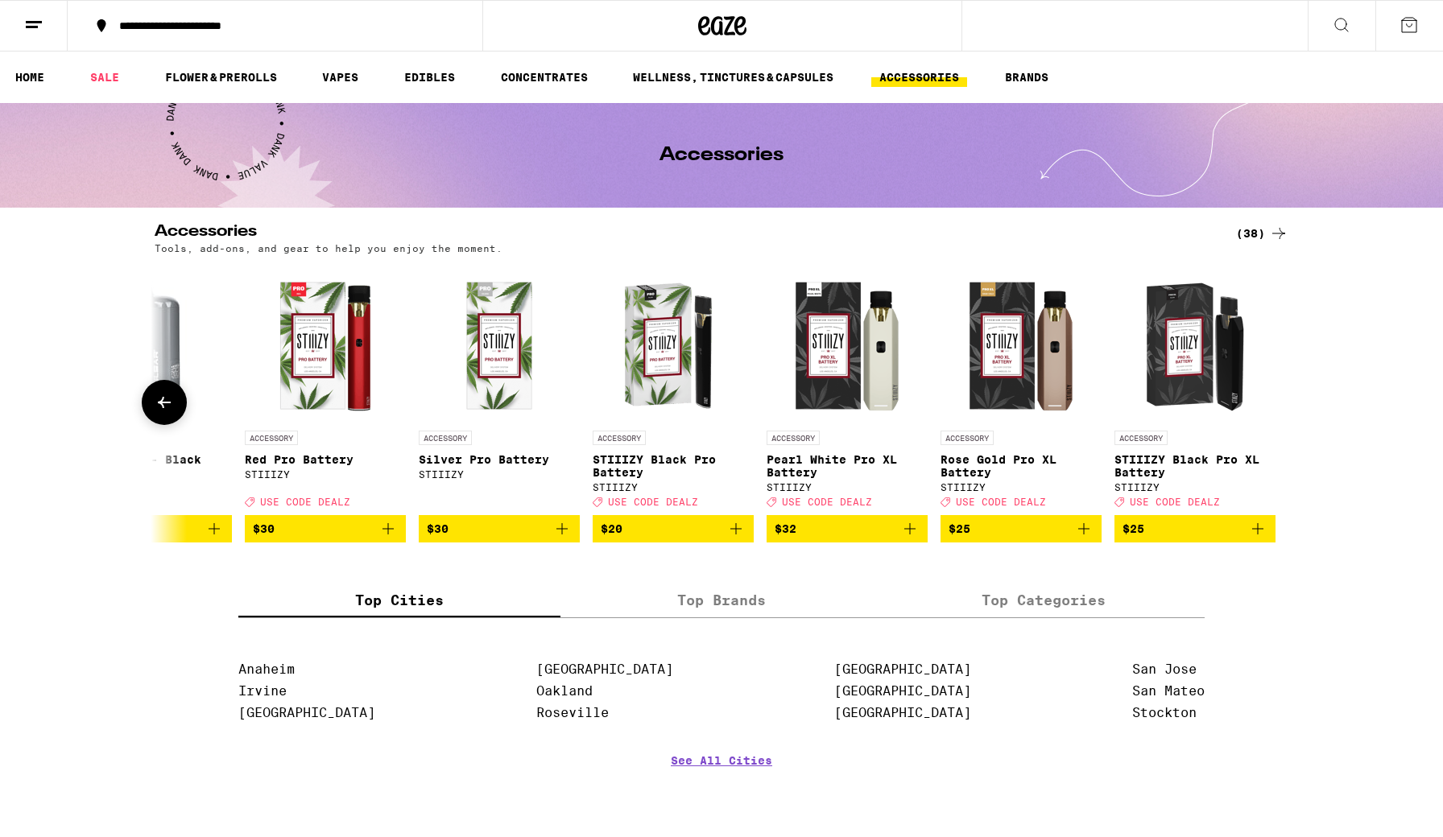
click at [1050, 404] on div at bounding box center [1278, 402] width 45 height 45
click at [204, 80] on link "FLOWER & PREROLLS" at bounding box center [221, 77] width 128 height 19
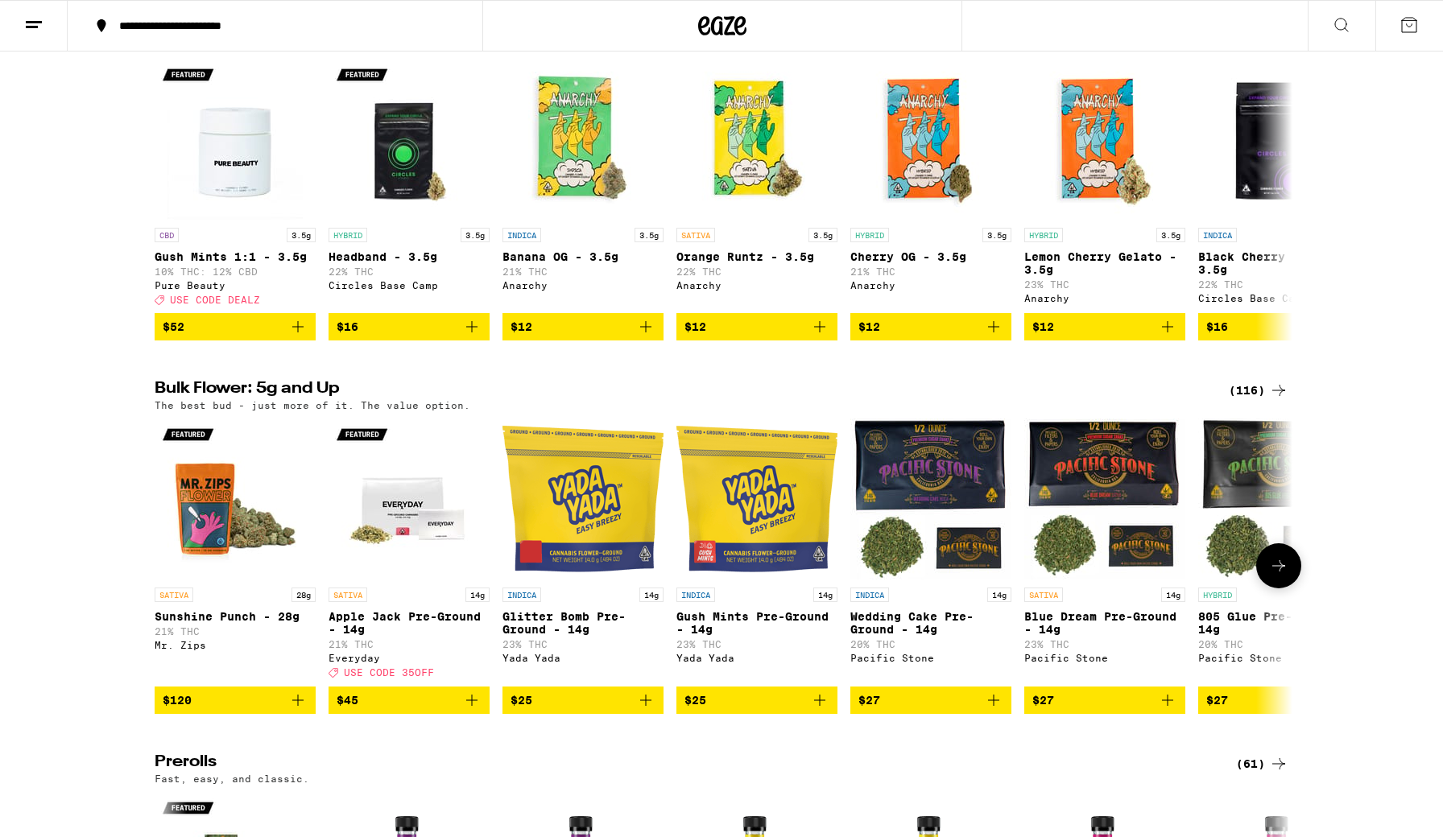
scroll to position [243, 0]
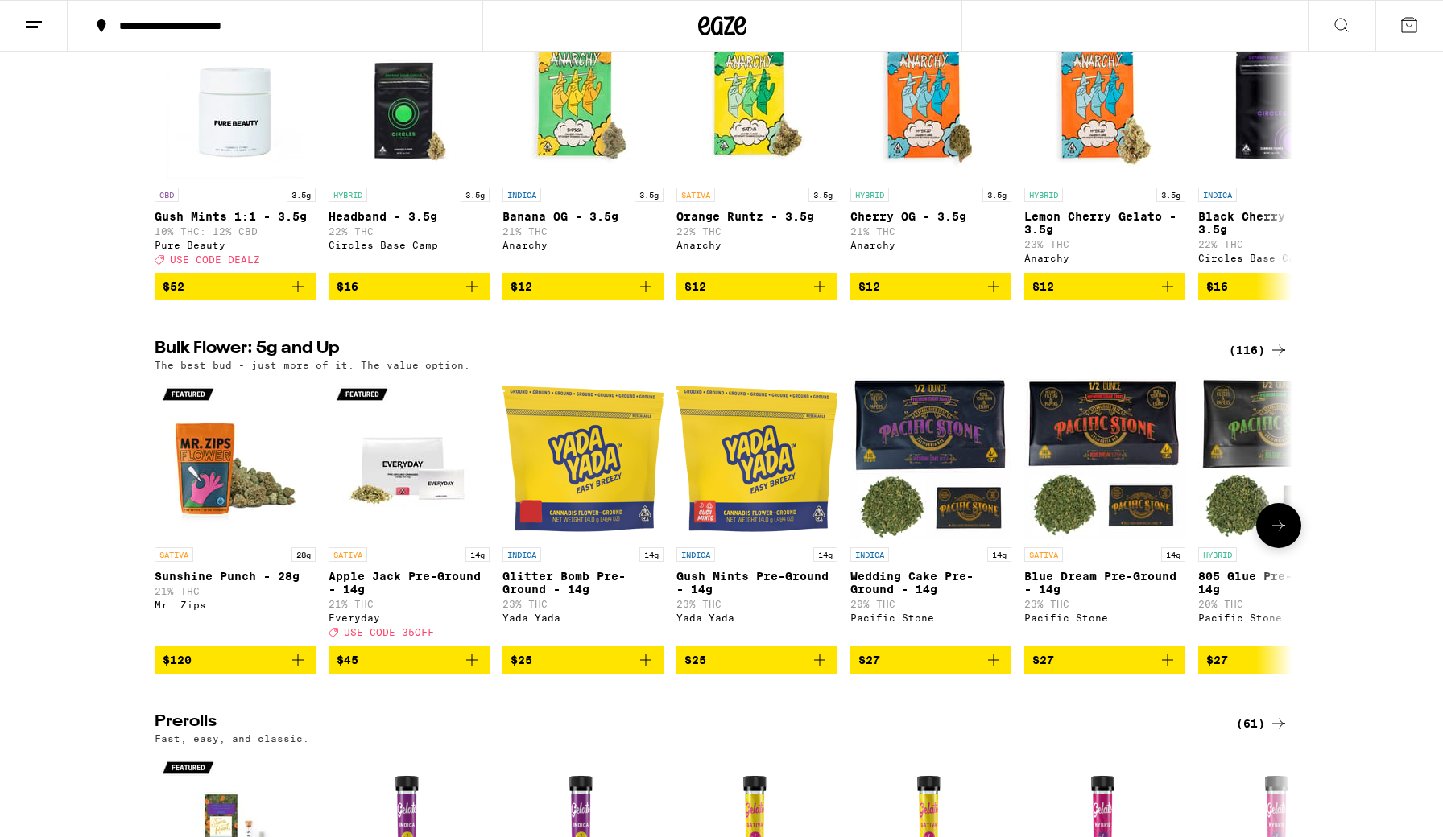
click at [527, 491] on img "Open page for Glitter Bomb Pre-Ground - 14g from Yada Yada" at bounding box center [582, 458] width 161 height 161
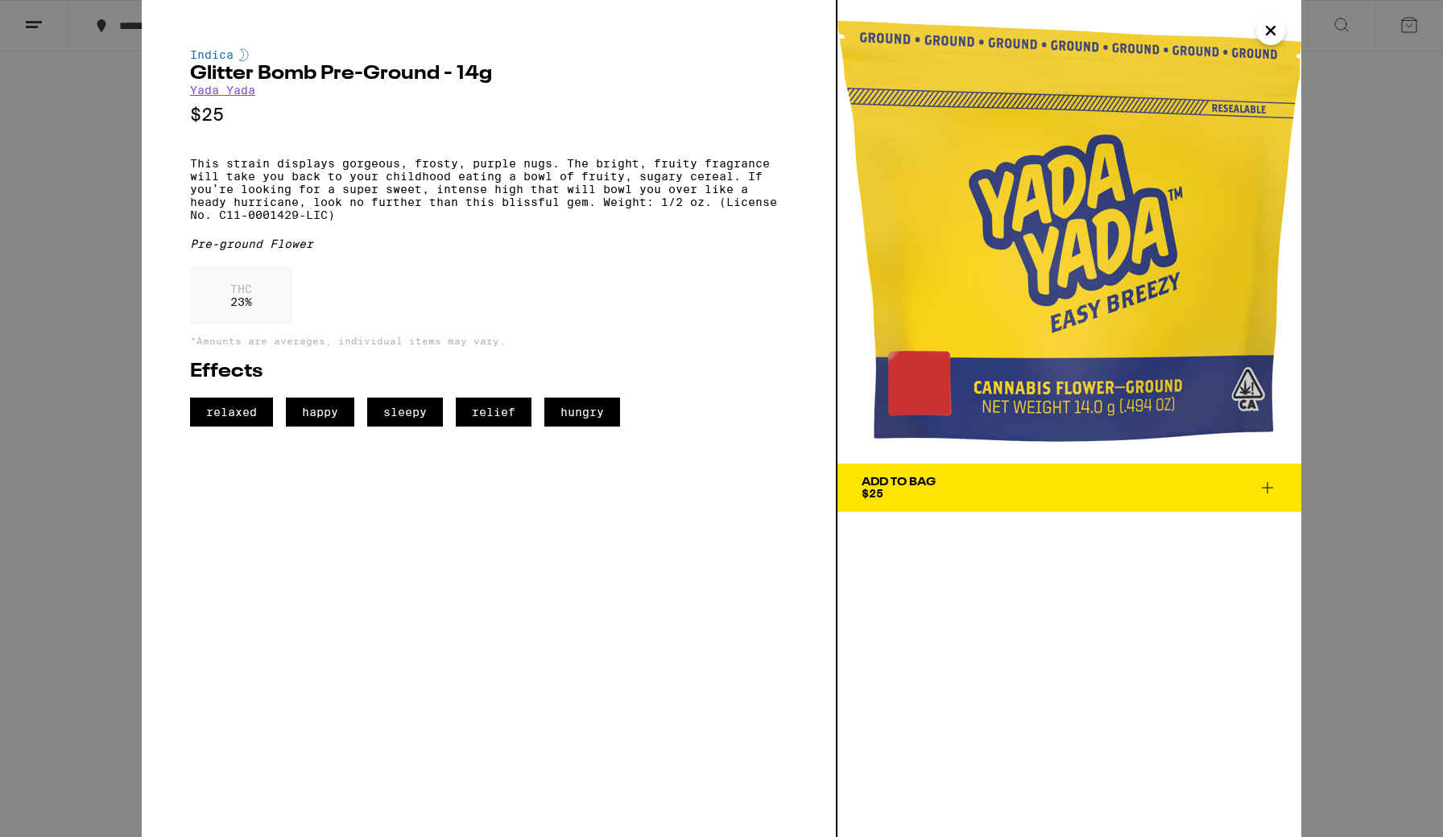
click at [597, 427] on span "hungry" at bounding box center [582, 412] width 76 height 29
click at [1050, 27] on icon "Close" at bounding box center [1270, 31] width 19 height 24
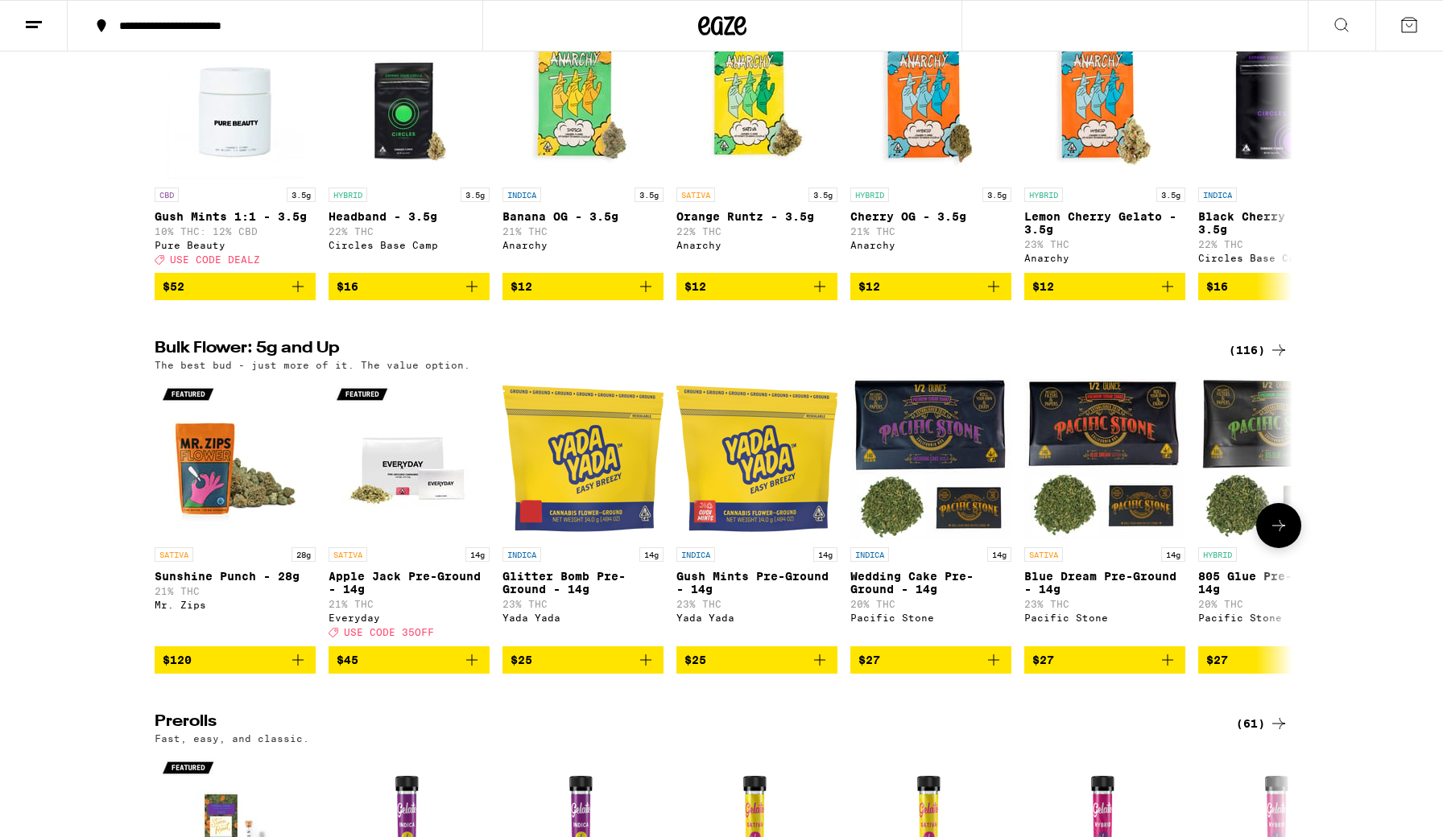
click at [1050, 548] on button at bounding box center [1278, 525] width 45 height 45
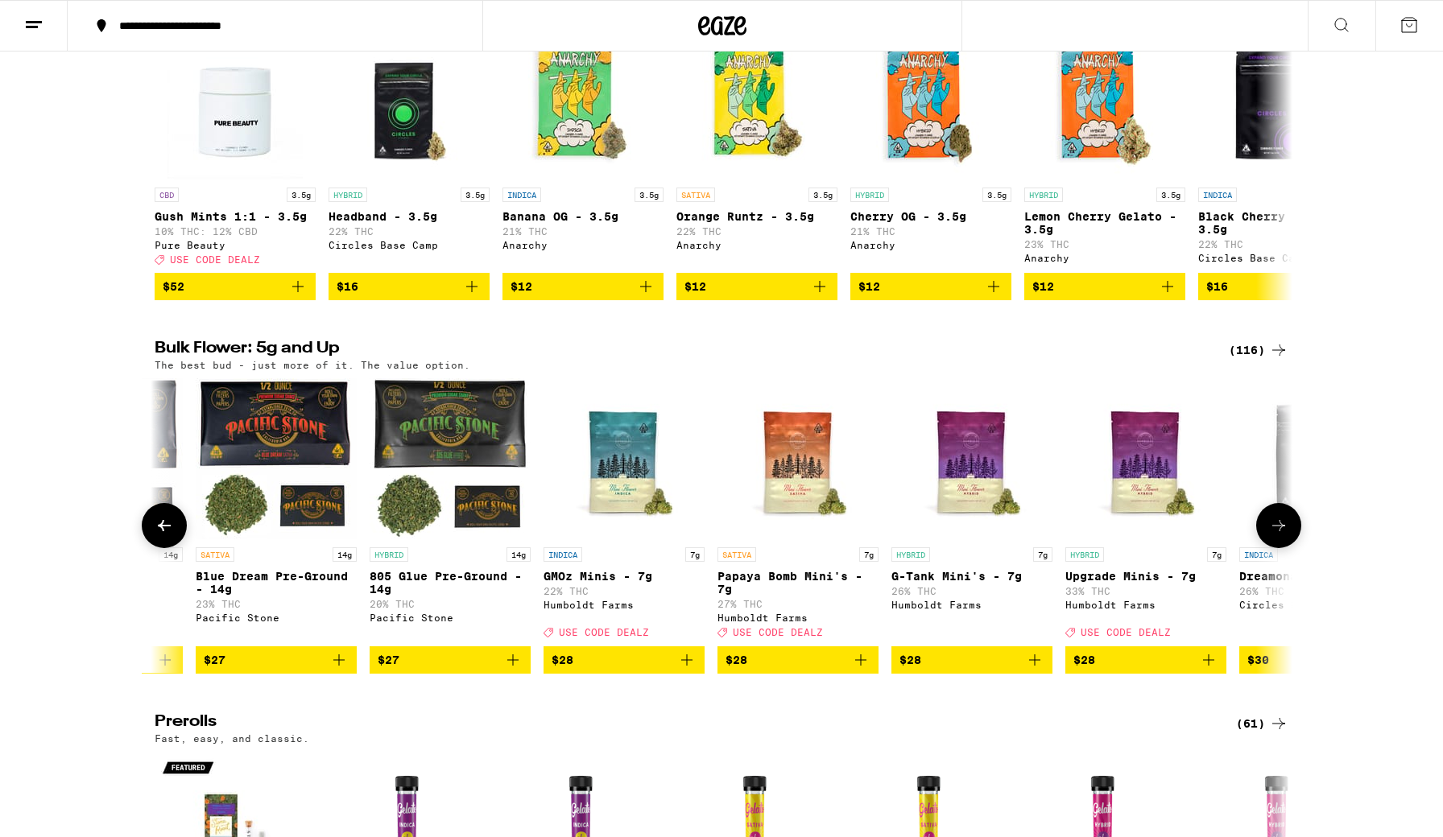
scroll to position [0, 958]
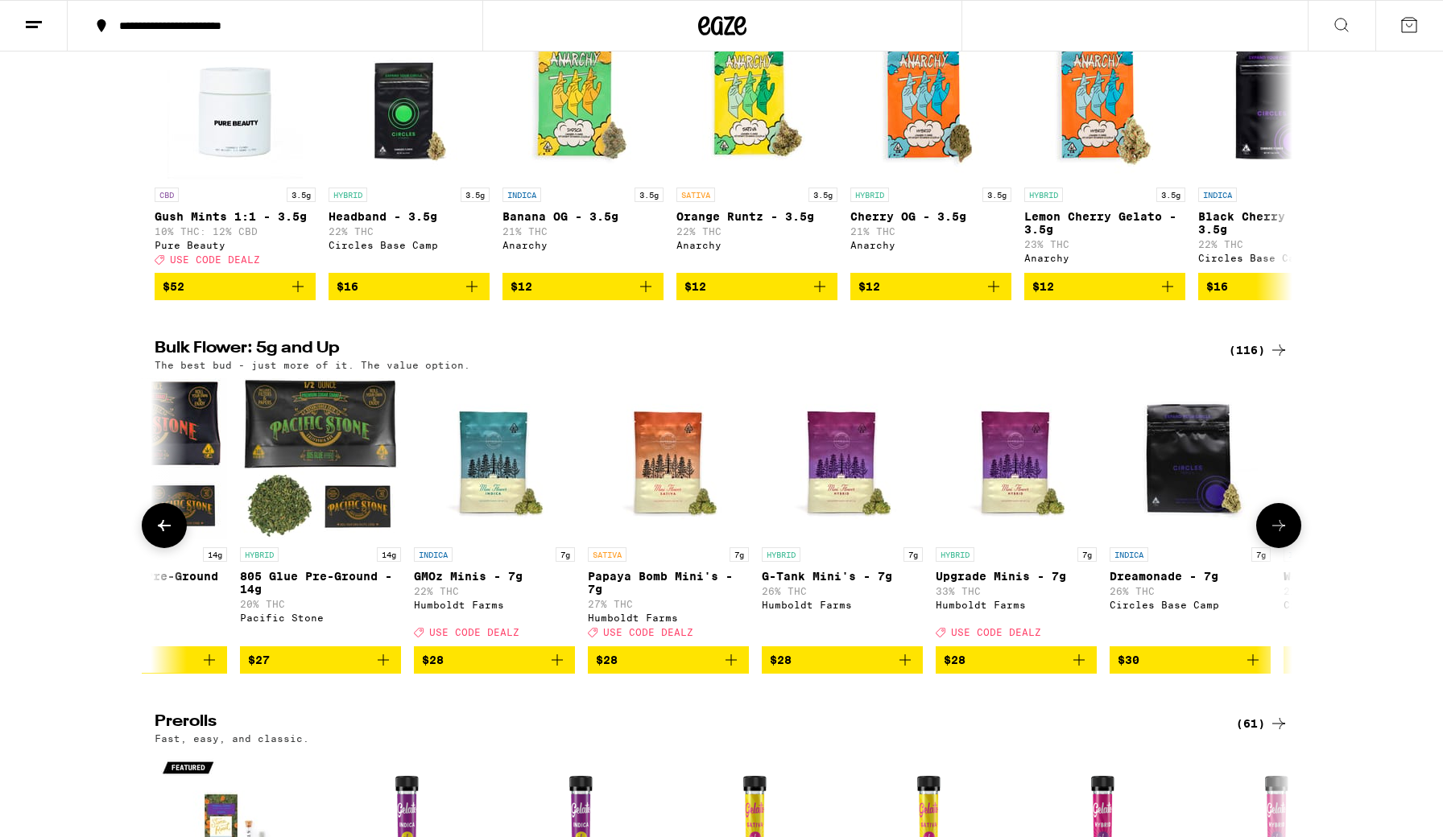
click at [1050, 548] on button at bounding box center [1278, 525] width 45 height 45
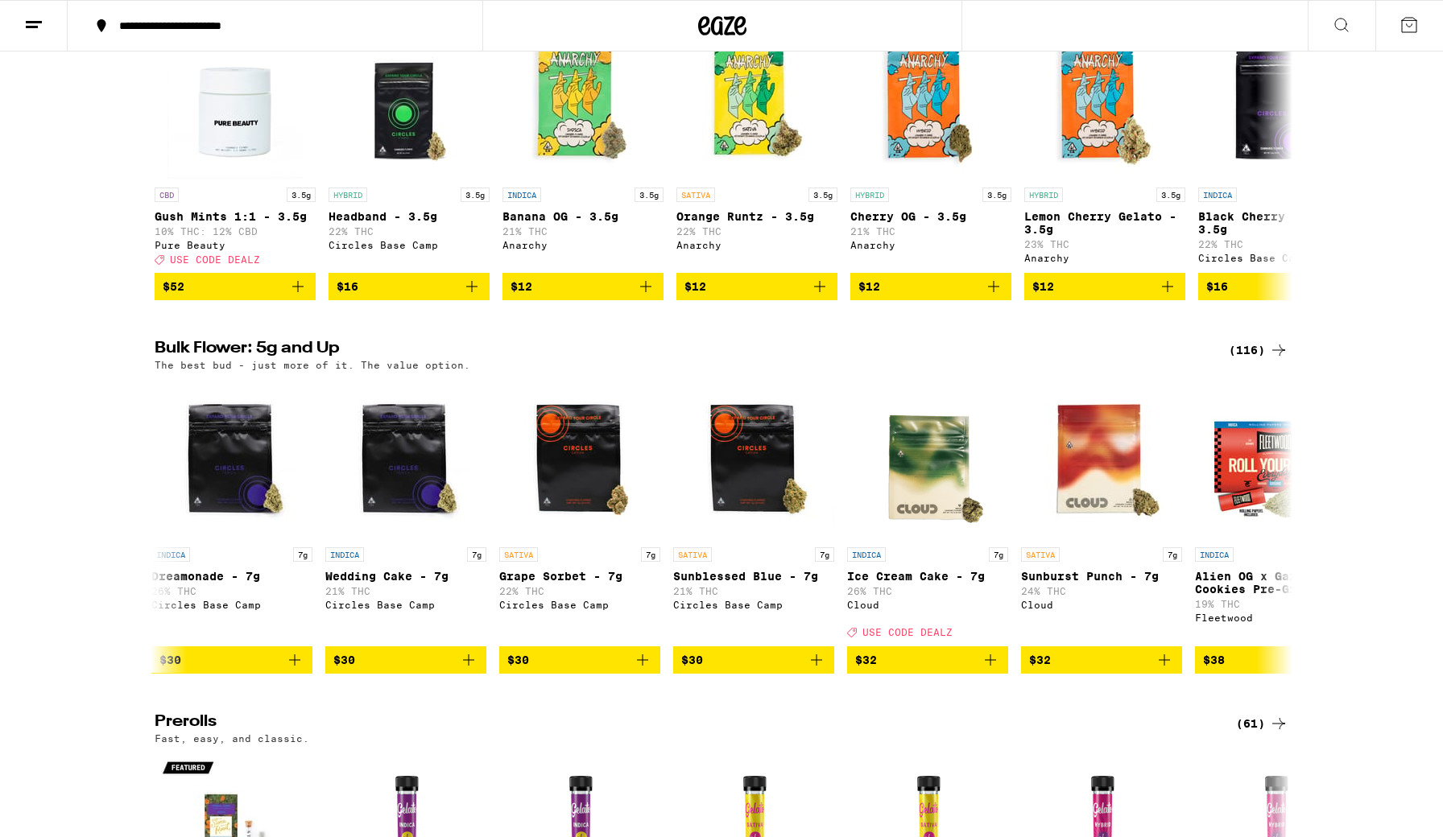
click at [1050, 359] on div "(116)" at bounding box center [1258, 350] width 60 height 19
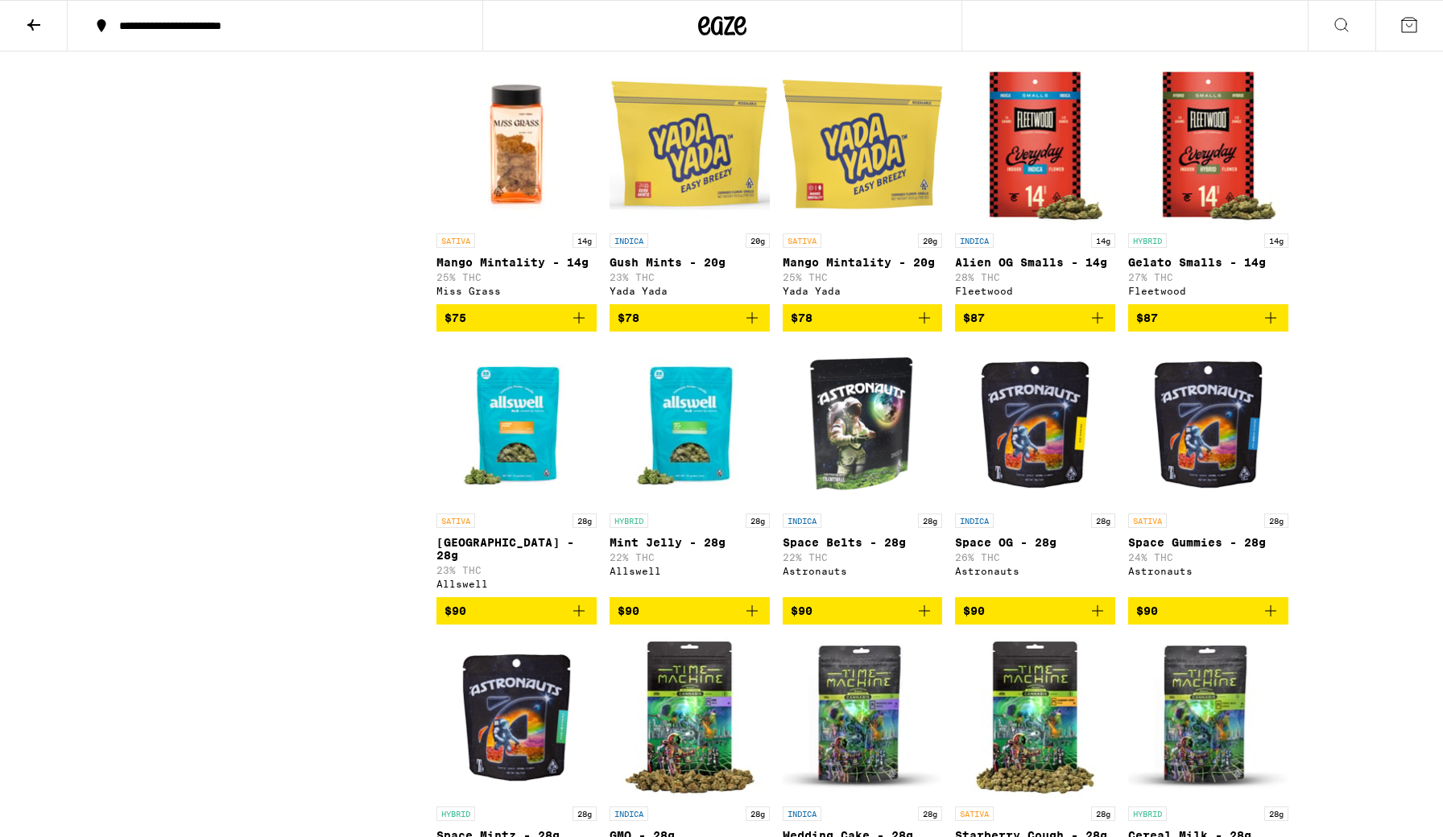
scroll to position [4319, 0]
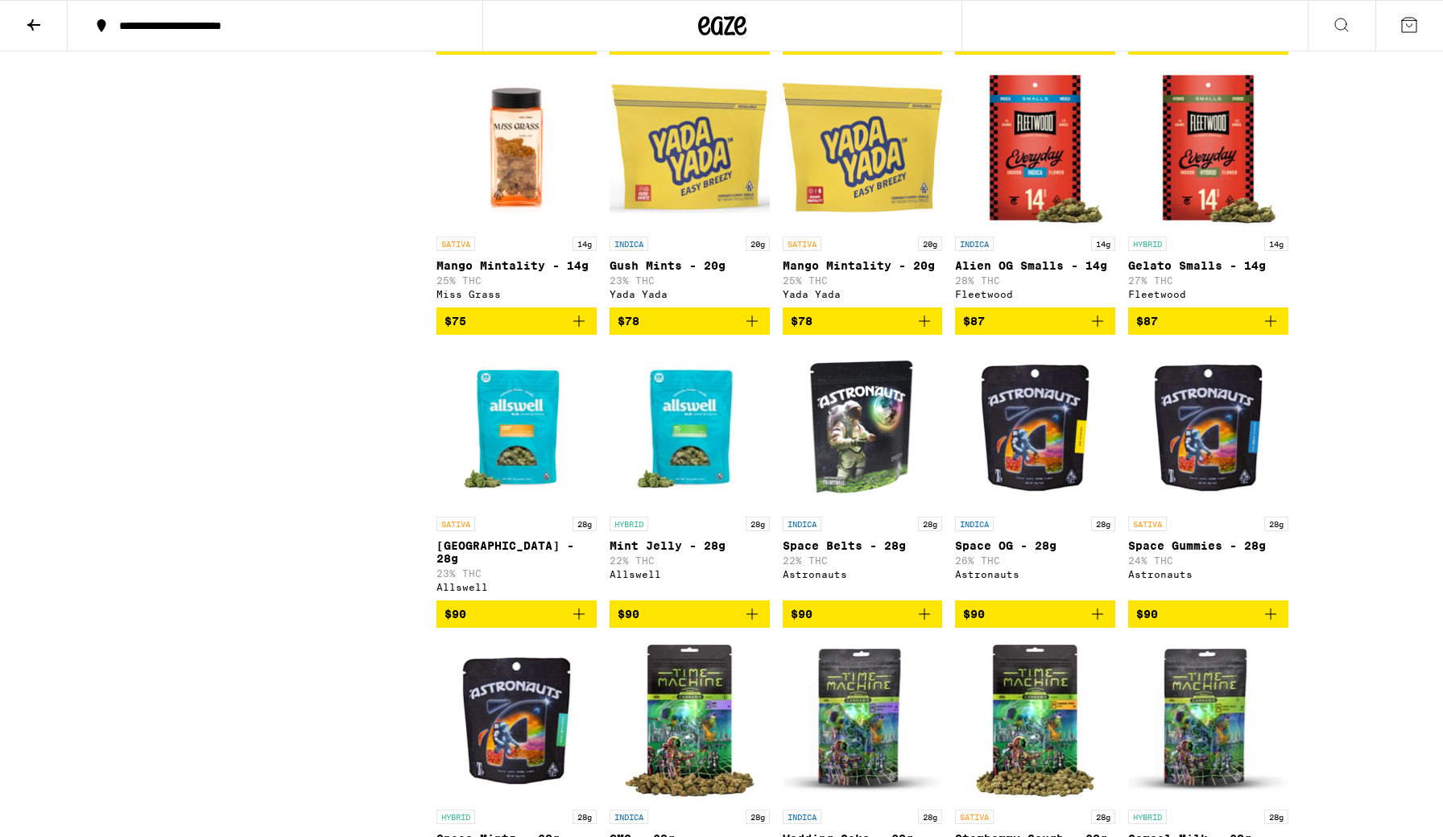
click at [1028, 229] on img "Open page for Alien OG Smalls - 14g from Fleetwood" at bounding box center [1035, 148] width 160 height 161
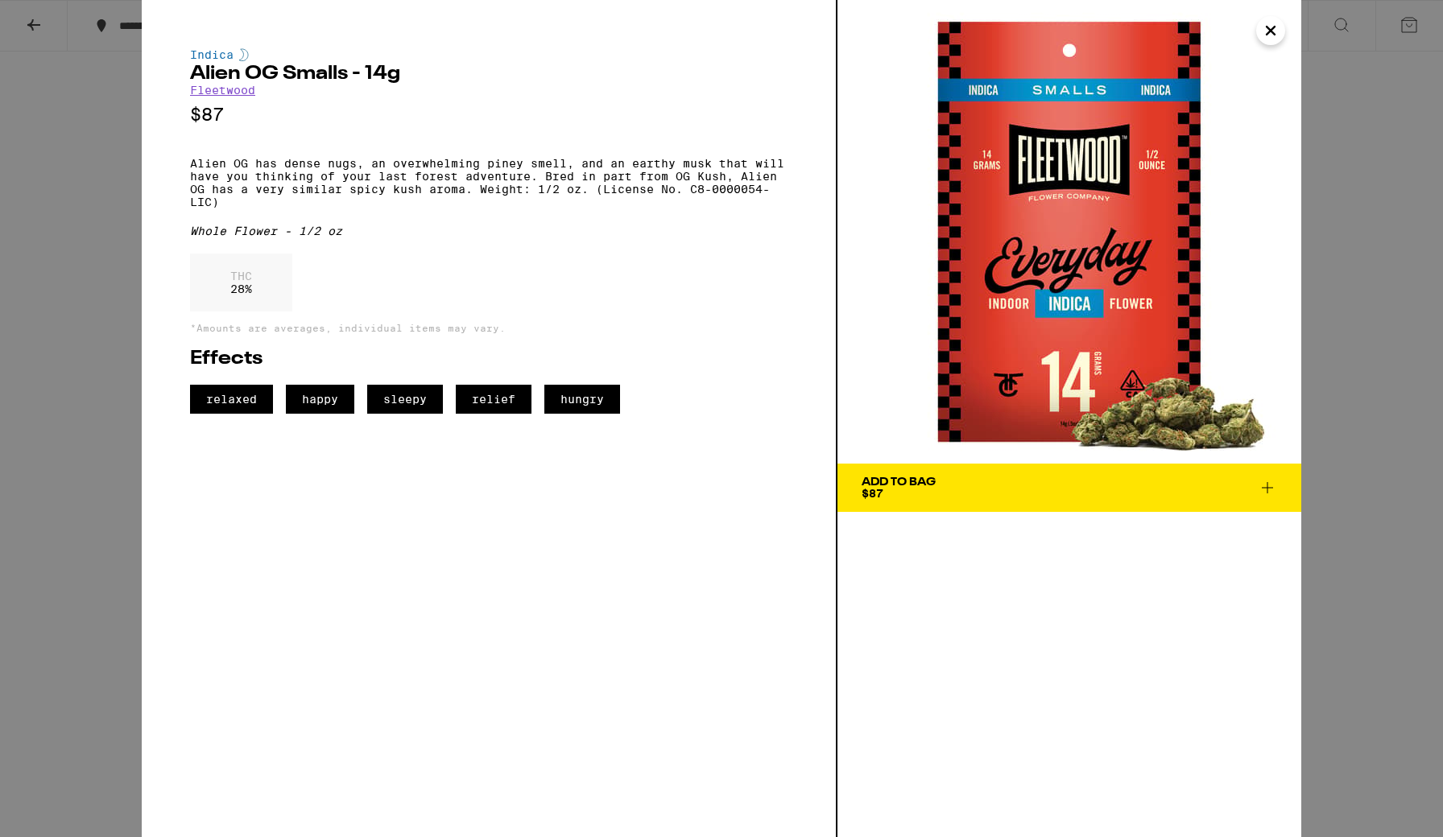
click at [1050, 36] on icon "Close" at bounding box center [1270, 31] width 19 height 24
